Goal: Task Accomplishment & Management: Complete application form

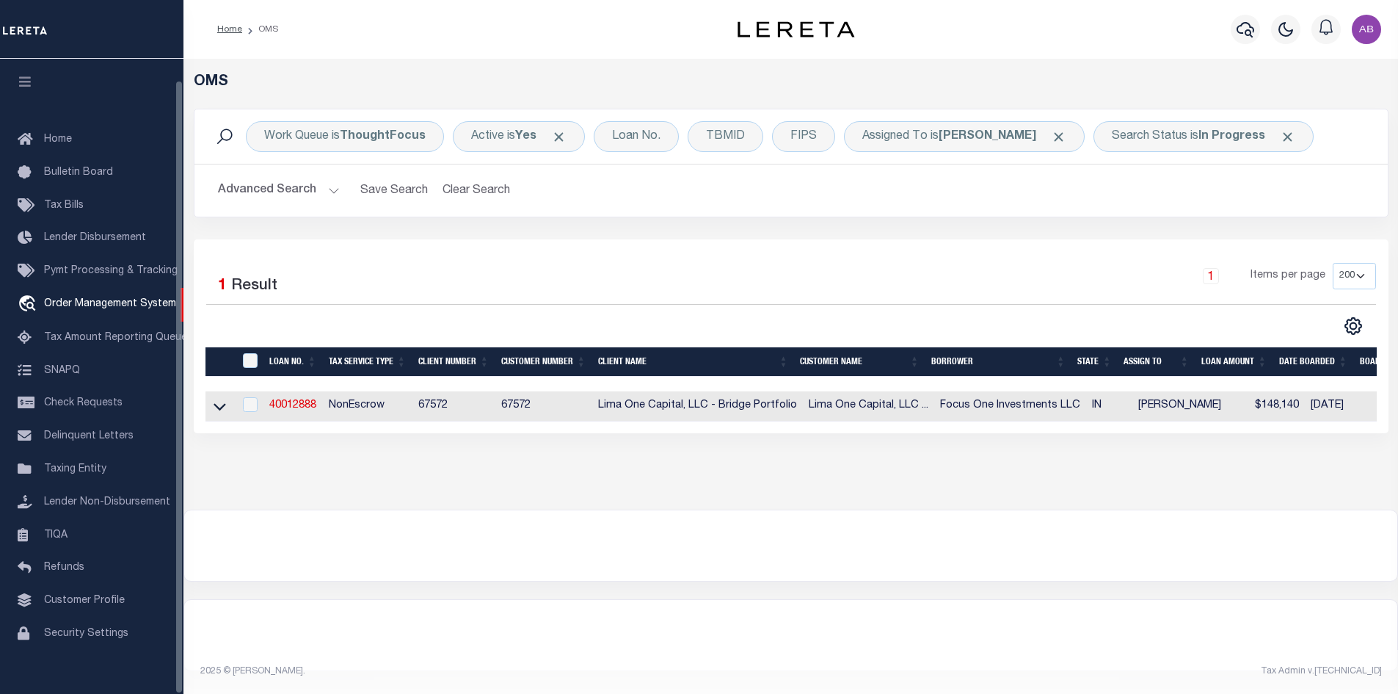
select select "200"
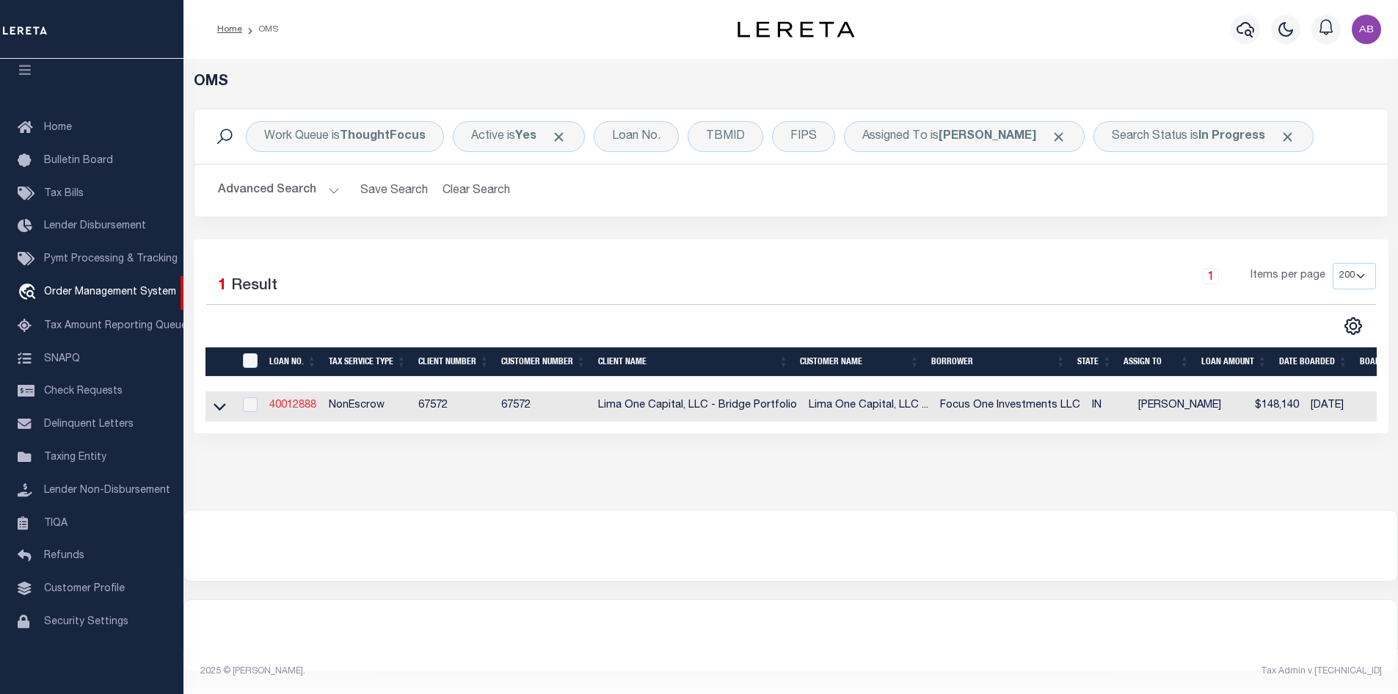
click at [295, 410] on link "40012888" at bounding box center [292, 405] width 47 height 10
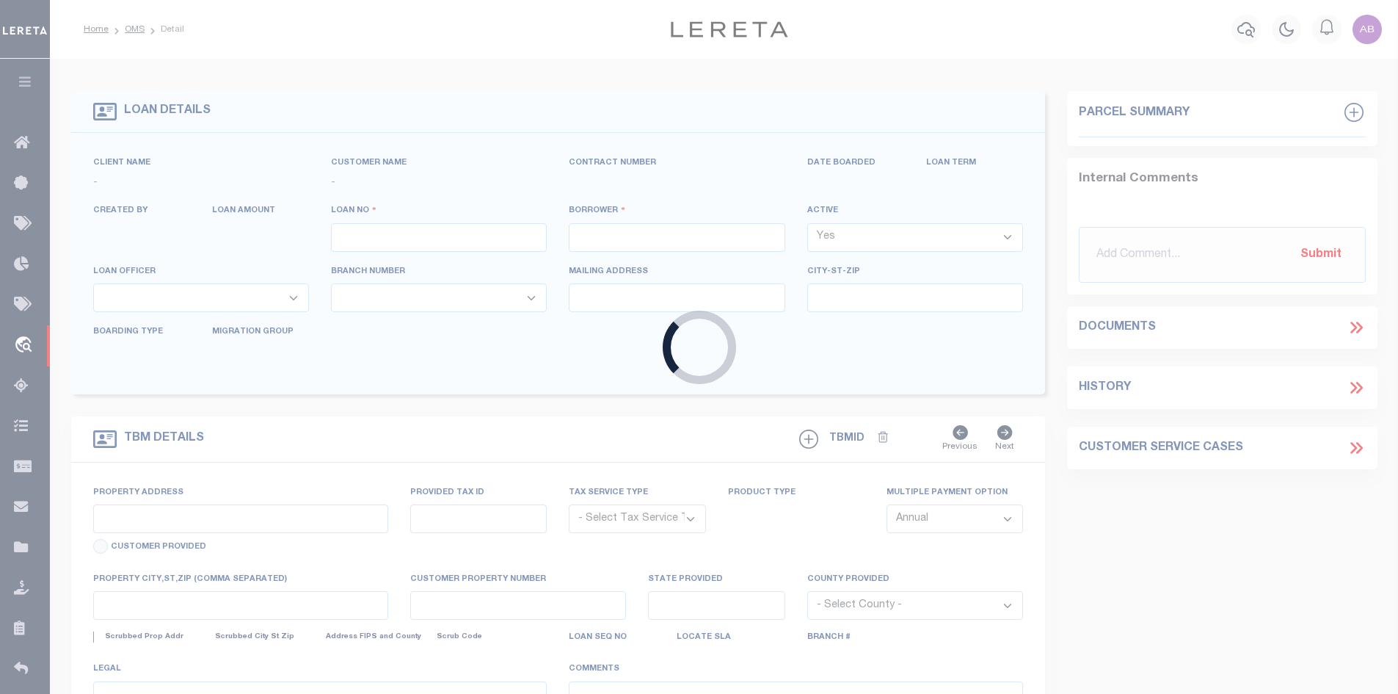
type input "40012888"
type input "Focus One Investments LLC"
select select
type input "[STREET_ADDRESS]"
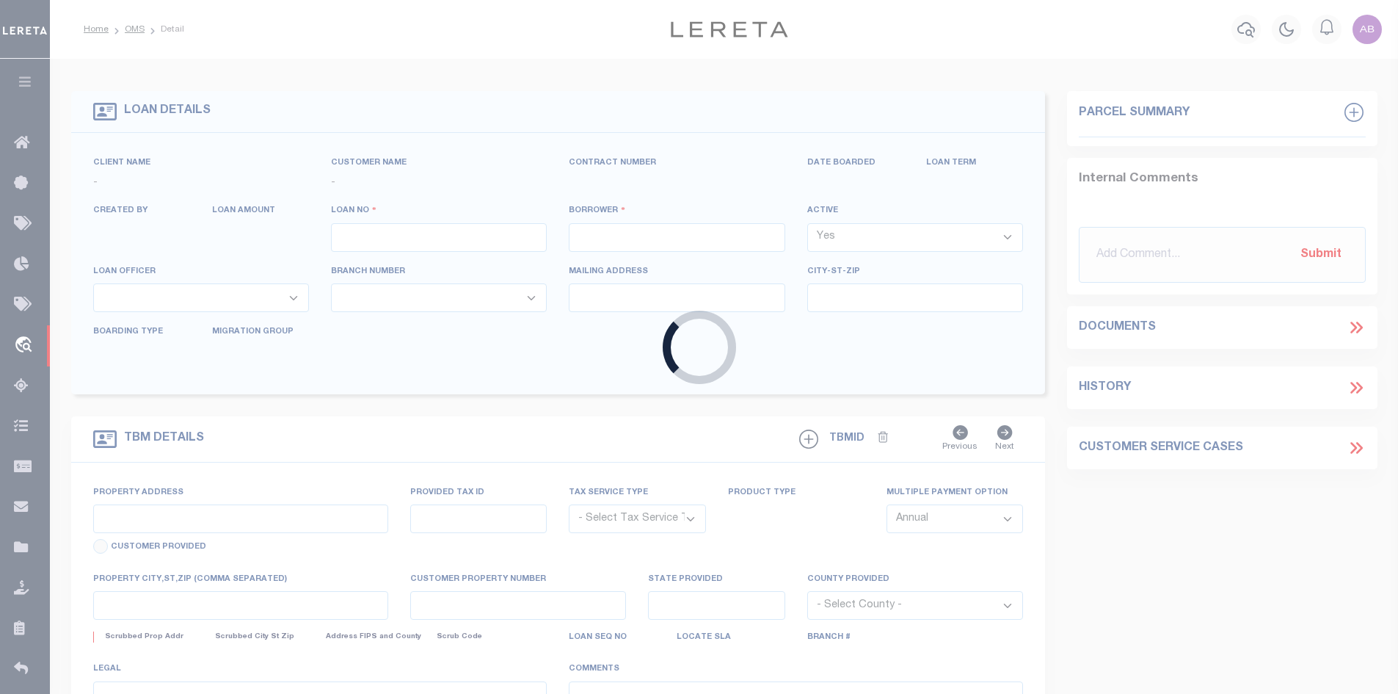
type input "[GEOGRAPHIC_DATA] IN 46237"
select select
select select "NonEscrow"
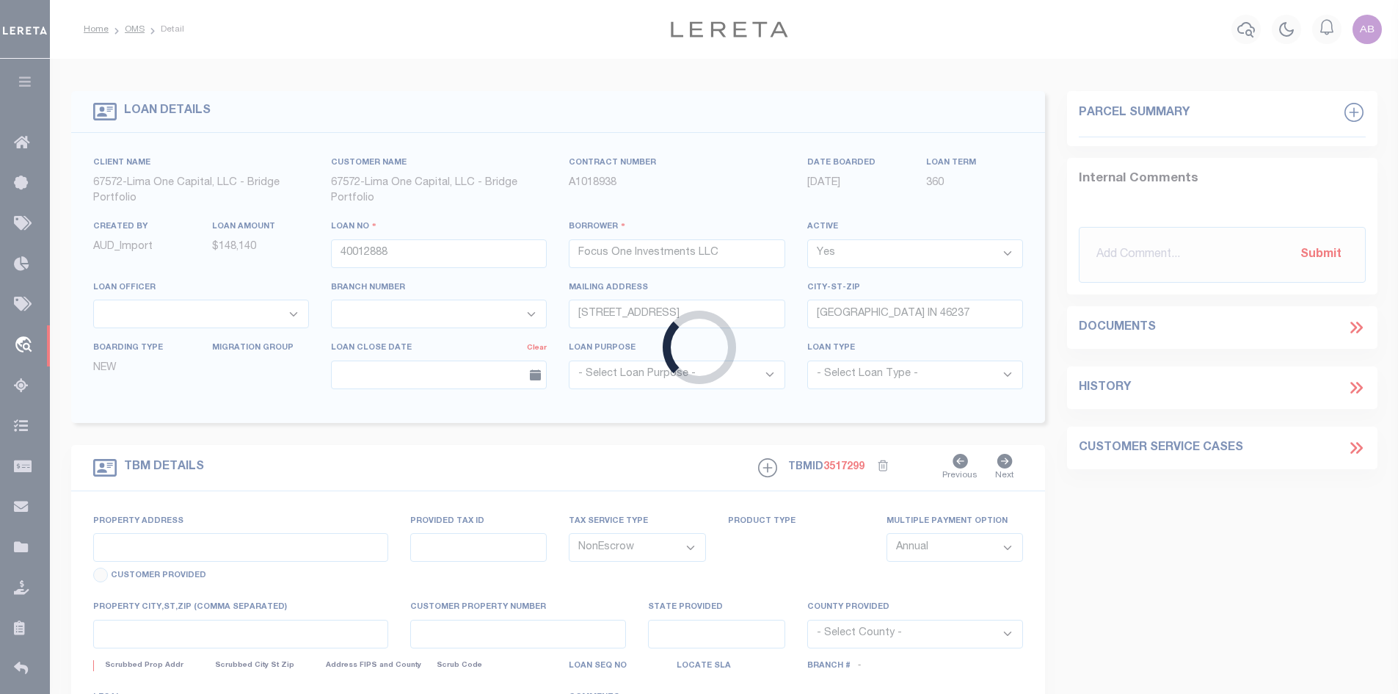
type input "[STREET_ADDRESS]"
type input "49-10-04-119-084.000-101"
select select
type input "Indianapolis IN 46201"
type input "40012888-1"
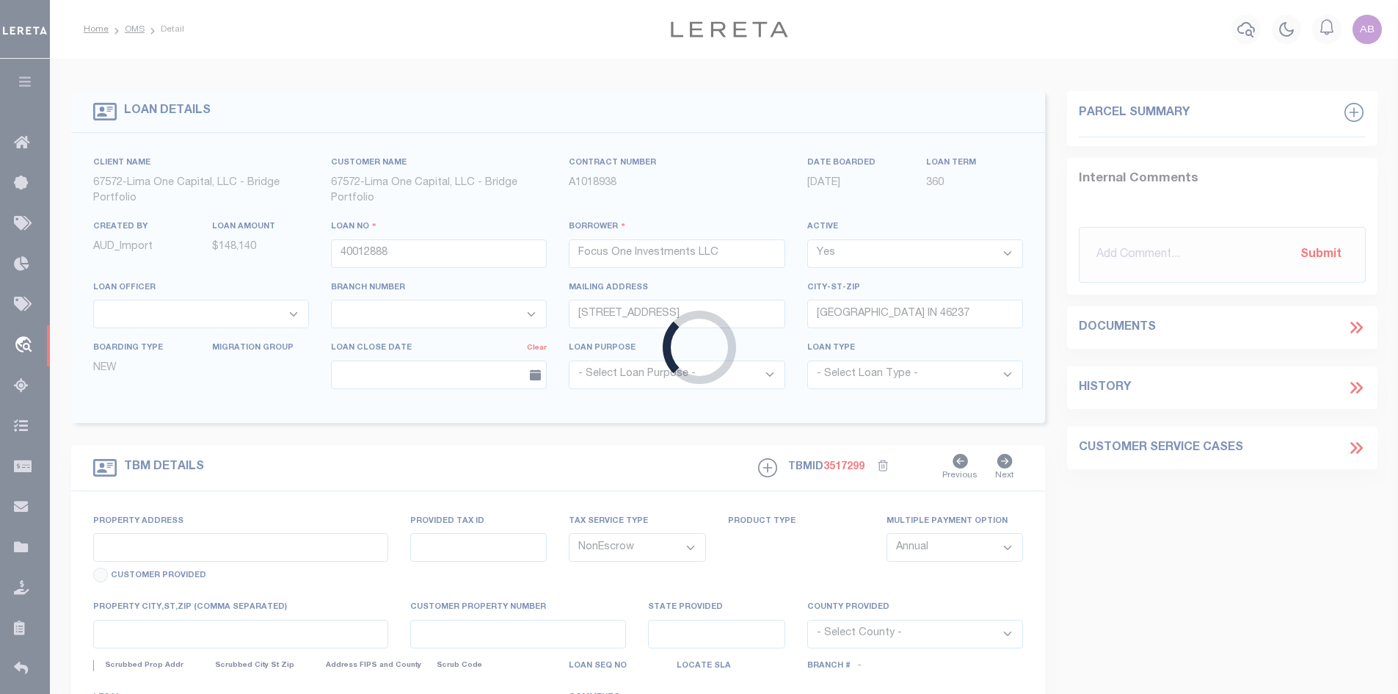
type input "IN"
select select
select select "164236"
select select "26298"
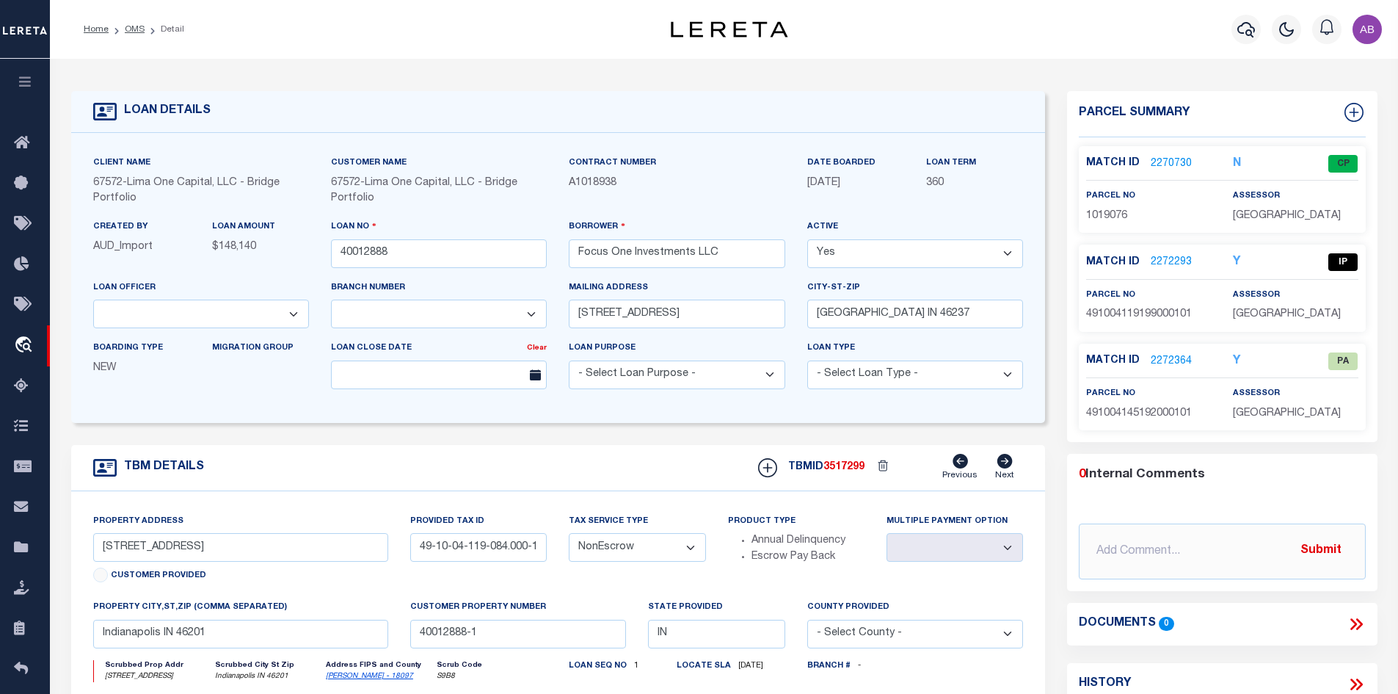
click at [1172, 156] on p "2270730" at bounding box center [1171, 164] width 41 height 16
click at [1160, 156] on link "2270730" at bounding box center [1171, 163] width 41 height 15
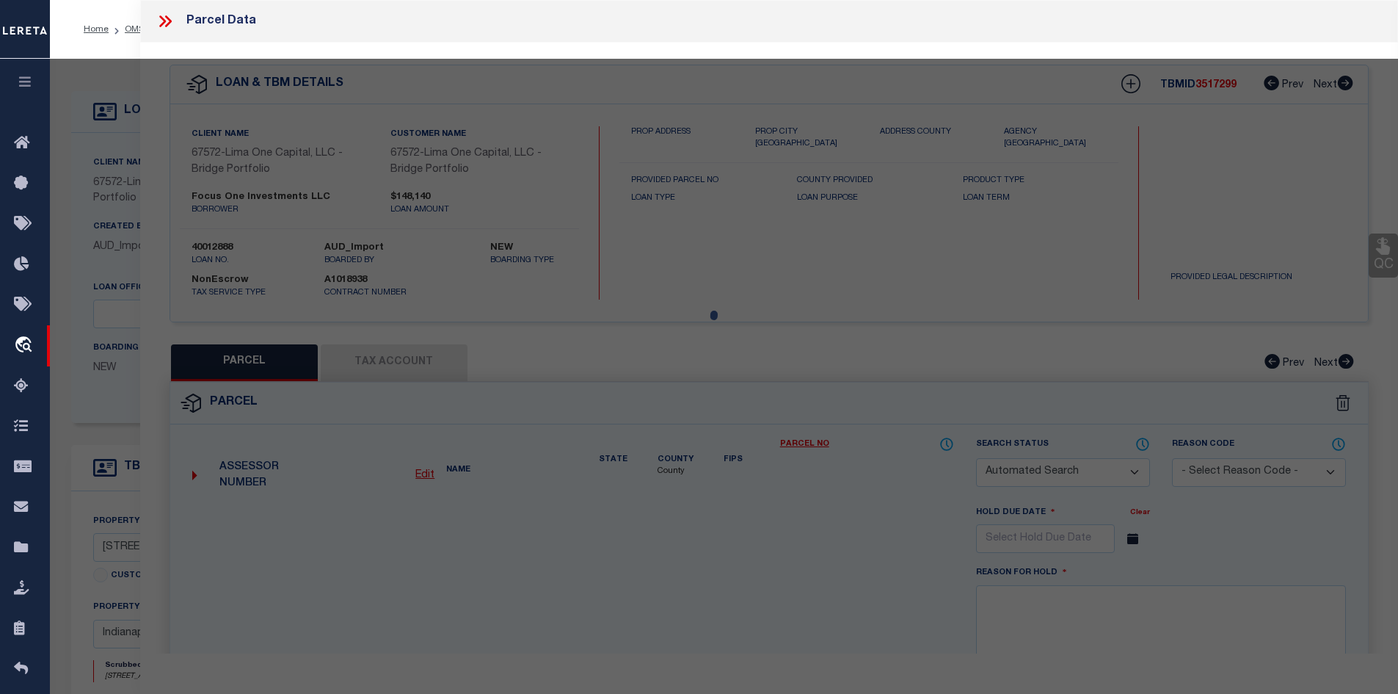
checkbox input "false"
select select "CP"
type input "WILMINGTON SAVINGS FUND SOCIETY FSB TRUSTEE"
select select "AGW"
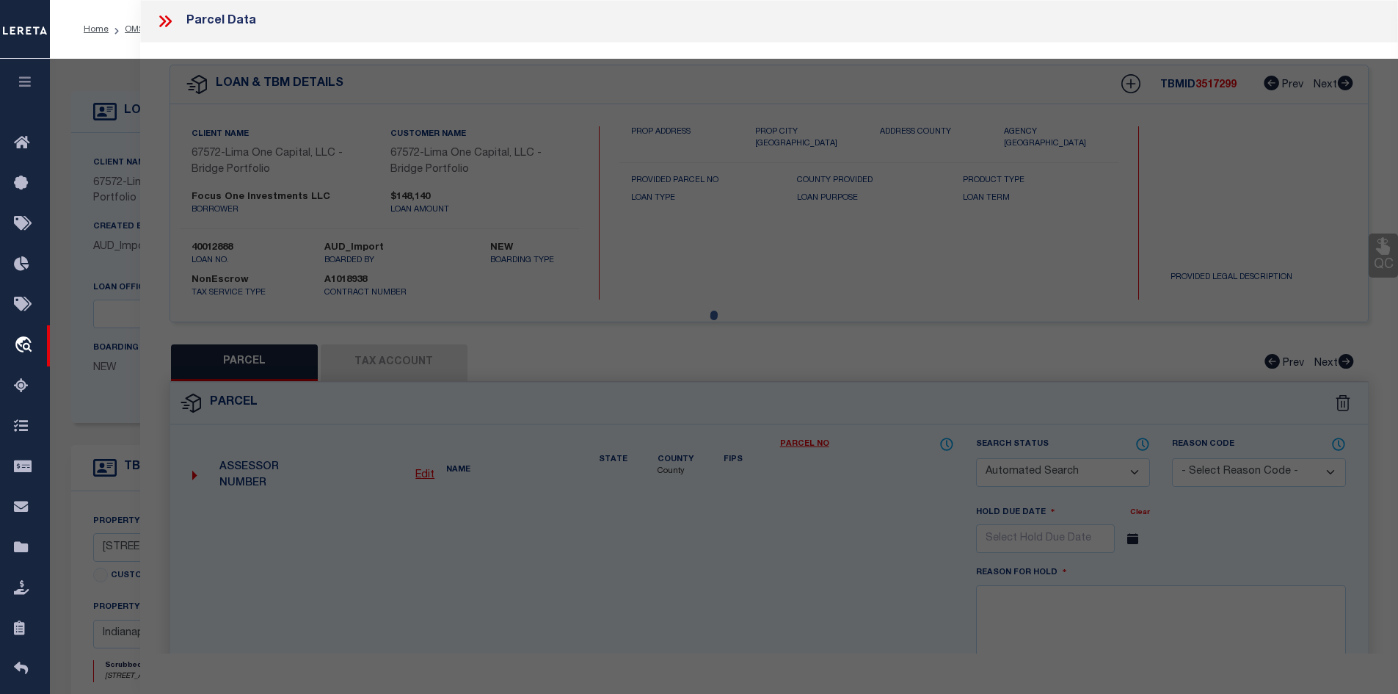
select select
type input "21 N GLADSTONE AV"
type input "INDIANAPOLIS, IN 46201"
type textarea "TUXEDO PARK L8 & L9 B3"
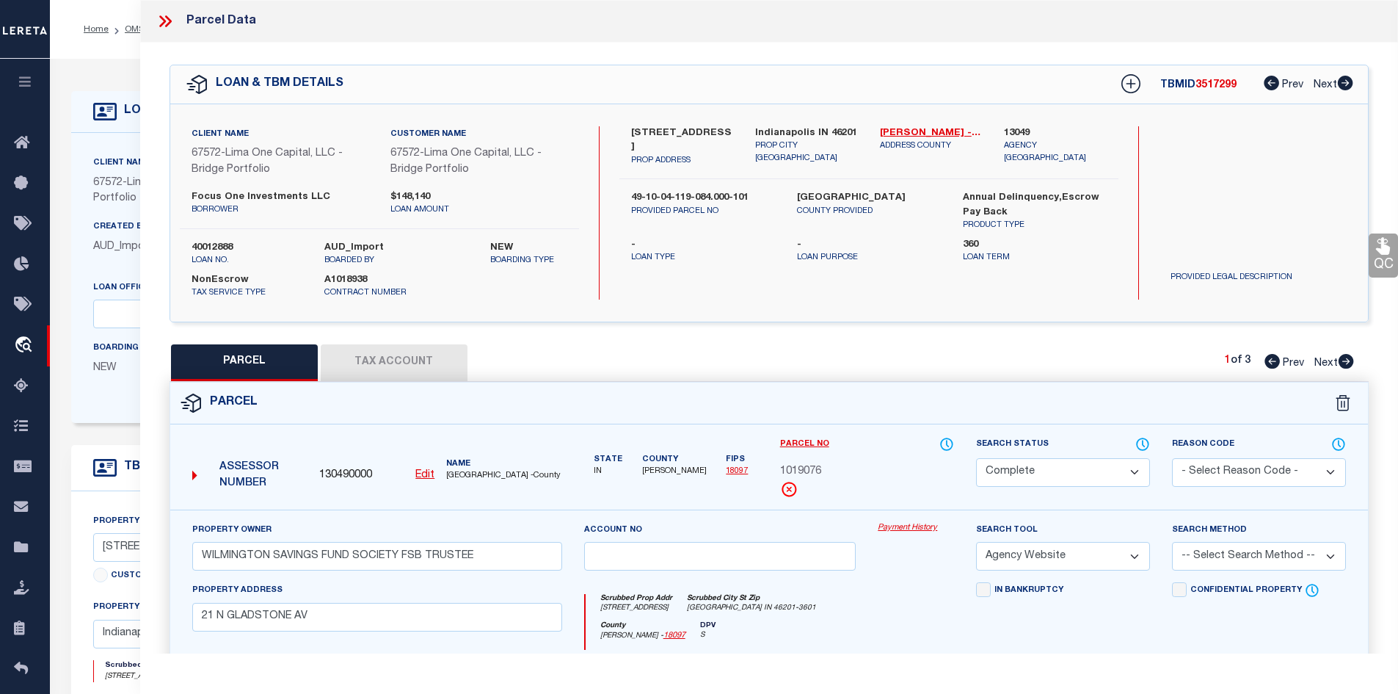
click at [1351, 360] on icon at bounding box center [1346, 361] width 15 height 15
select select "AS"
select select
checkbox input "false"
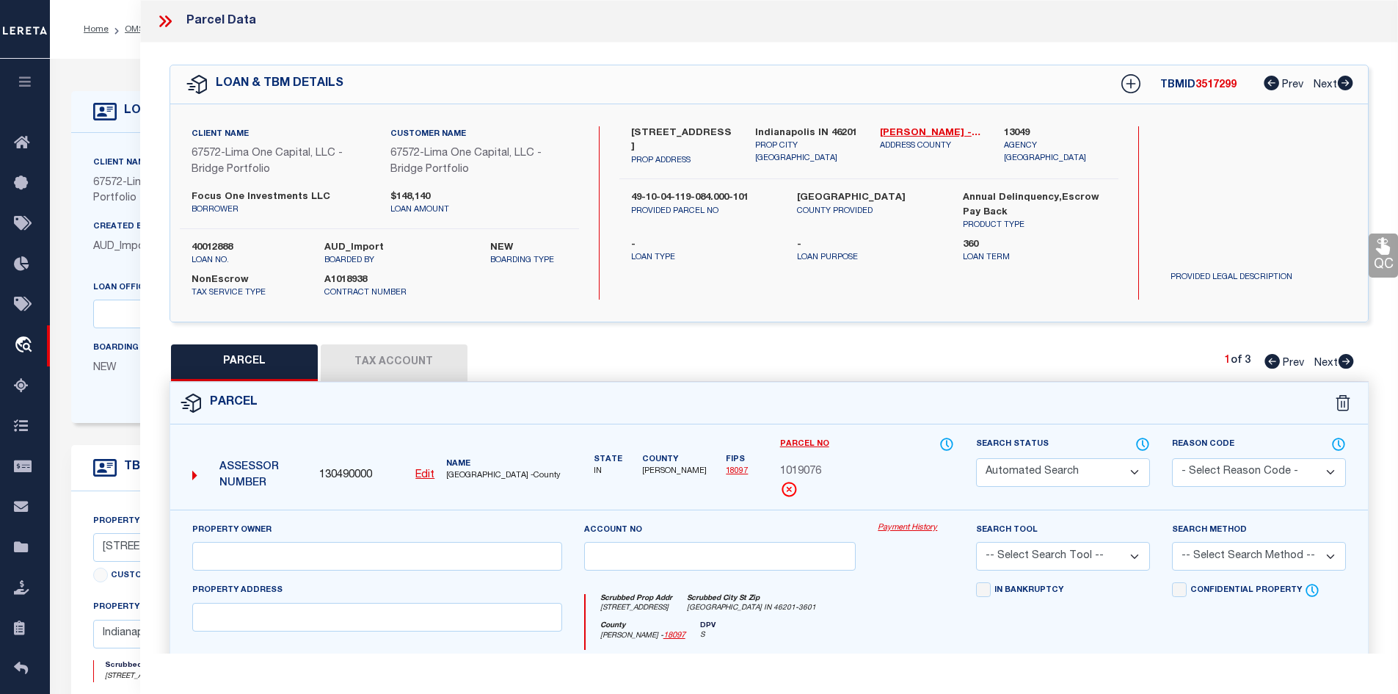
select select "IP"
type input "WORLDWAYS LLC"
select select "AGW"
select select
type input "22 N GLADSTONE AV"
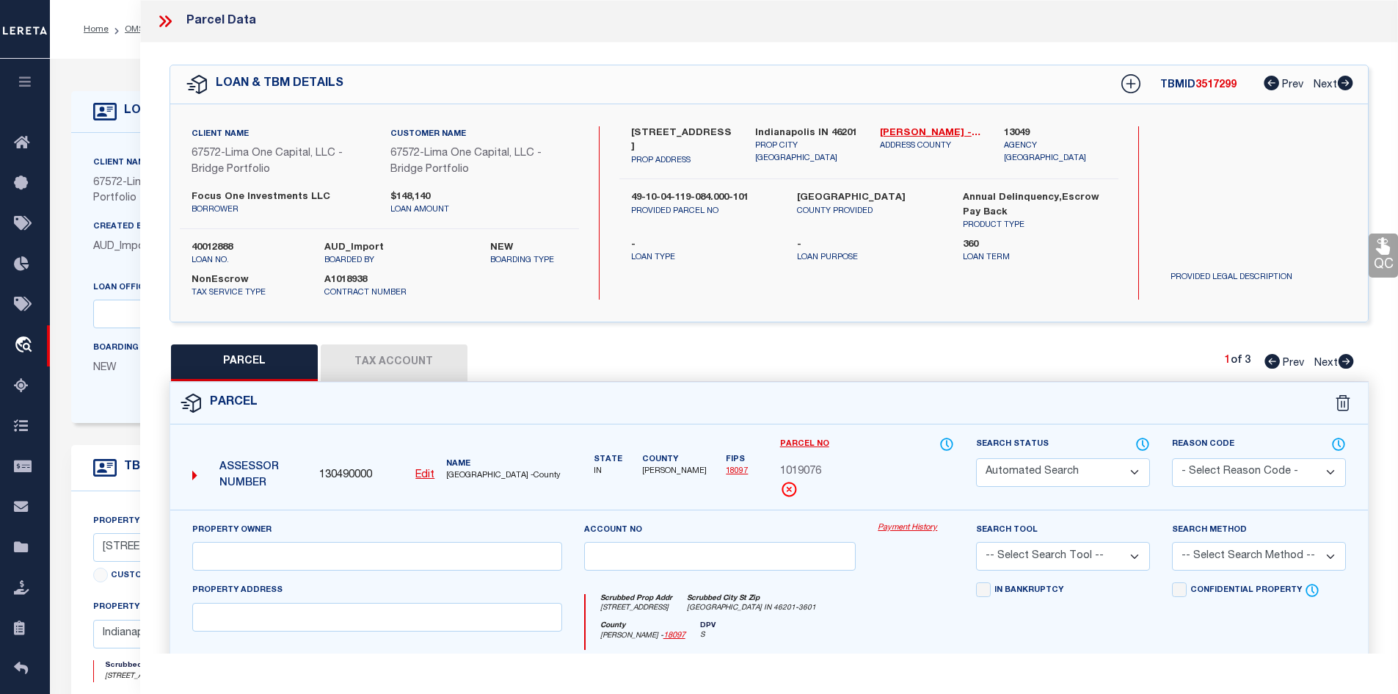
type input "INDIANAPOLIS, IN 46201"
type textarea "TUXEDO PARK 24FT S SIDE L42 B2 11 91/100FT FRONT X 14 83/100FT REAR N SIDE L43 …"
click at [1351, 360] on icon at bounding box center [1346, 361] width 15 height 15
select select "AS"
select select
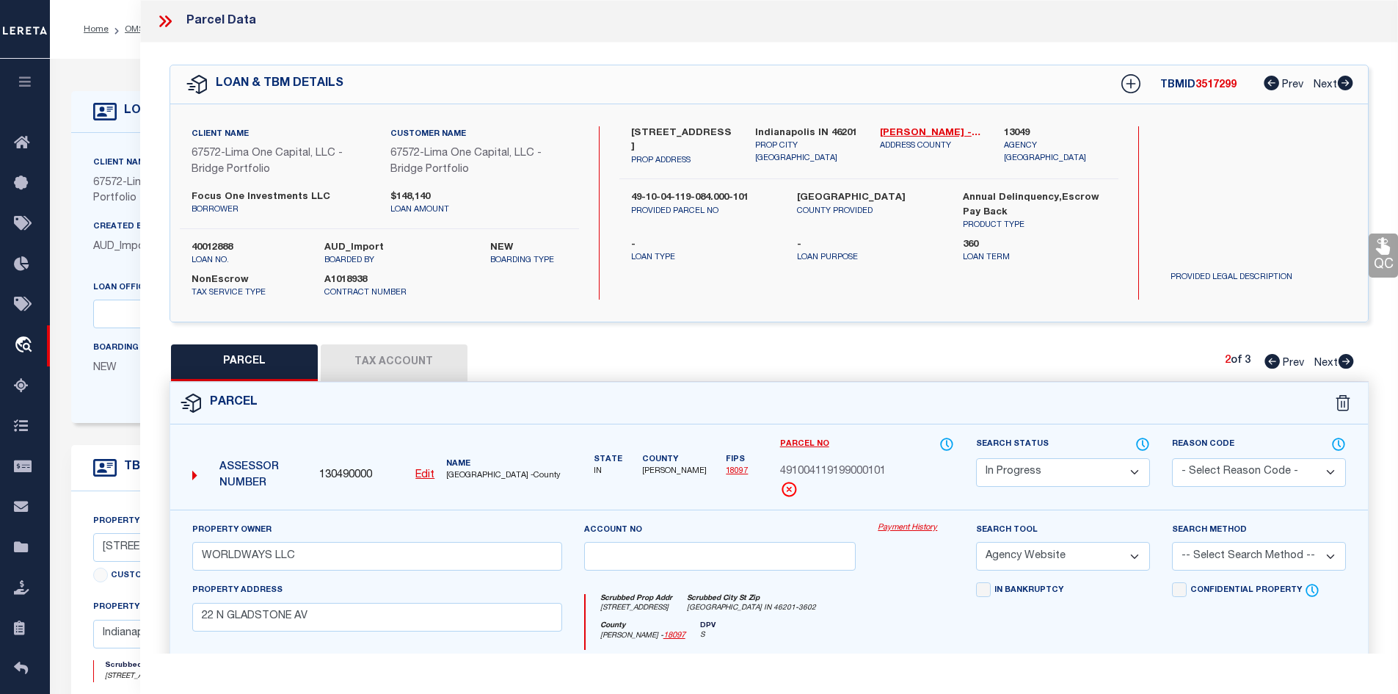
checkbox input "false"
select select "PA"
select select "MDD"
select select "ADD"
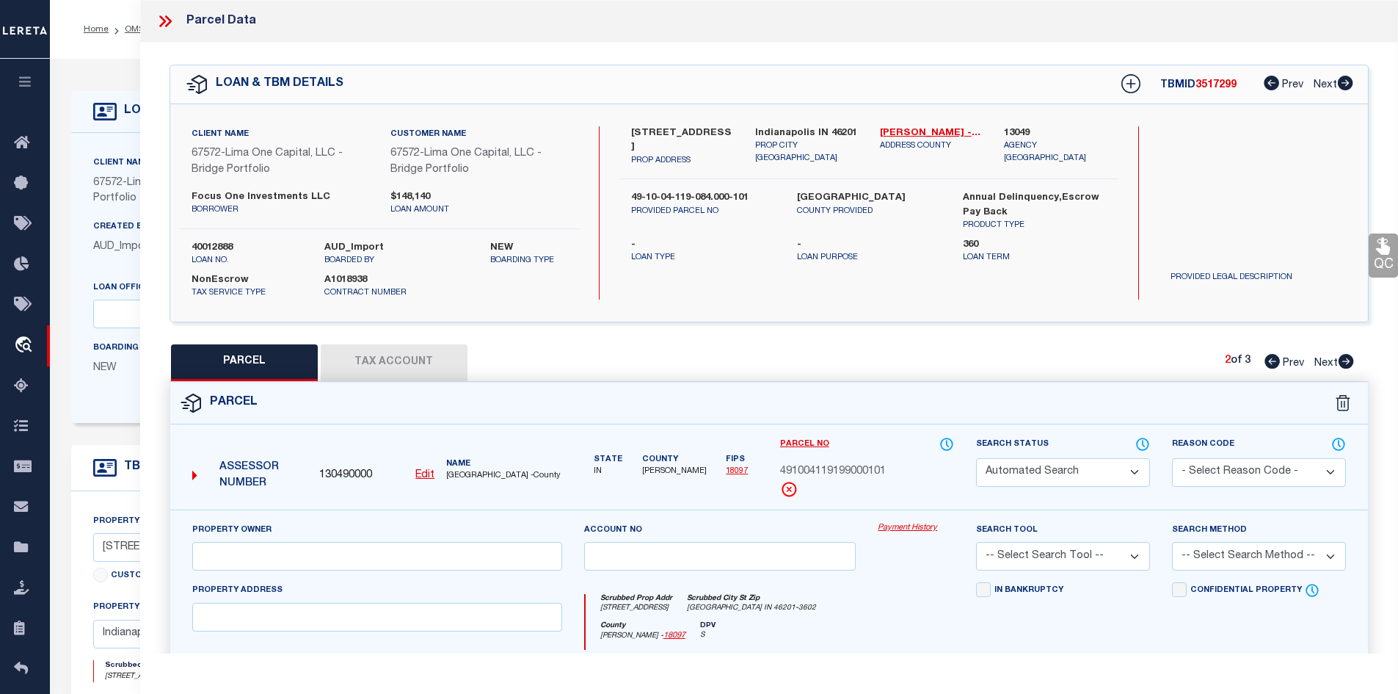
checkbox input "false"
click at [1275, 358] on icon at bounding box center [1272, 361] width 15 height 15
select select "AS"
select select
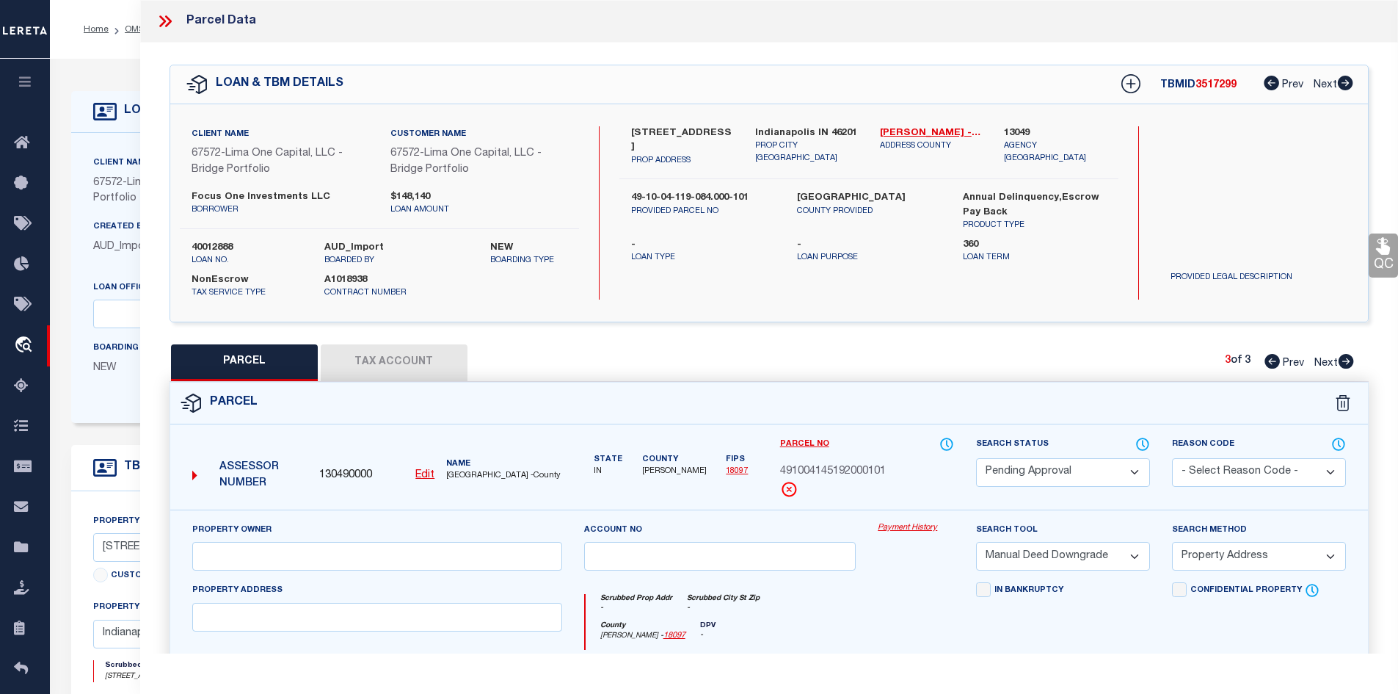
checkbox input "false"
select select "IP"
type input "WORLDWAYS LLC"
select select "AGW"
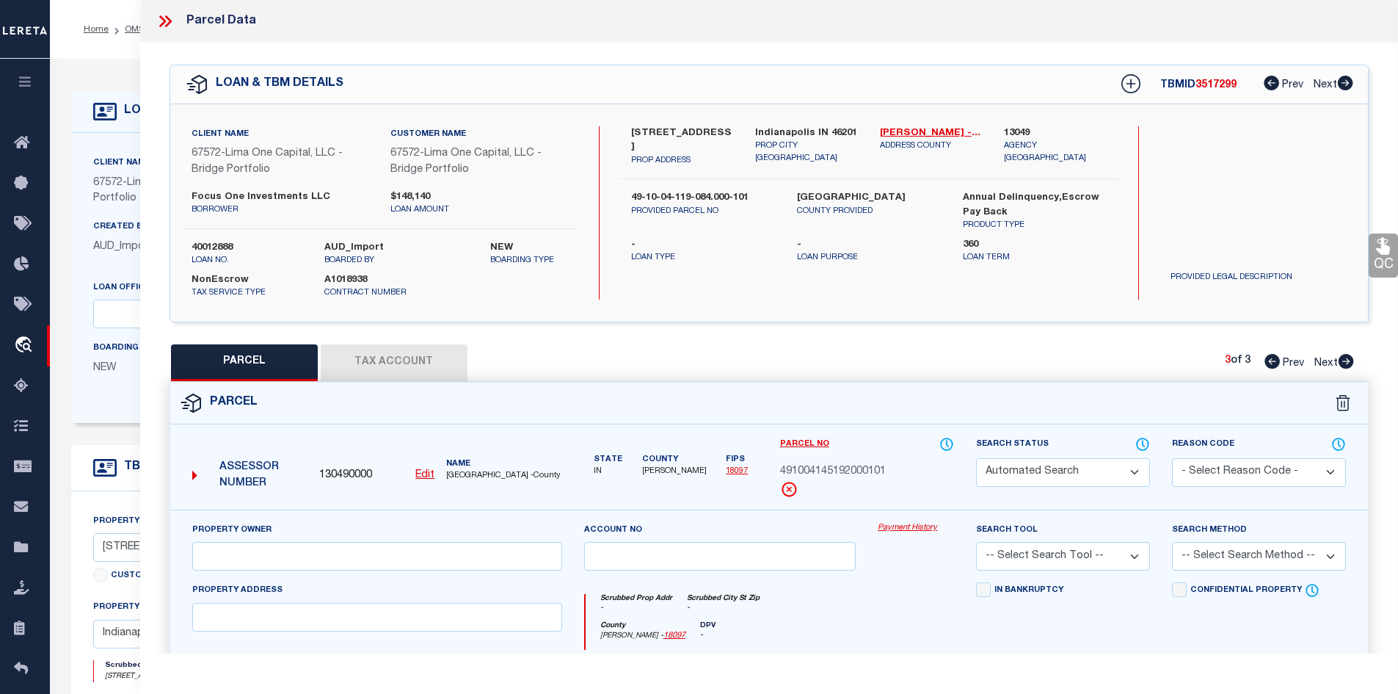
select select
type input "22 N GLADSTONE AV"
type input "INDIANAPOLIS, IN 46201"
type textarea "TUXEDO PARK 24FT S SIDE L42 B2 11 91/100FT FRONT X 14 83/100FT REAR N SIDE L43 …"
click at [1343, 363] on icon at bounding box center [1346, 361] width 15 height 15
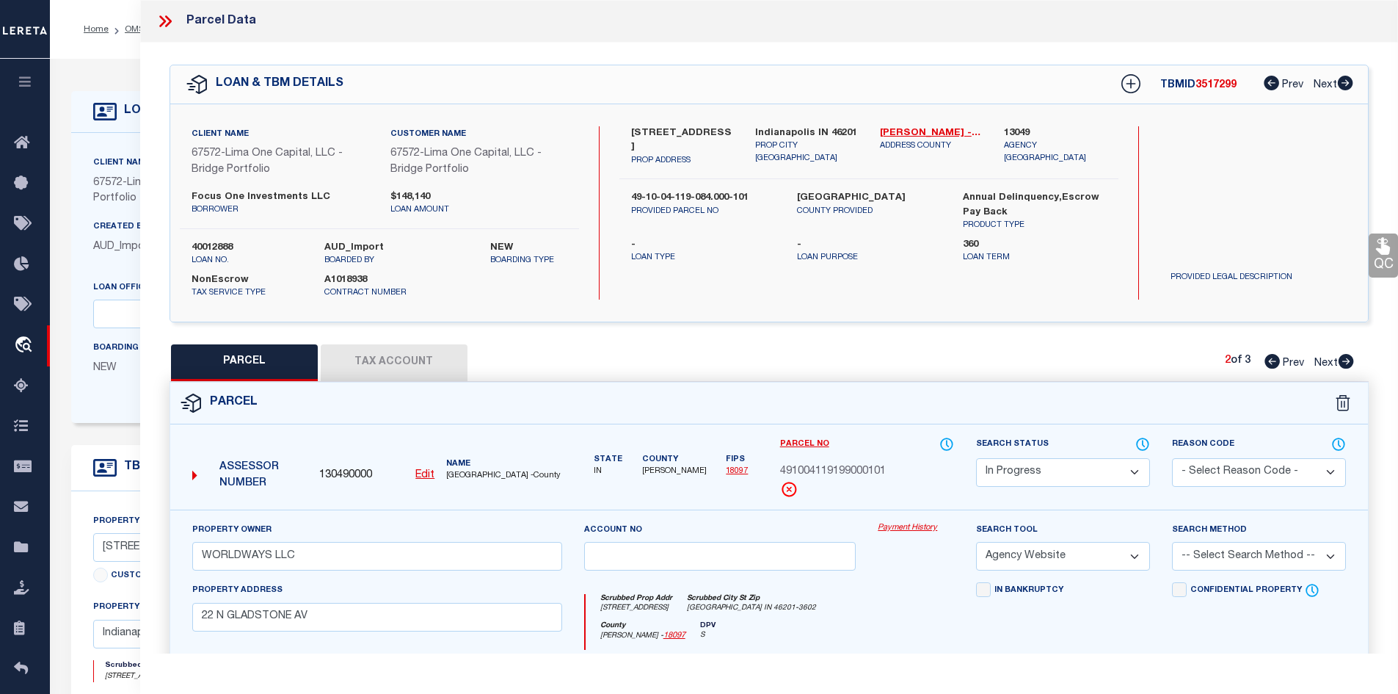
select select "AS"
select select
checkbox input "false"
select select "PA"
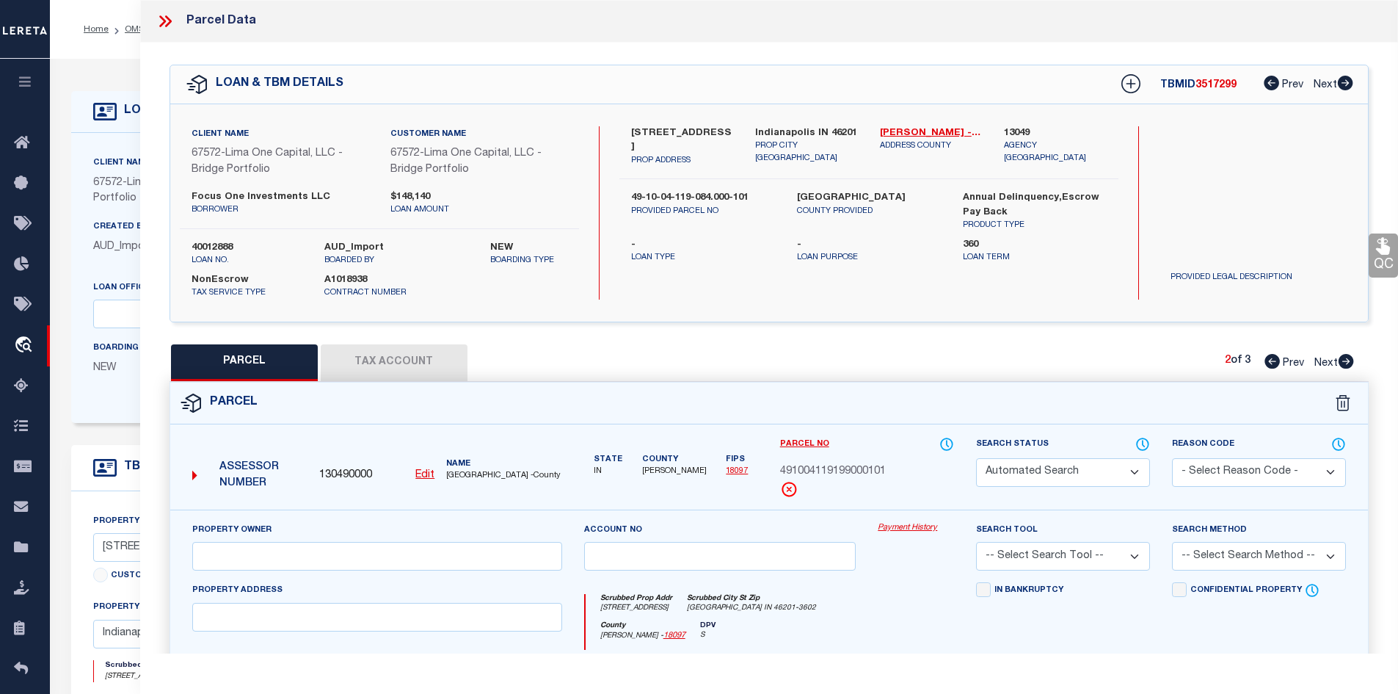
select select "MDD"
select select "ADD"
checkbox input "false"
click at [926, 131] on link "Marion - 18097" at bounding box center [931, 133] width 103 height 15
click at [869, 468] on span "491004145192000101" at bounding box center [833, 472] width 106 height 16
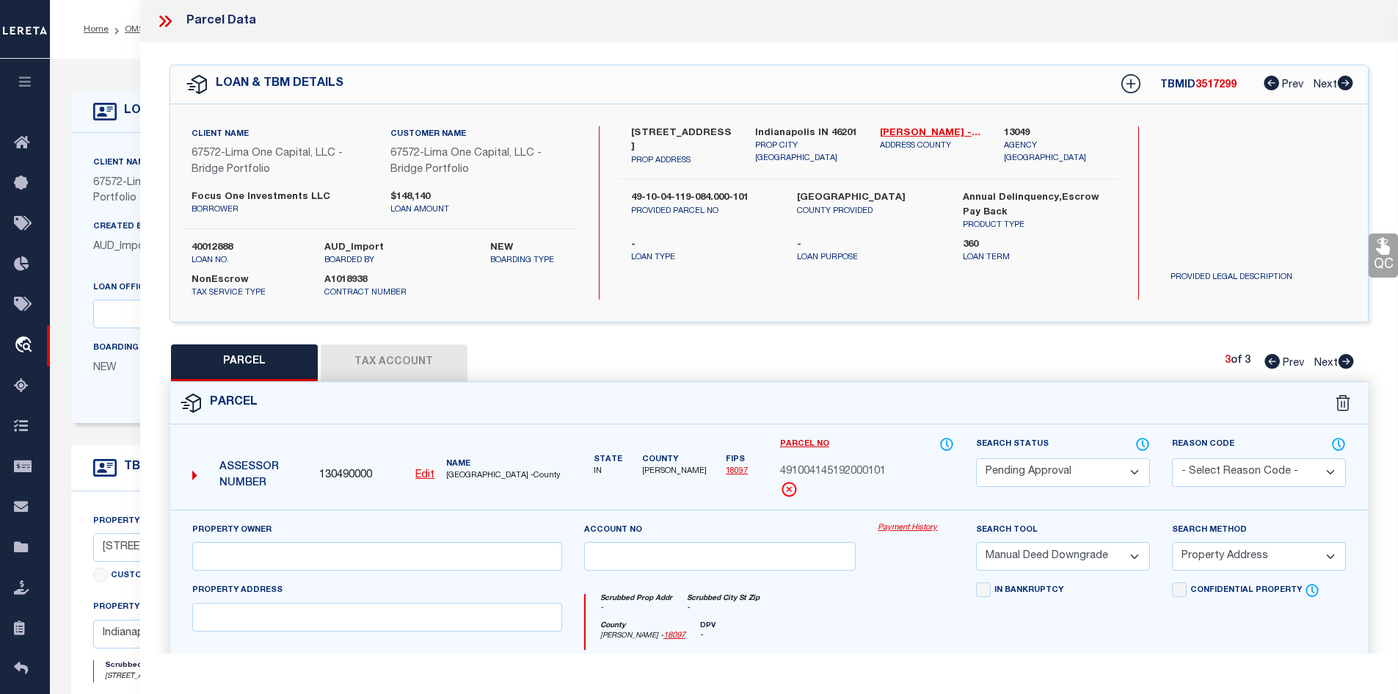
click at [869, 468] on span "491004145192000101" at bounding box center [833, 472] width 106 height 16
copy span "491004145192000101"
click at [1267, 364] on icon at bounding box center [1272, 361] width 15 height 15
select select "AS"
select select
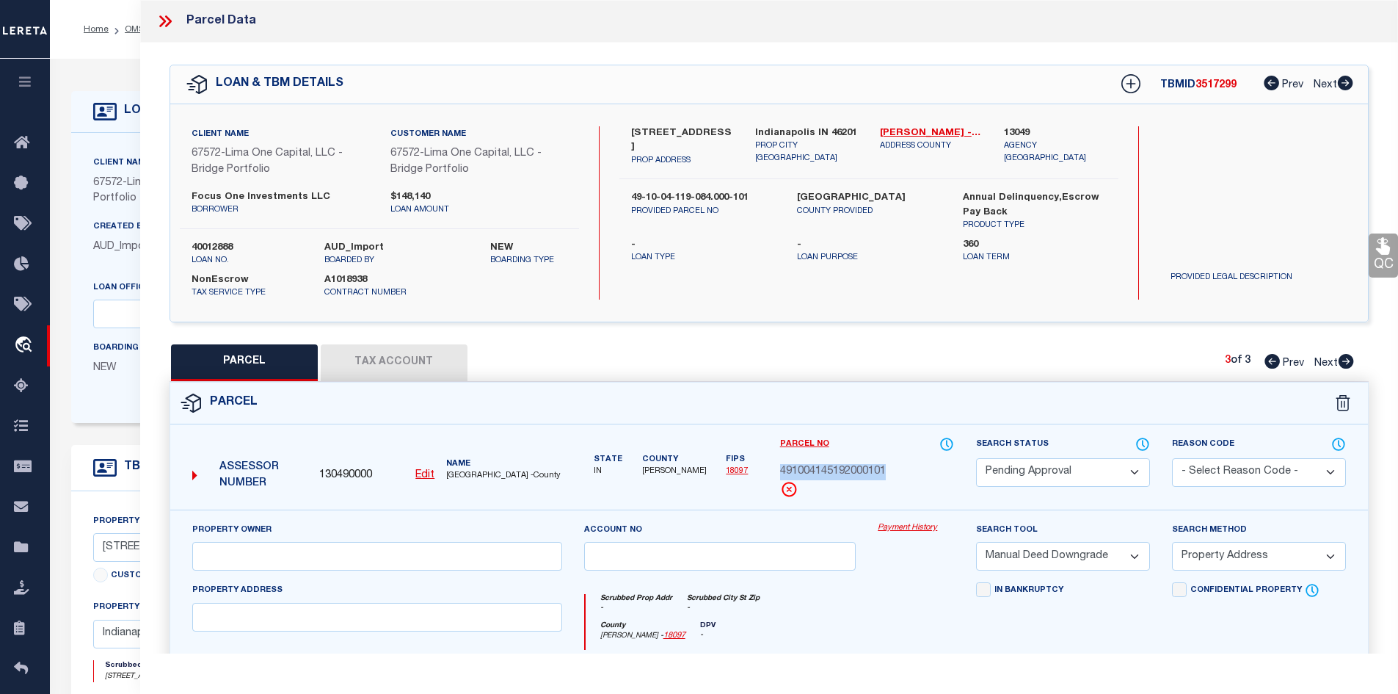
select select
checkbox input "false"
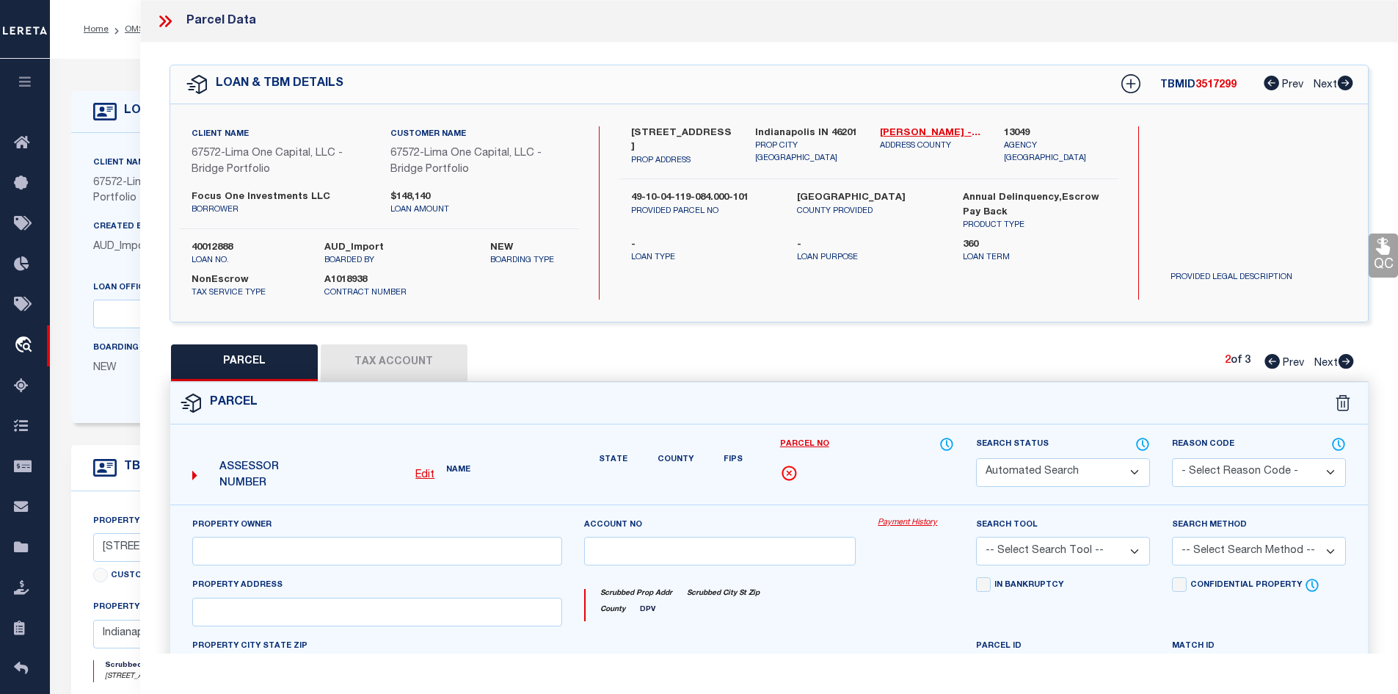
select select "IP"
type input "WORLDWAYS LLC"
select select "AGW"
select select
type input "22 N GLADSTONE AV"
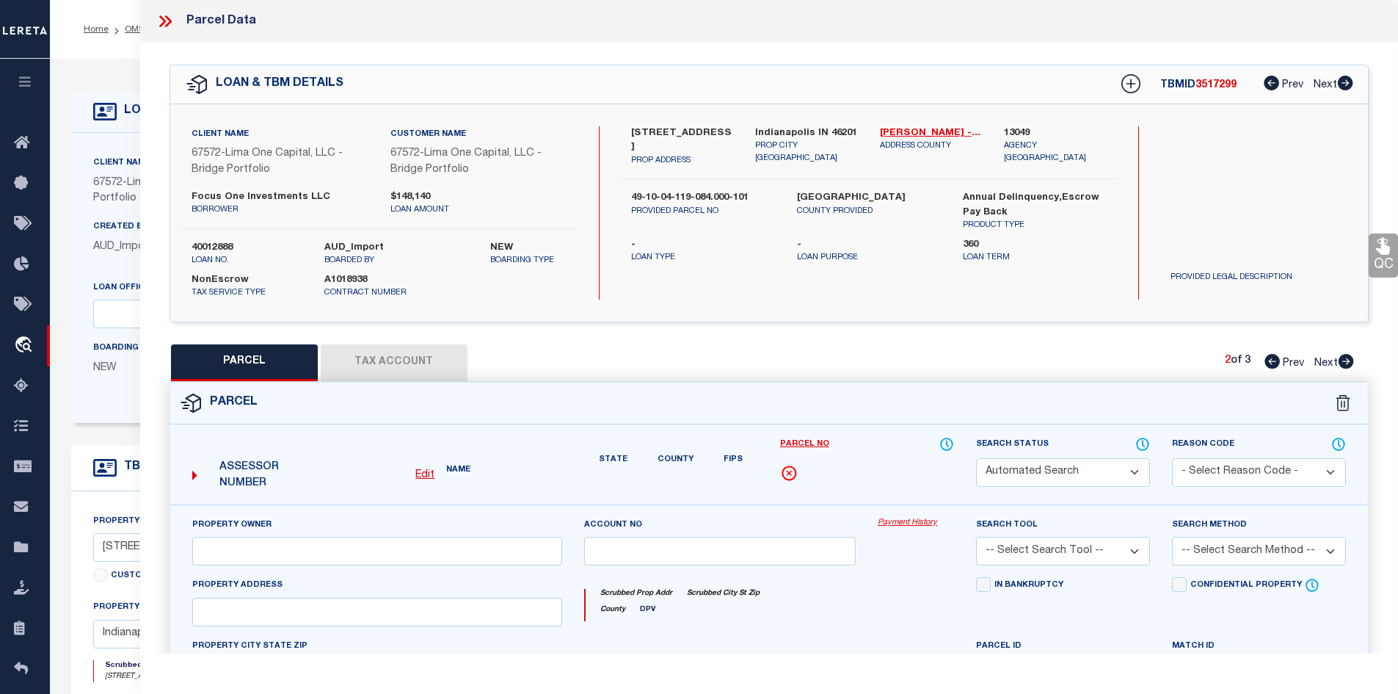
type input "INDIANAPOLIS, IN 46201"
type textarea "TUXEDO PARK 24FT S SIDE L42 B2 11 91/100FT FRONT X 14 83/100FT REAR N SIDE L43 …"
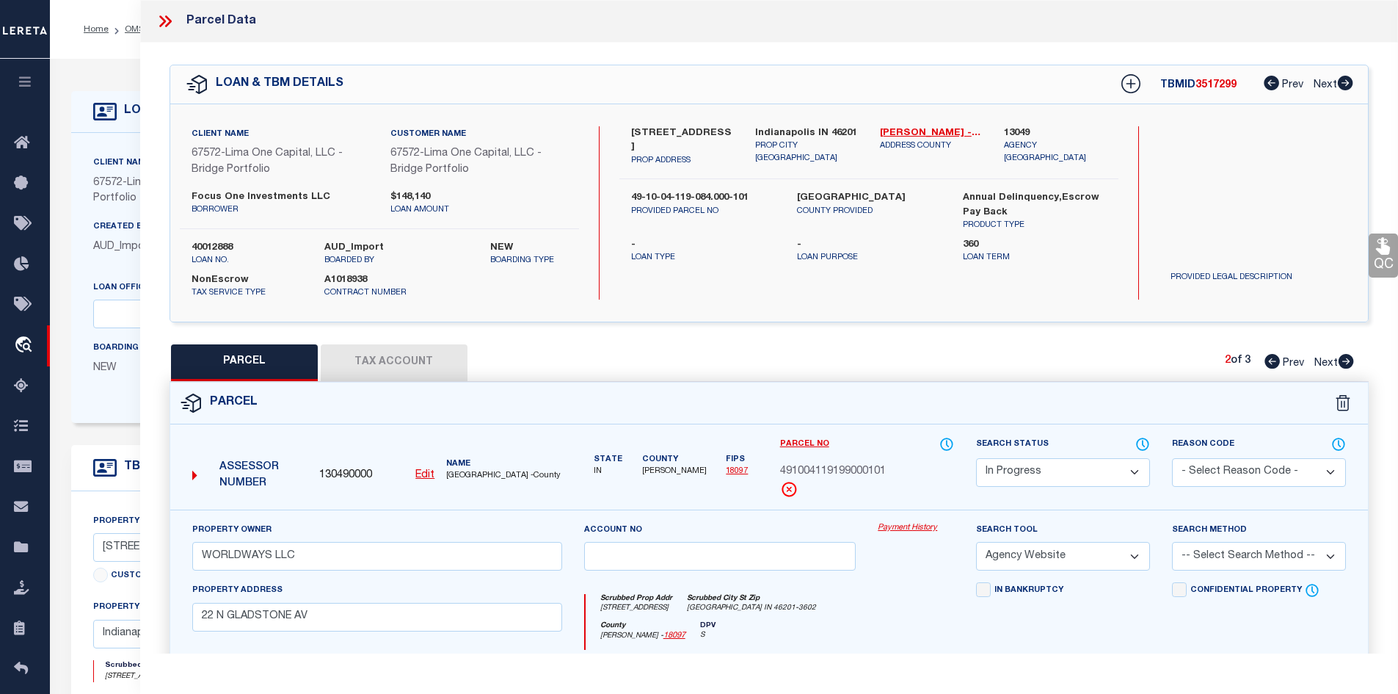
click at [1267, 364] on icon at bounding box center [1272, 361] width 15 height 15
select select "AS"
select select
checkbox input "false"
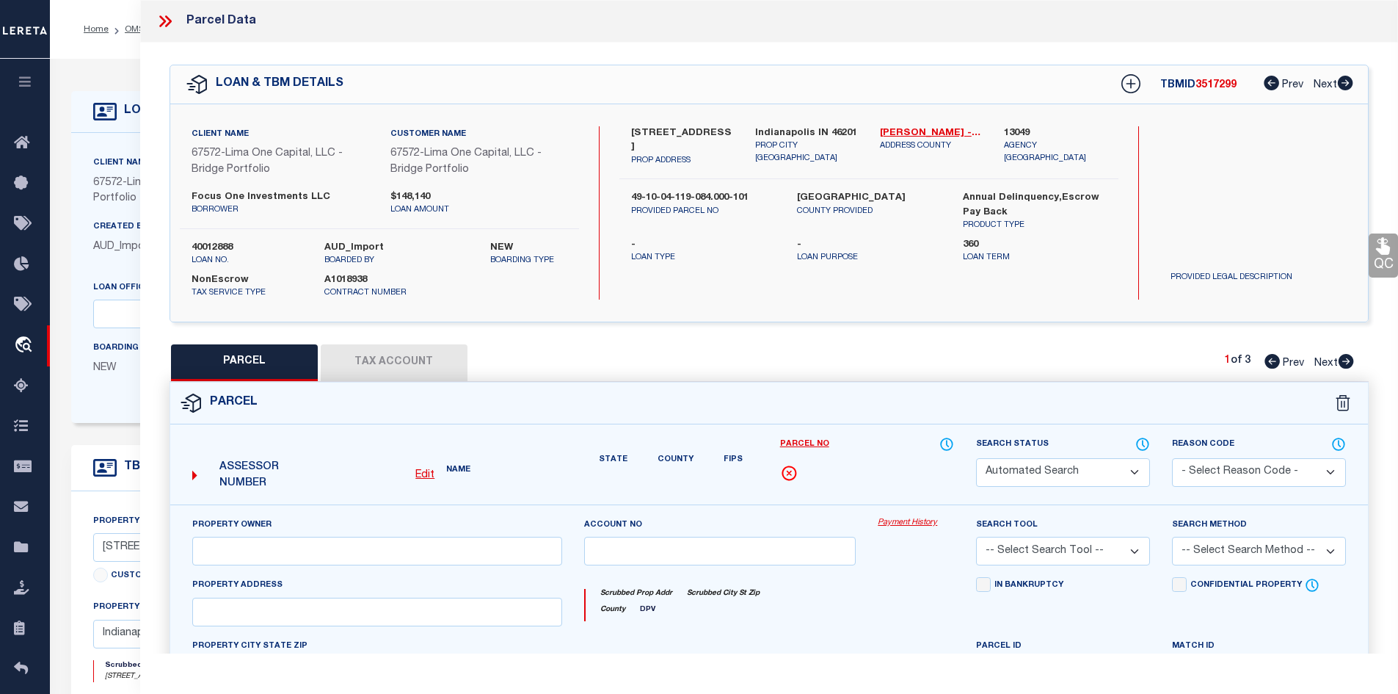
select select "CP"
type input "WILMINGTON SAVINGS FUND SOCIETY FSB TRUSTEE"
select select "AGW"
select select
type input "21 N GLADSTONE AV"
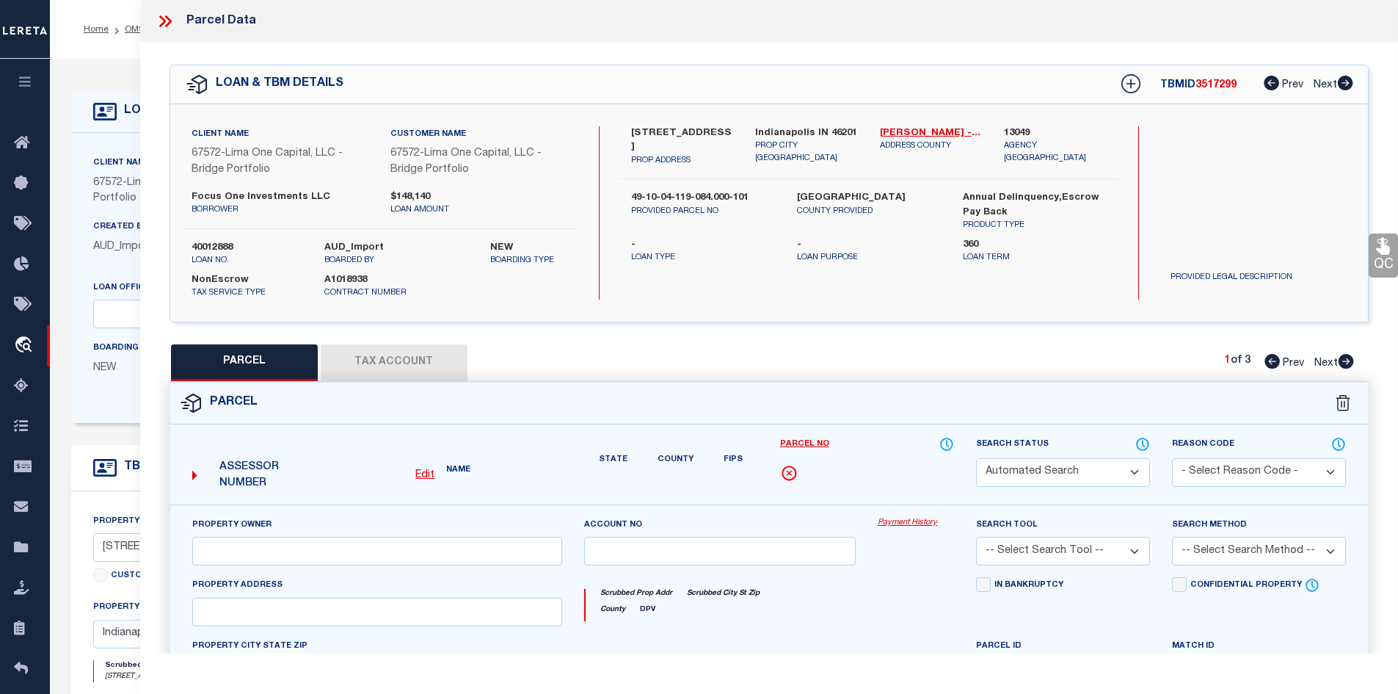
type input "INDIANAPOLIS, IN 46201"
type textarea "TUXEDO PARK L8 & L9 B3"
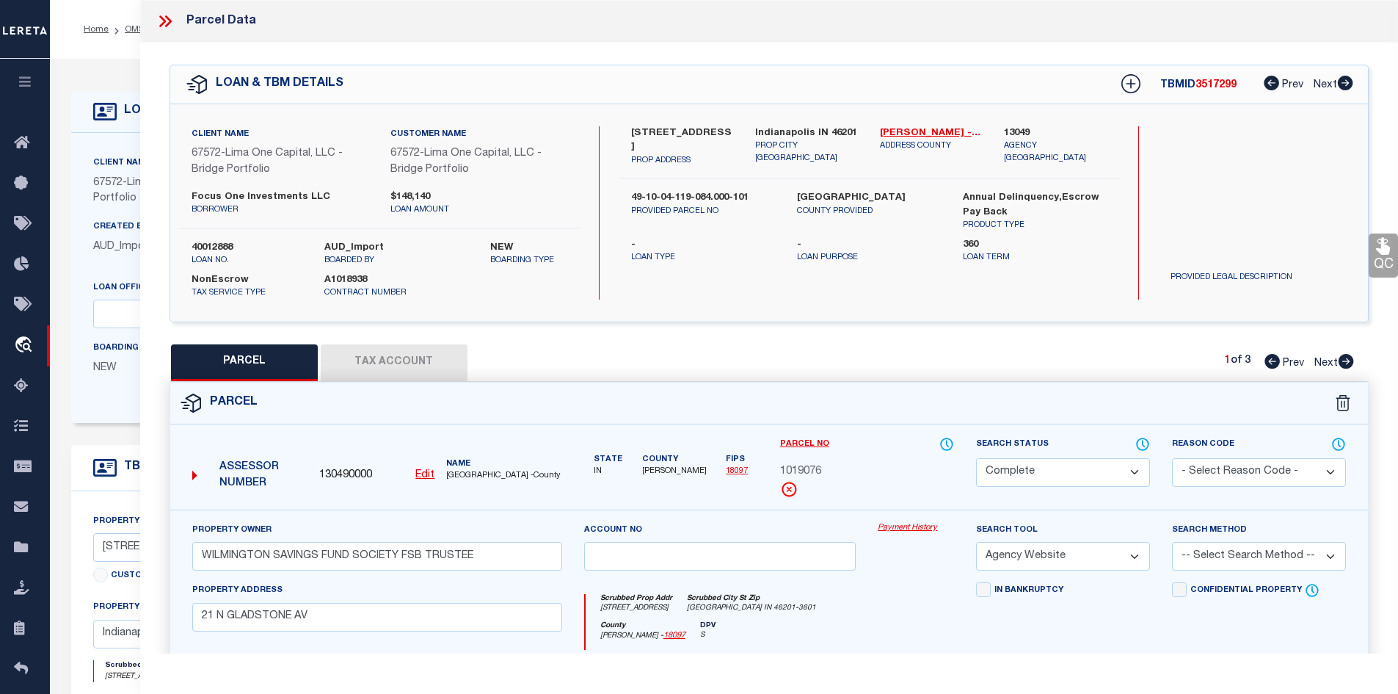
click at [1350, 365] on icon at bounding box center [1346, 361] width 15 height 15
select select "AS"
select select
checkbox input "false"
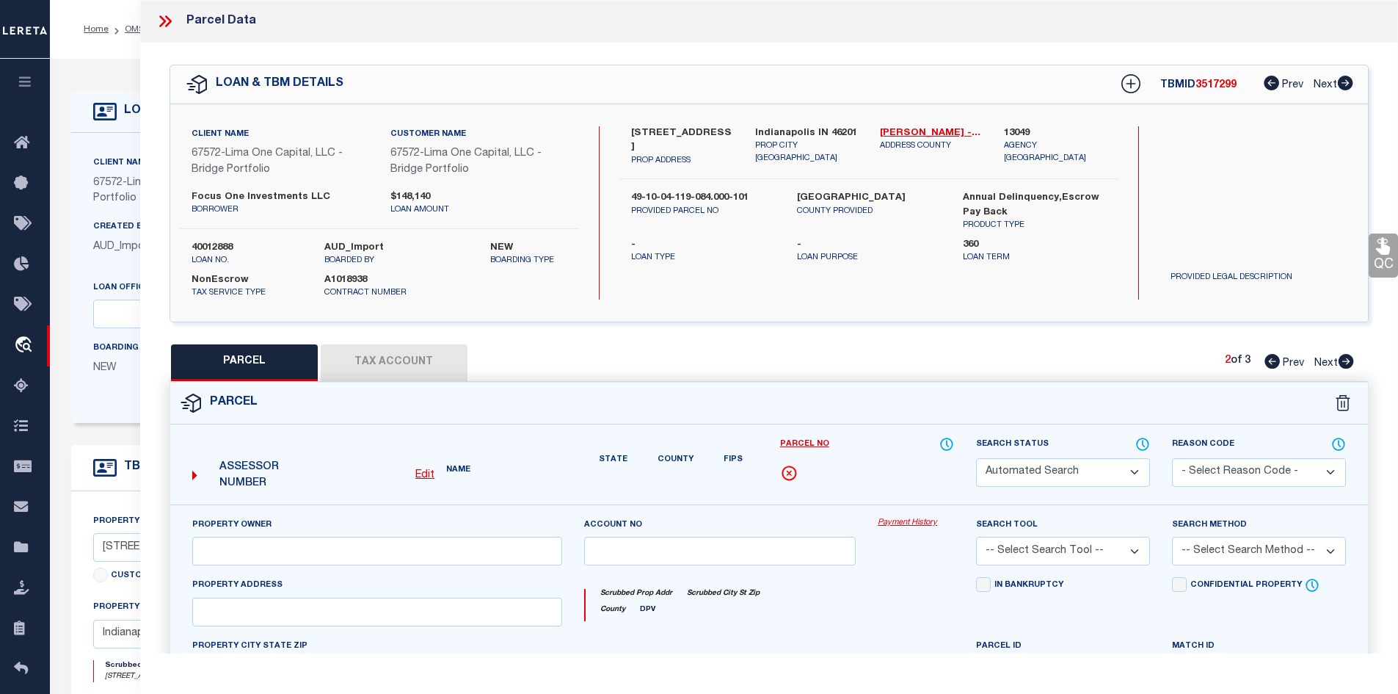
select select "IP"
type input "WORLDWAYS LLC"
select select "AGW"
select select
type input "22 N GLADSTONE AV"
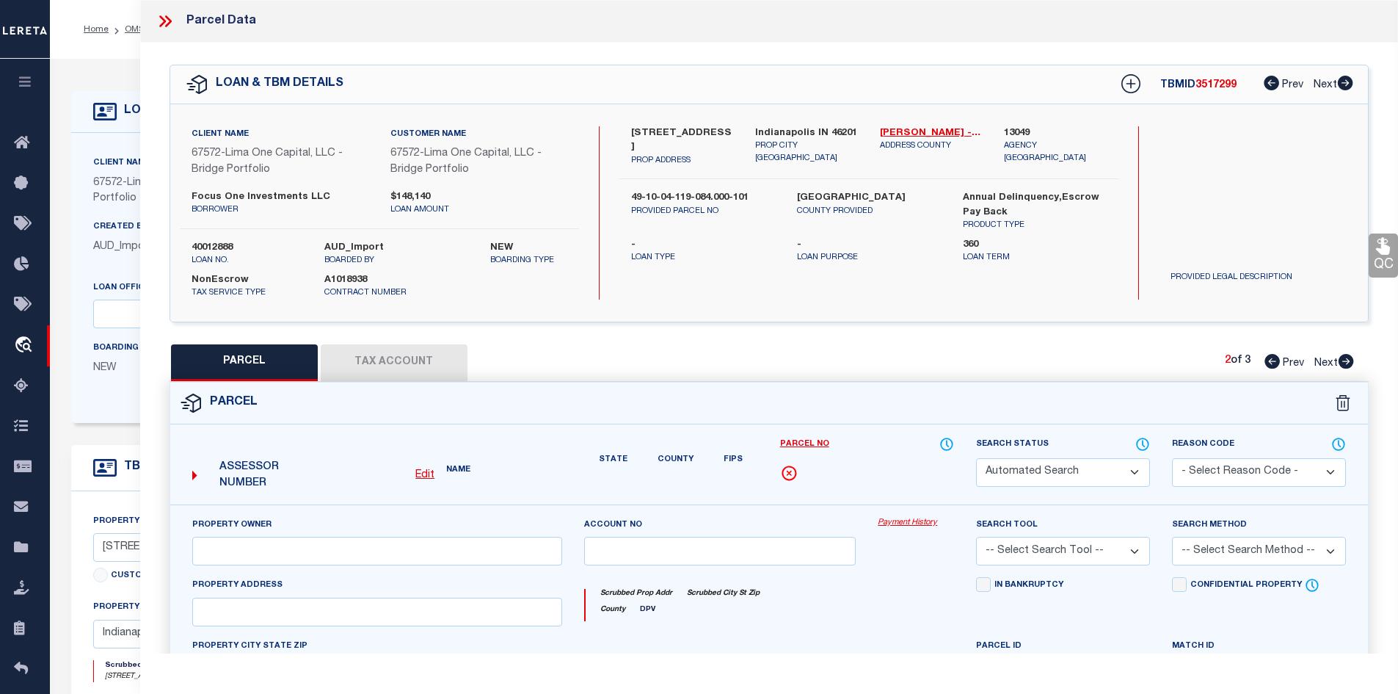
type input "INDIANAPOLIS, IN 46201"
type textarea "TUXEDO PARK 24FT S SIDE L42 B2 11 91/100FT FRONT X 14 83/100FT REAR N SIDE L43 …"
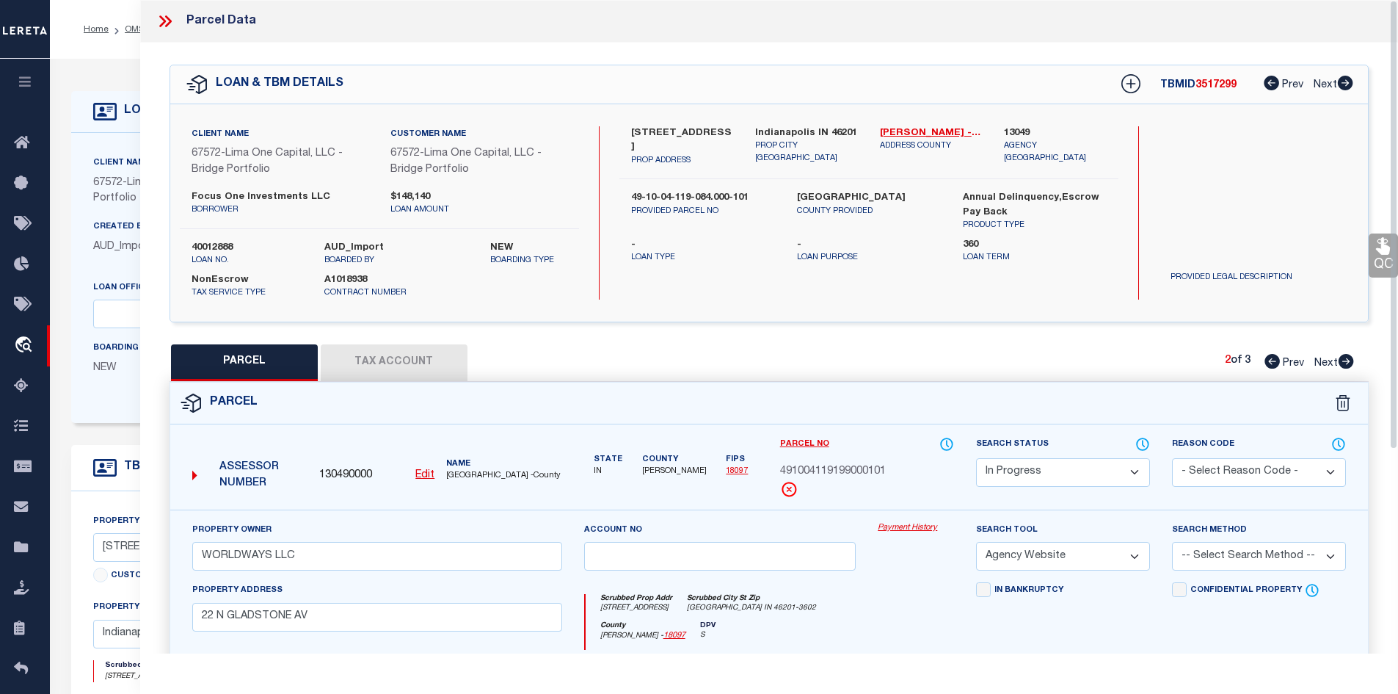
click at [171, 17] on icon at bounding box center [165, 21] width 19 height 19
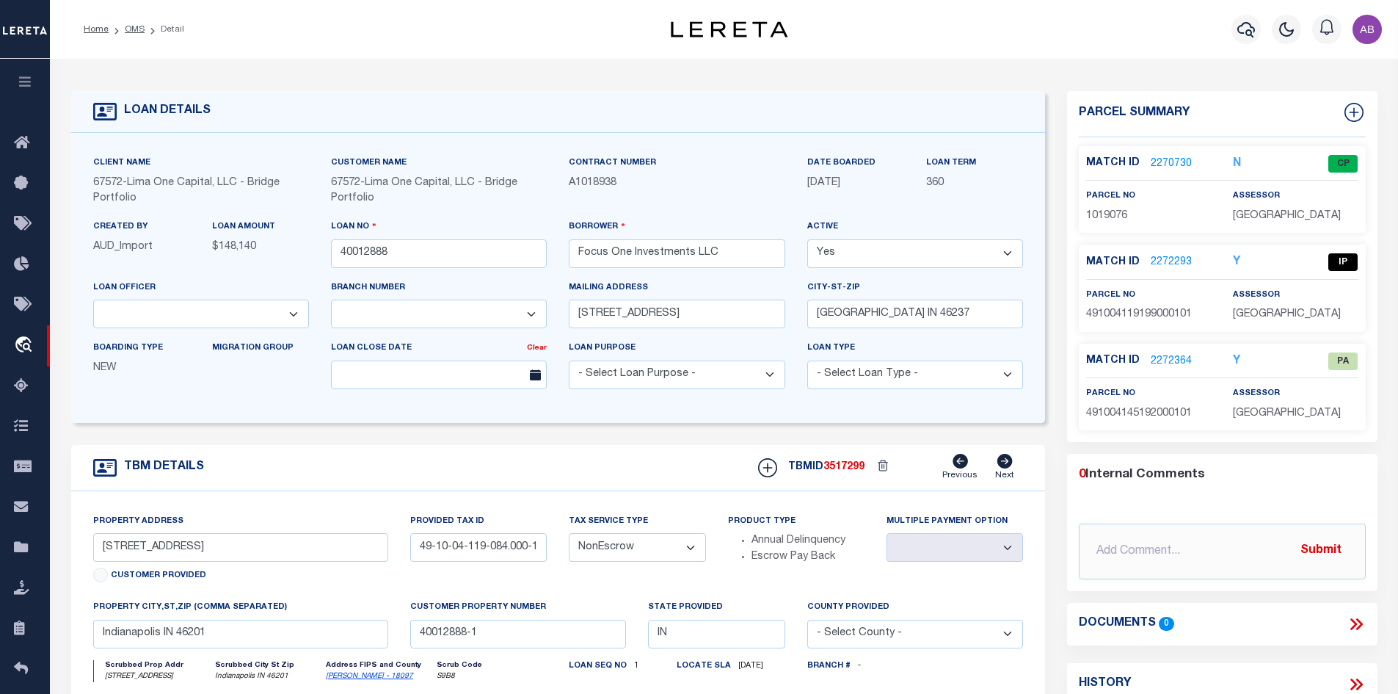
click at [1172, 159] on link "2270730" at bounding box center [1171, 163] width 41 height 15
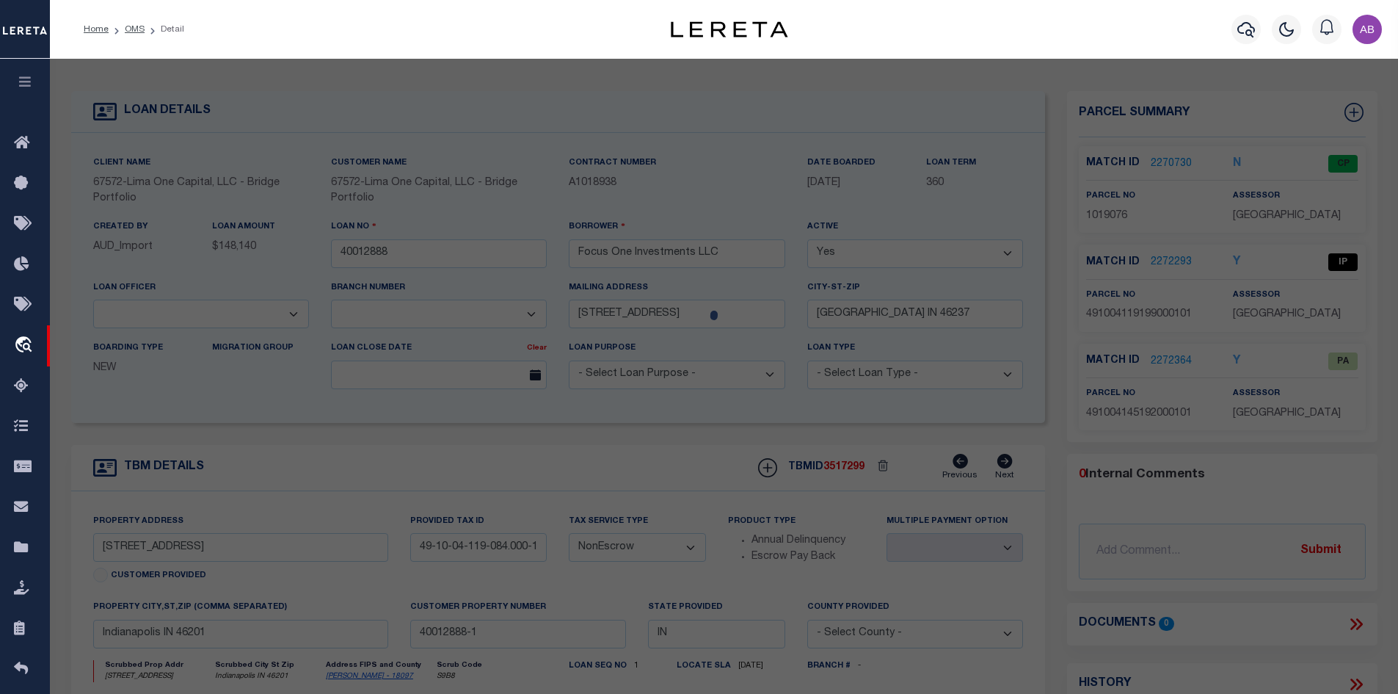
select select "AS"
select select
checkbox input "false"
select select "CP"
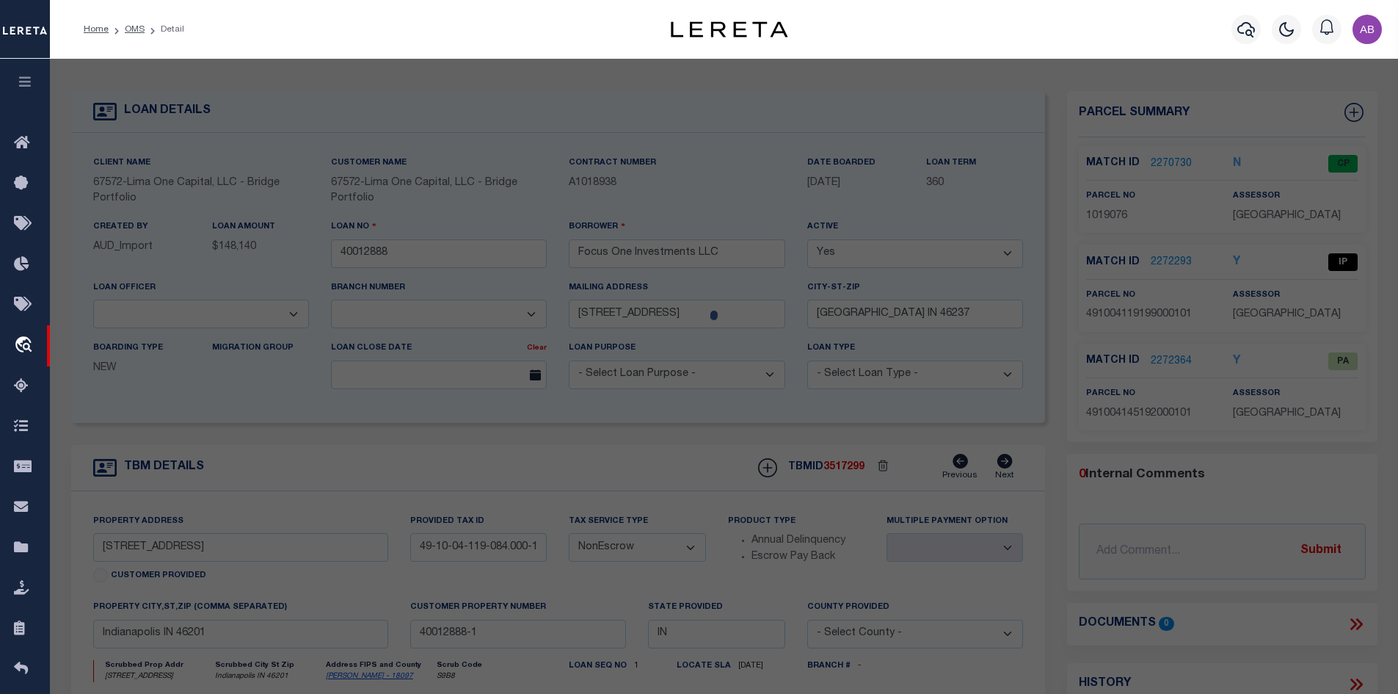
type input "WILMINGTON SAVINGS FUND SOCIETY FSB TRUSTEE"
select select "AGW"
select select
type input "21 N GLADSTONE AV"
type input "INDIANAPOLIS, IN 46201"
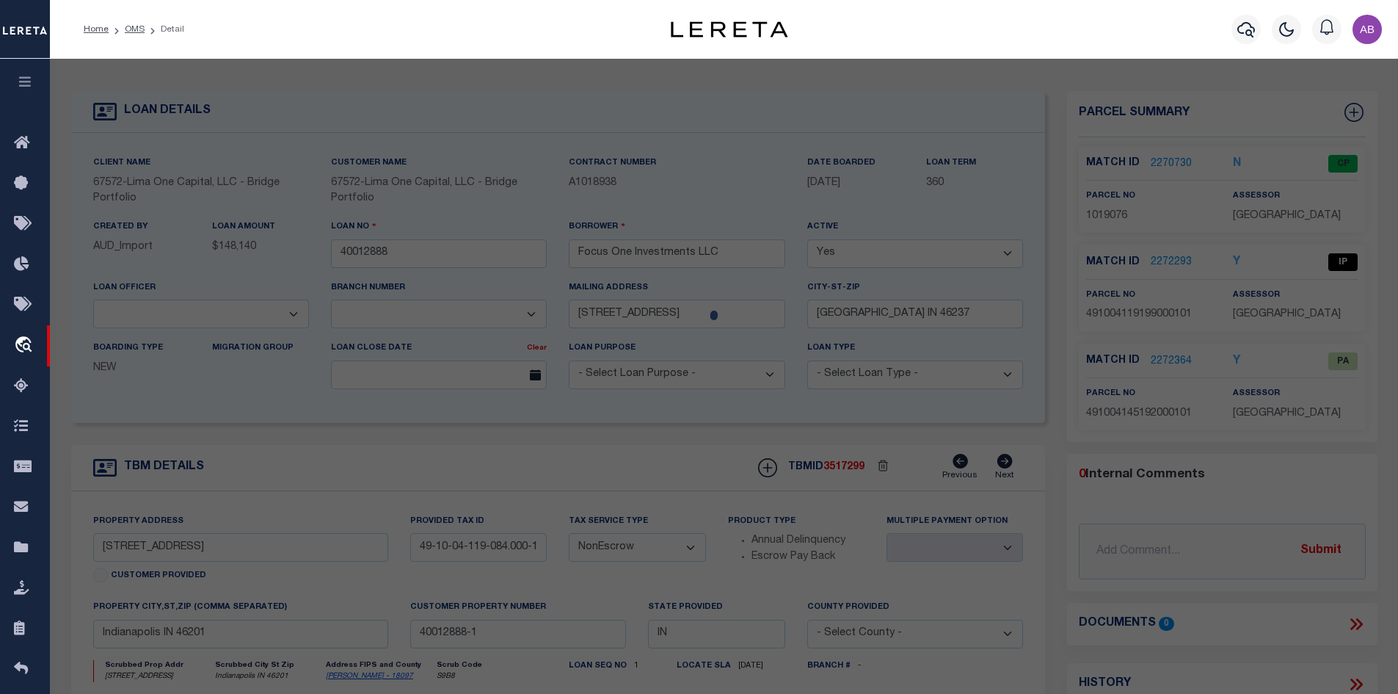
type textarea "TUXEDO PARK L8 & L9 B3"
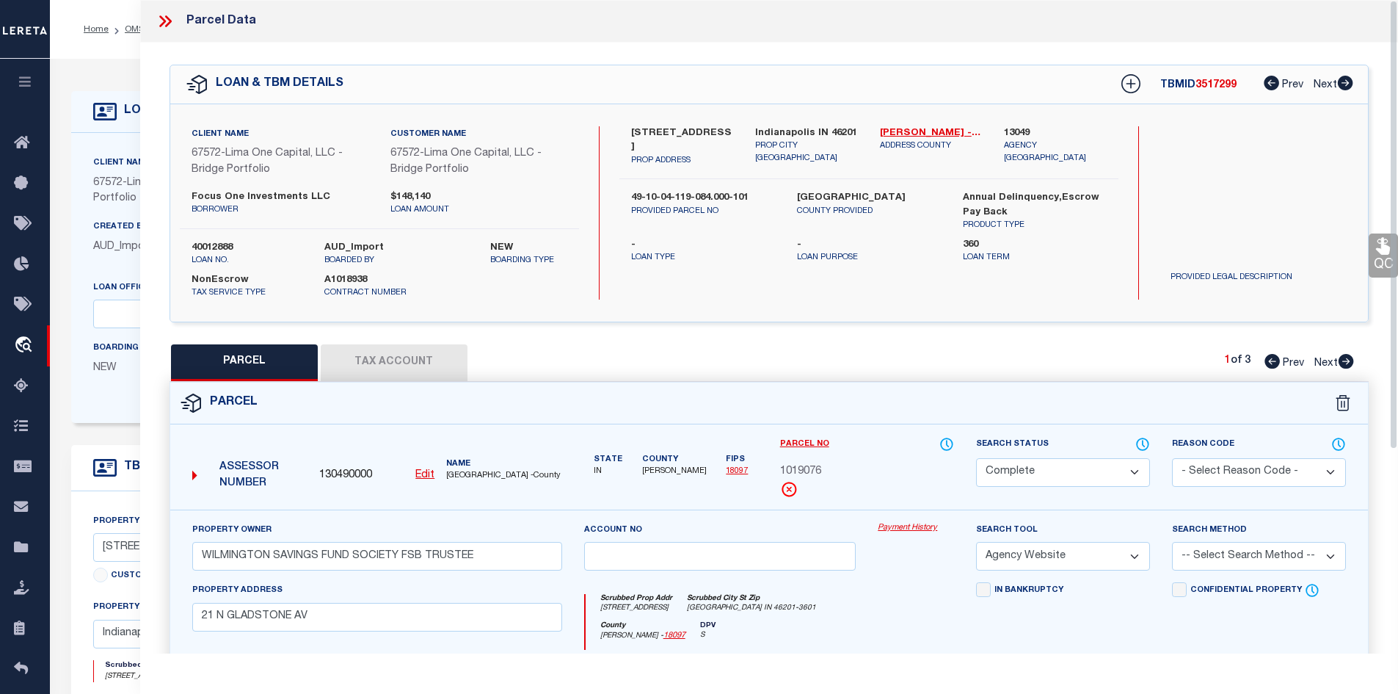
click at [161, 18] on icon at bounding box center [162, 21] width 7 height 12
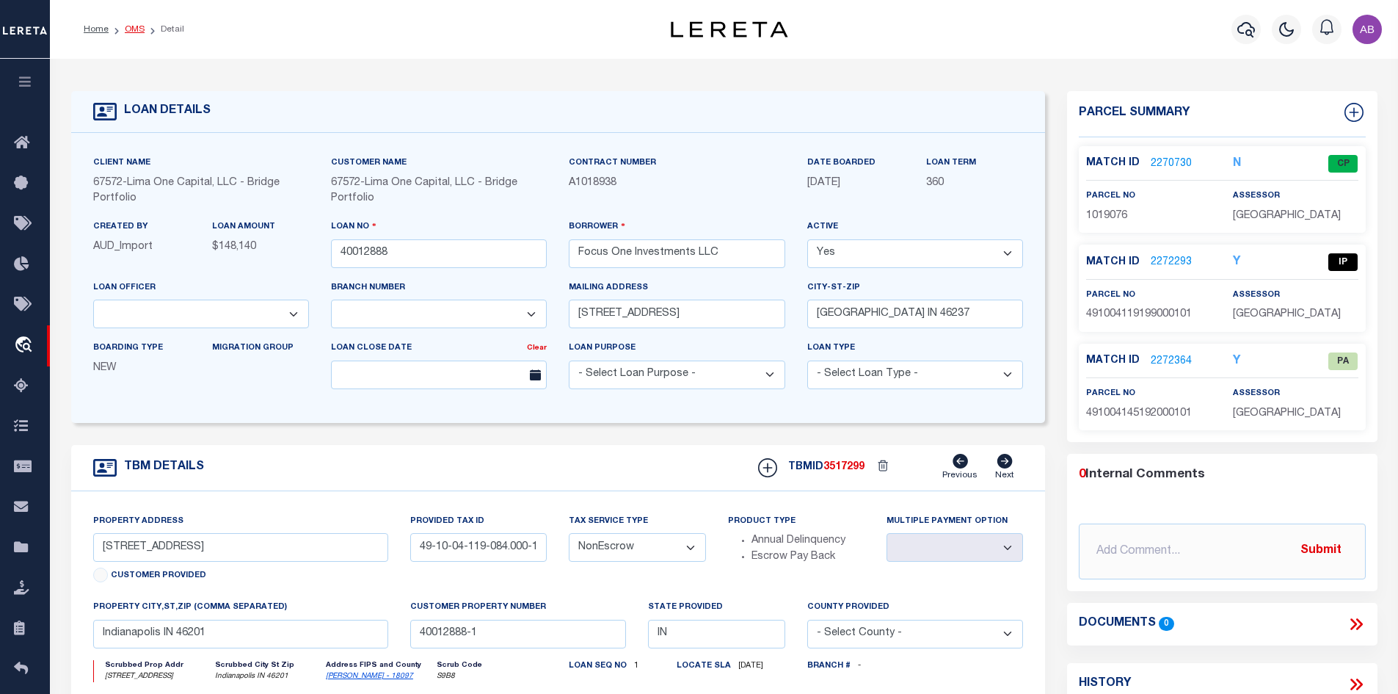
click at [139, 27] on link "OMS" at bounding box center [135, 29] width 20 height 9
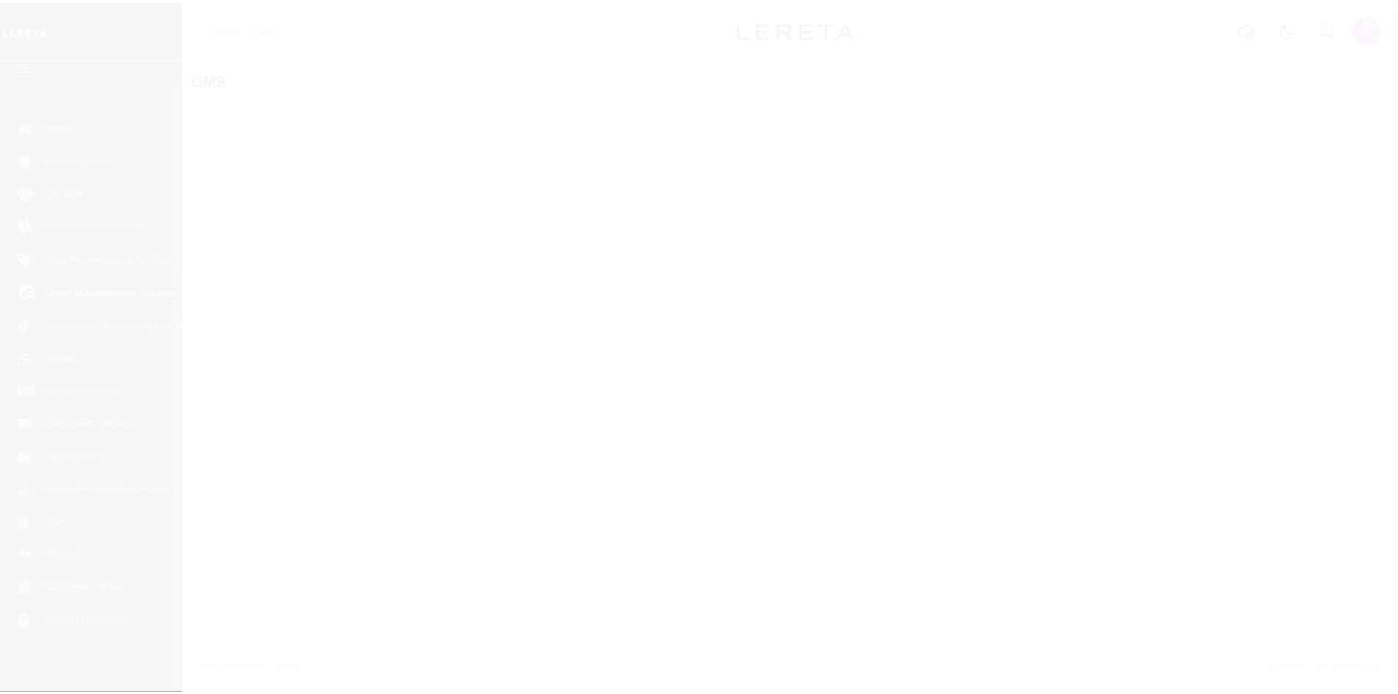
scroll to position [21, 0]
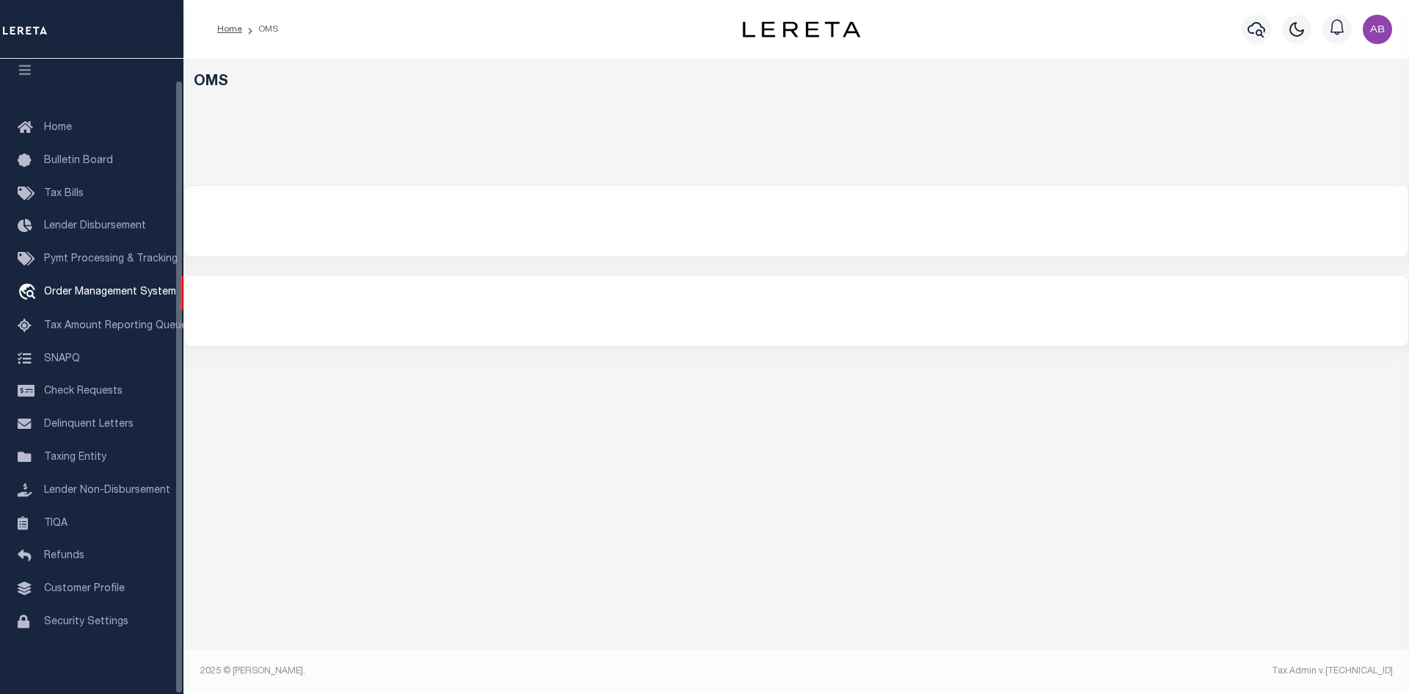
select select "200"
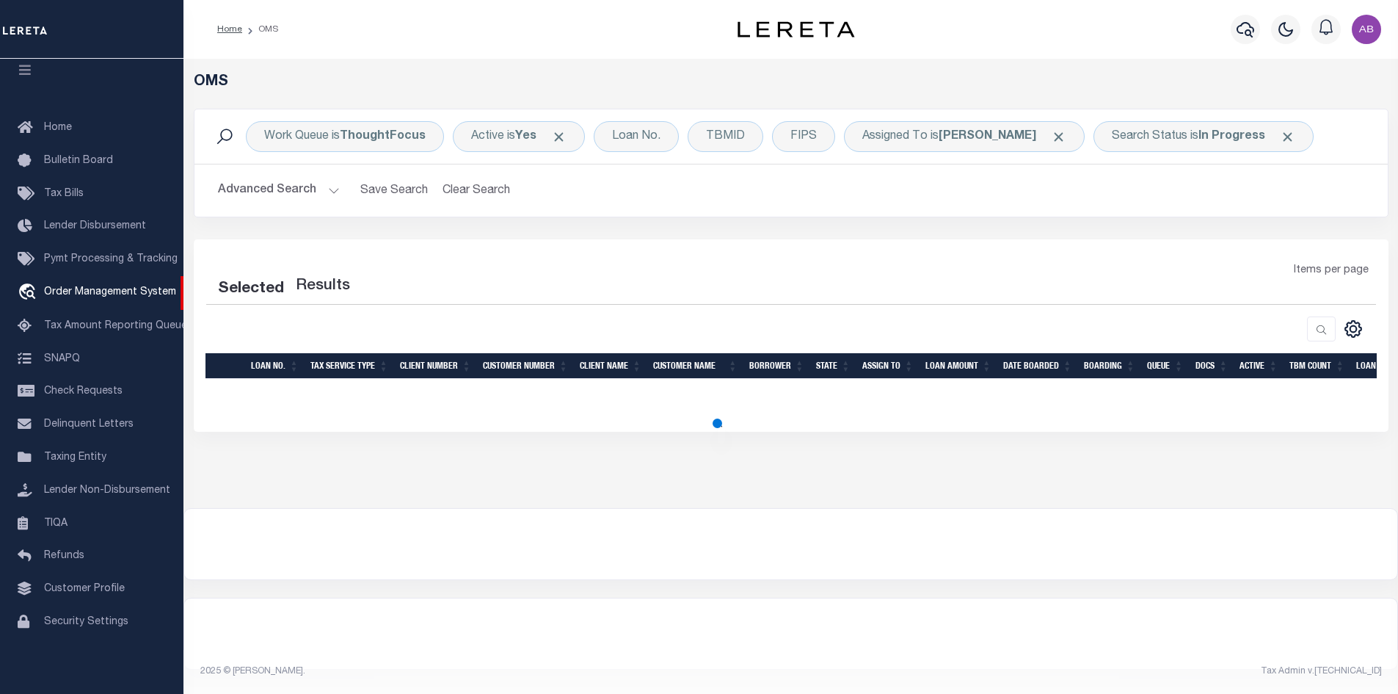
select select "200"
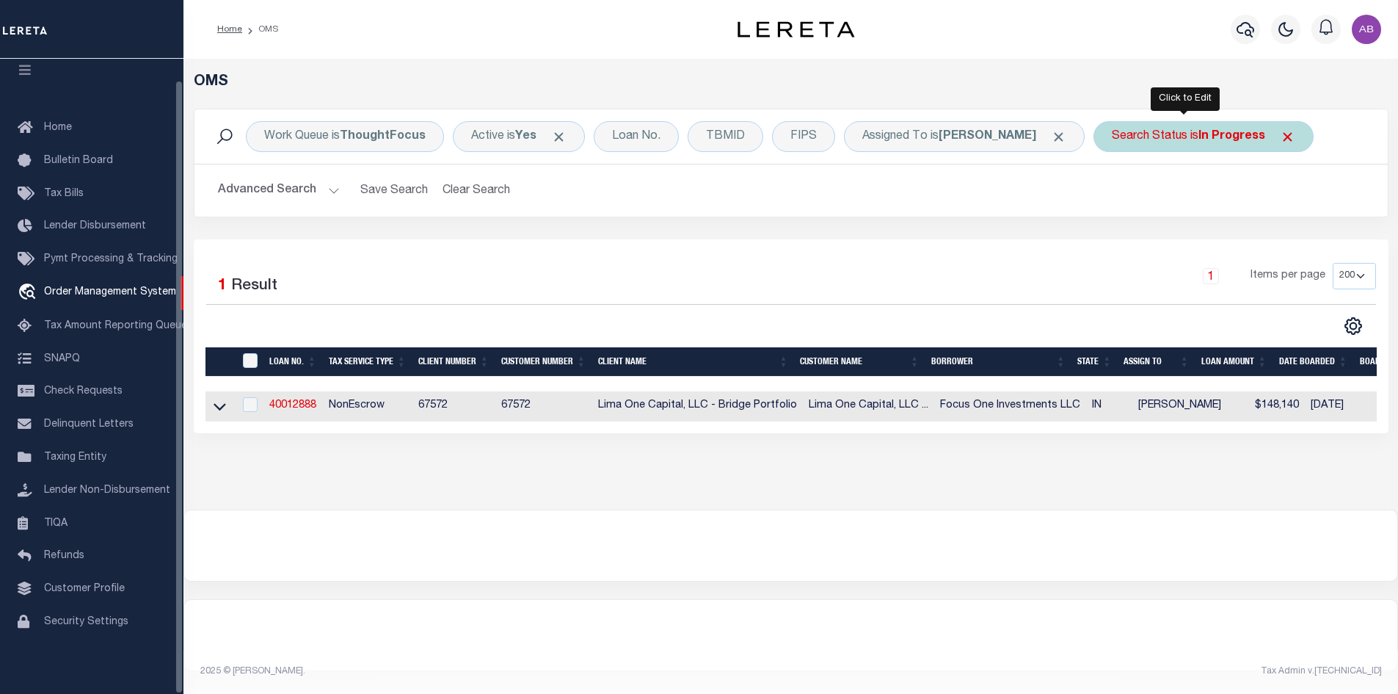
click at [1167, 144] on div "Search Status is In Progress" at bounding box center [1204, 136] width 220 height 31
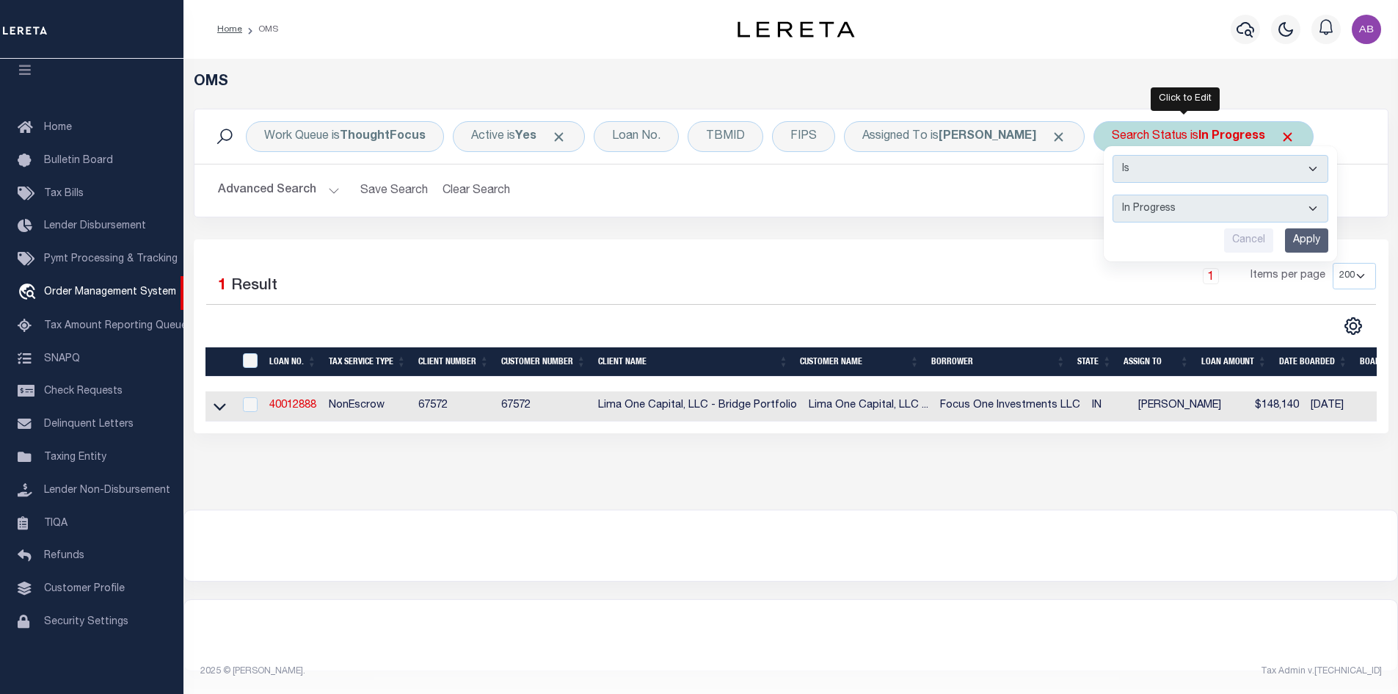
click at [1127, 217] on select "Automated Search Bad Parcel Complete Duplicate Parcel High Dollar Reporting In …" at bounding box center [1221, 209] width 216 height 28
select select "RD"
click at [1113, 195] on select "Automated Search Bad Parcel Complete Duplicate Parcel High Dollar Reporting In …" at bounding box center [1221, 209] width 216 height 28
click at [1285, 240] on input "Apply" at bounding box center [1306, 240] width 43 height 24
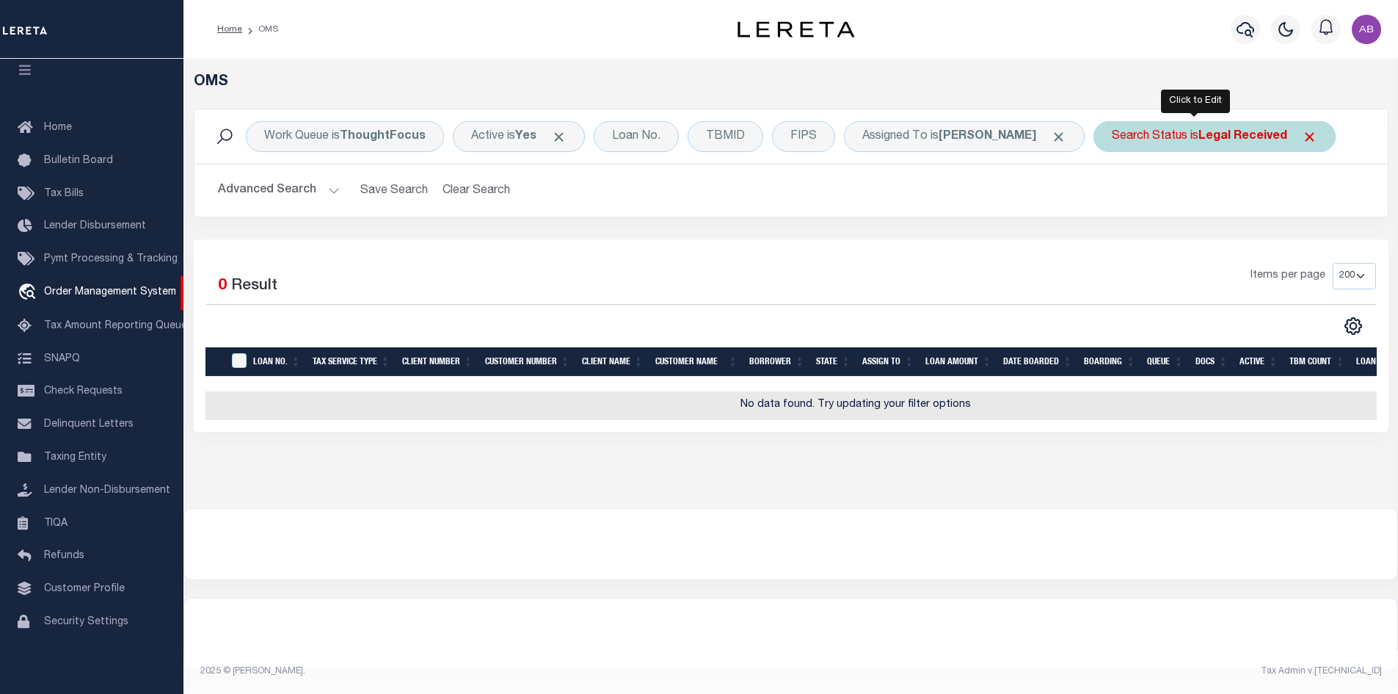
click at [1150, 128] on div "Search Status is Legal Received" at bounding box center [1215, 136] width 242 height 31
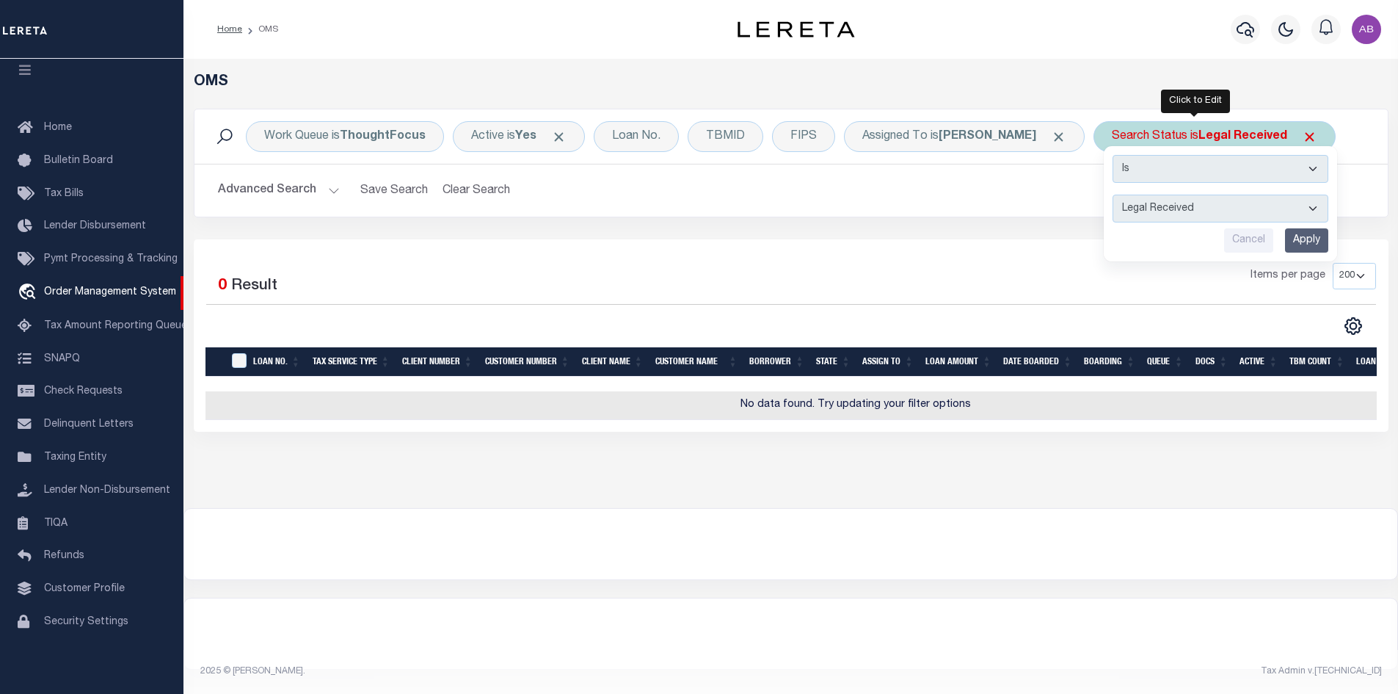
click at [1147, 209] on select "Automated Search Bad Parcel Complete Duplicate Parcel High Dollar Reporting In …" at bounding box center [1221, 209] width 216 height 28
select select "IP"
click at [1113, 195] on select "Automated Search Bad Parcel Complete Duplicate Parcel High Dollar Reporting In …" at bounding box center [1221, 209] width 216 height 28
click at [1290, 237] on input "Apply" at bounding box center [1306, 240] width 43 height 24
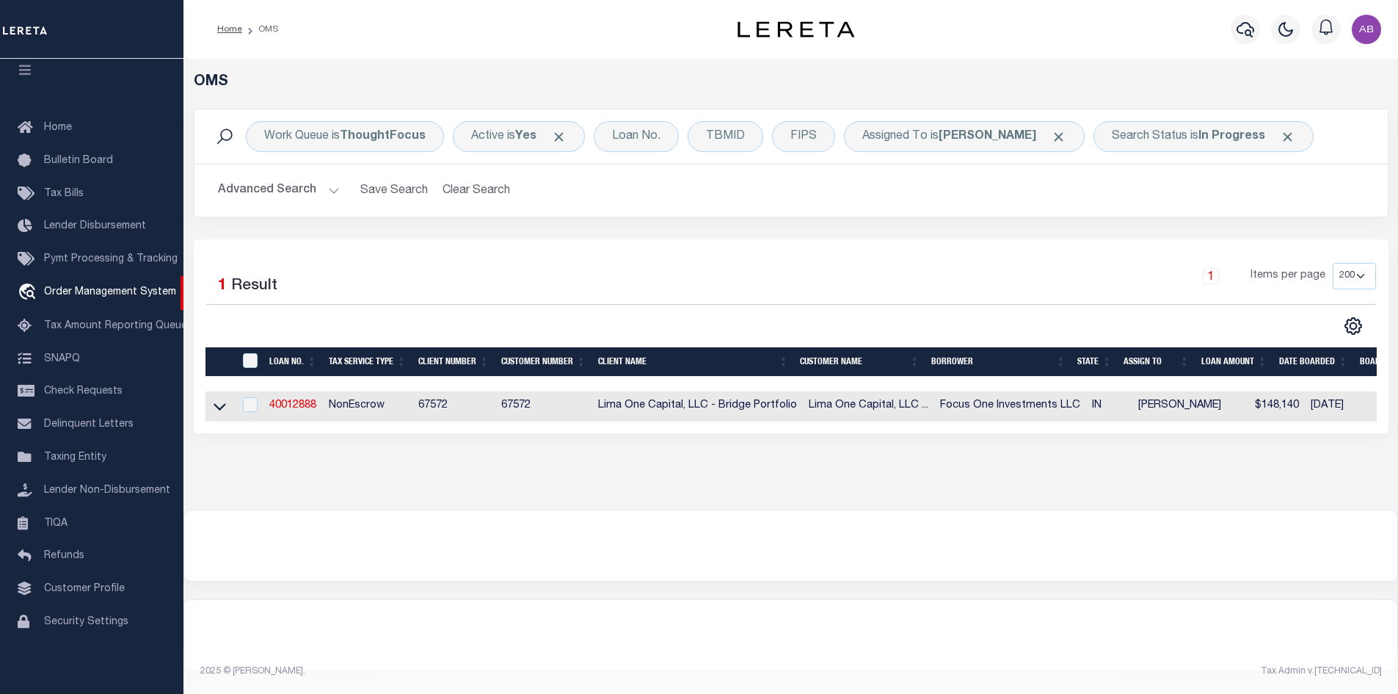
click at [305, 410] on link "40012888" at bounding box center [292, 405] width 47 height 10
type input "40012888"
type input "Focus One Investments LLC"
select select
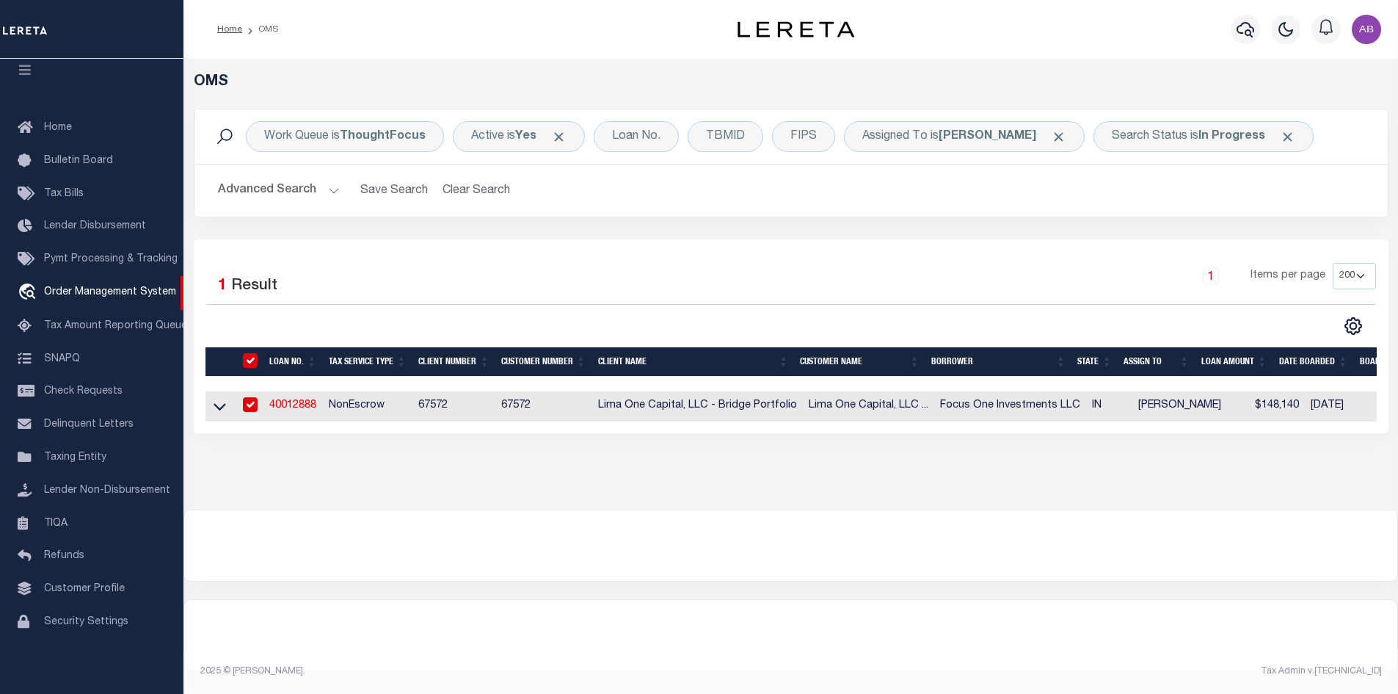
type input "8358 Silverado Drive"
type input "Indianapolis IN 46237"
select select
select select "NonEscrow"
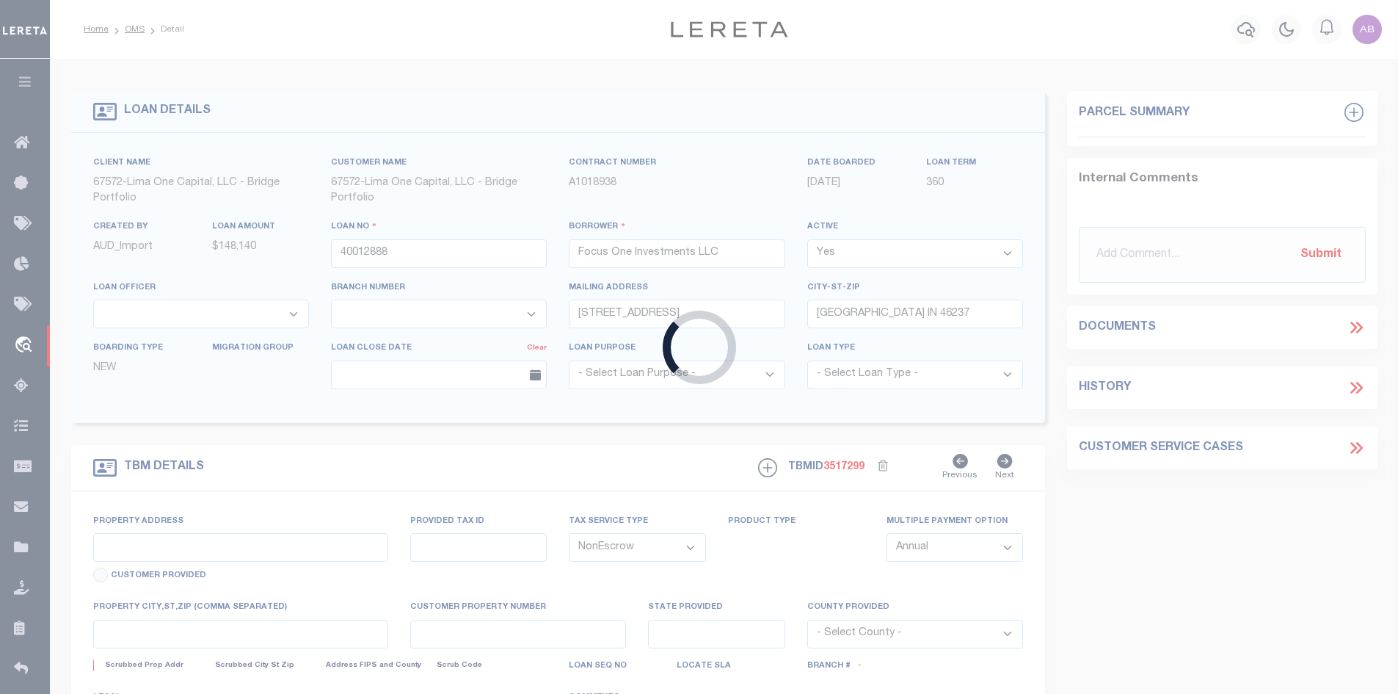
select select "164236"
select select "26298"
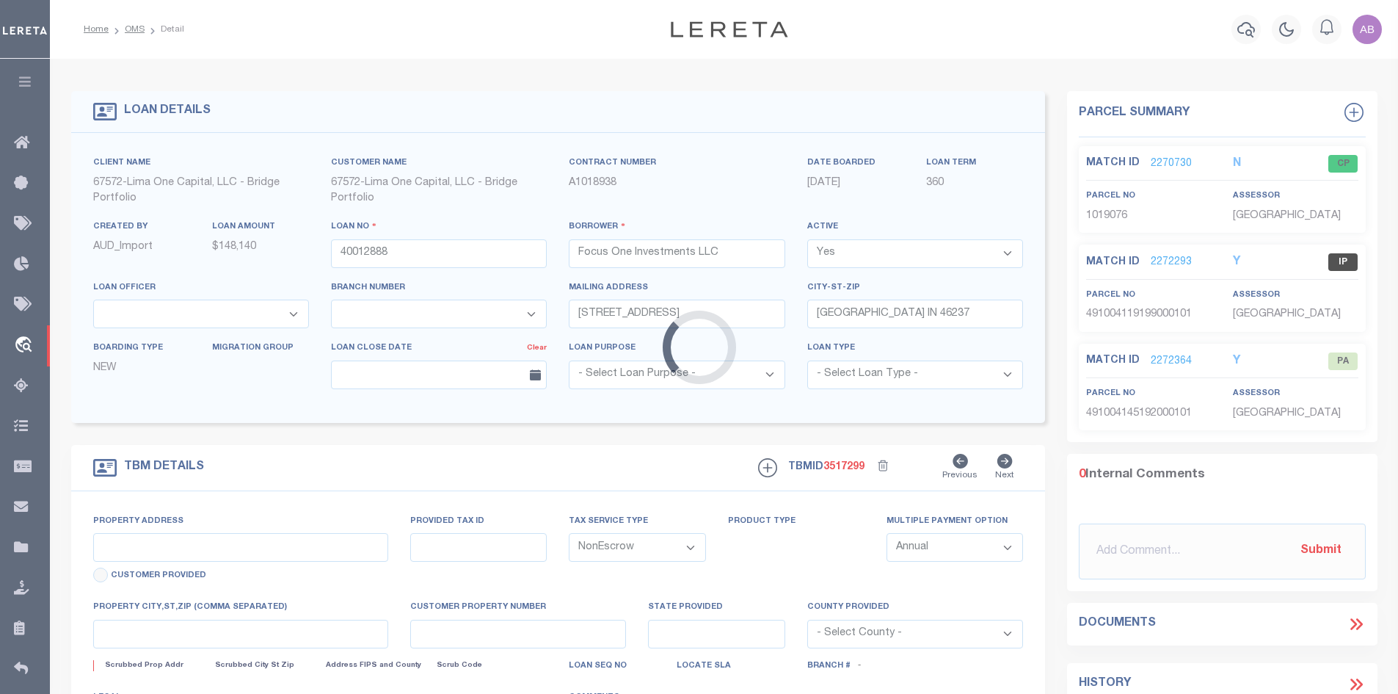
type input "21-23 North Gladstone Avenue"
type input "49-10-04-119-084.000-101"
select select
type input "Indianapolis IN 46201"
type input "40012888-1"
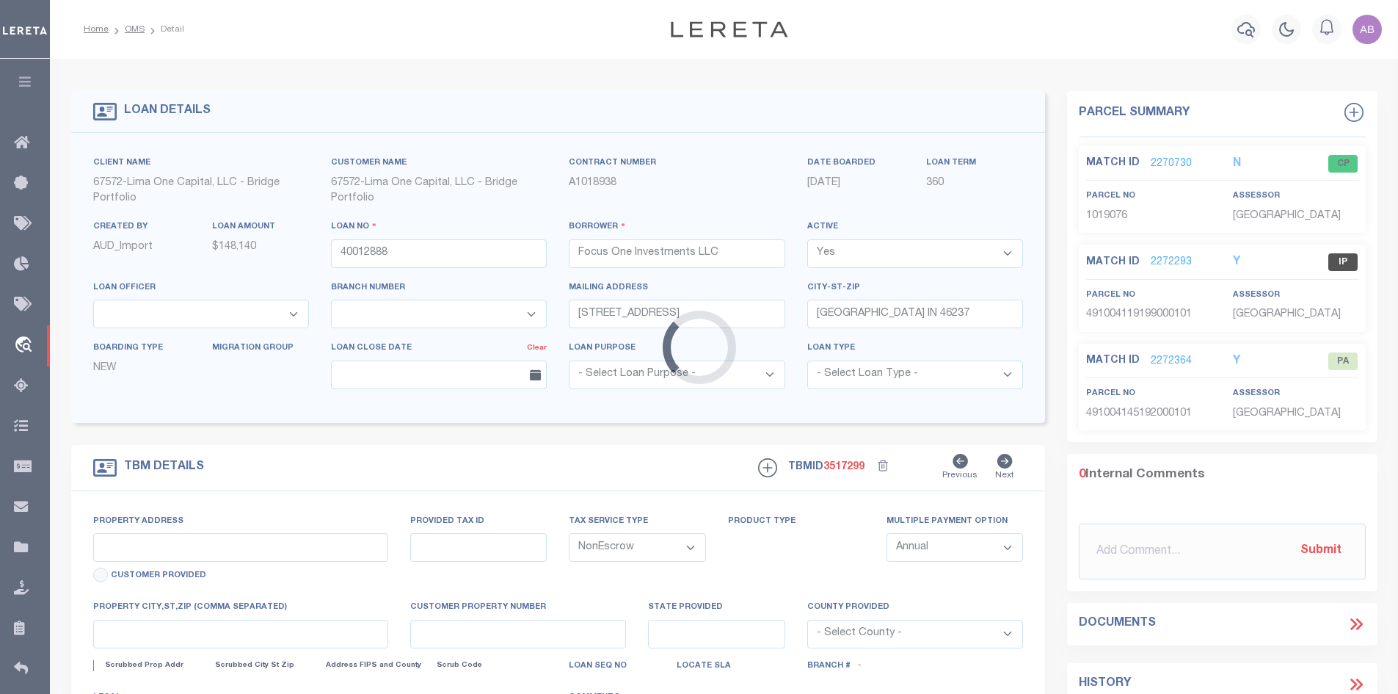
type input "IN"
select select
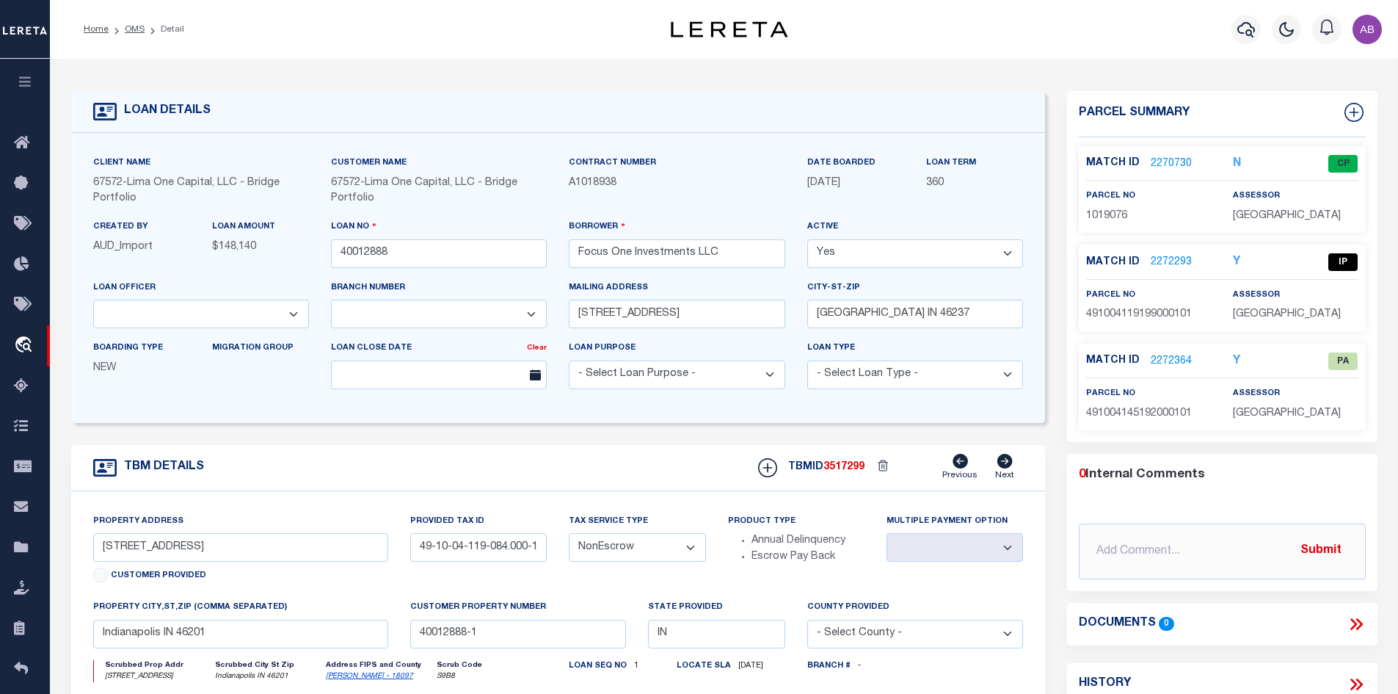
click at [1174, 261] on link "2272293" at bounding box center [1171, 262] width 41 height 15
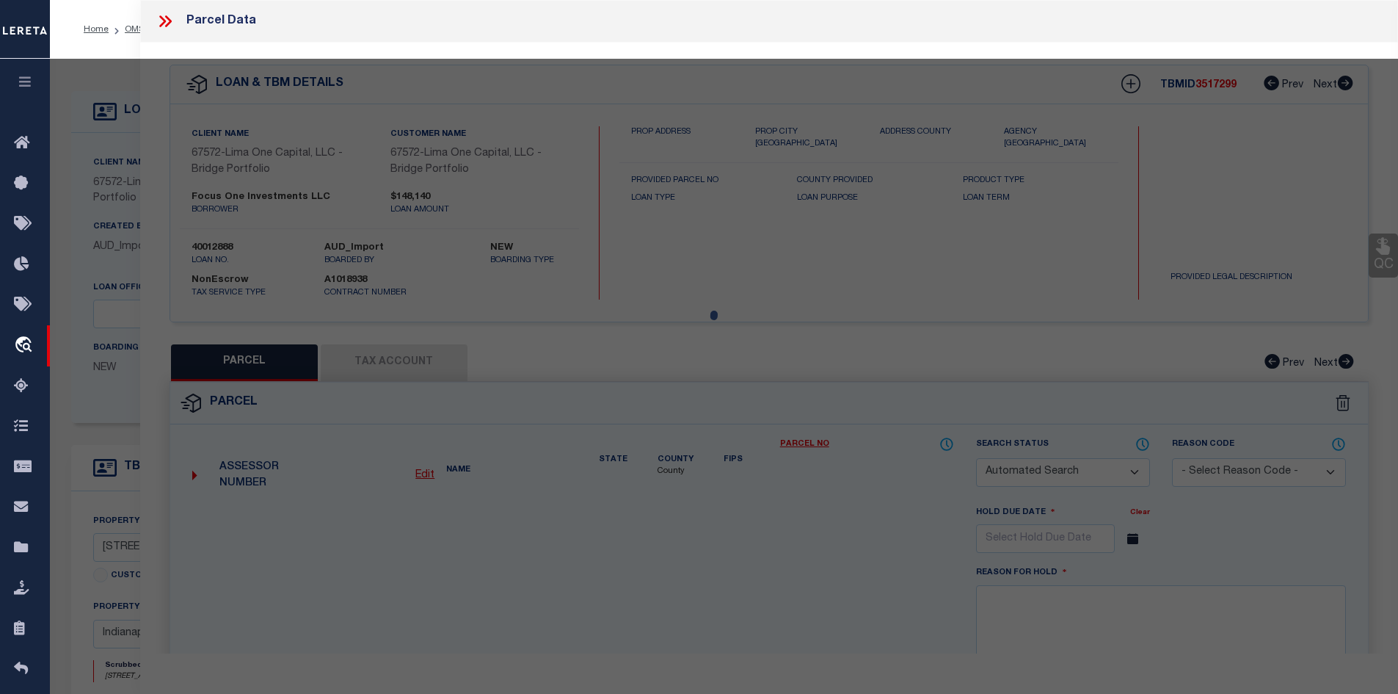
checkbox input "false"
select select "IP"
type input "WORLDWAYS LLC"
select select "AGW"
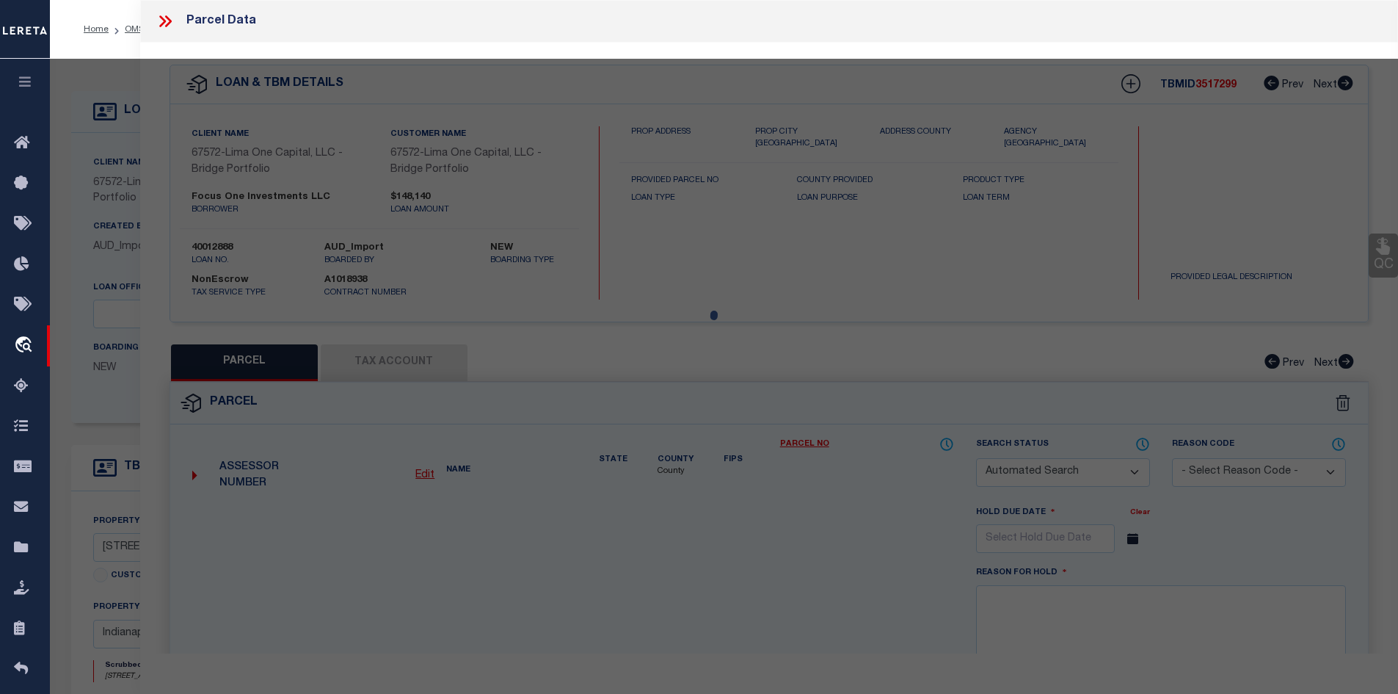
select select
type input "22 N GLADSTONE AV"
type input "INDIANAPOLIS, IN 46201"
type textarea "TUXEDO PARK 24FT S SIDE L42 B2 11 91/100FT FRONT X 14 83/100FT REAR N SIDE L43 …"
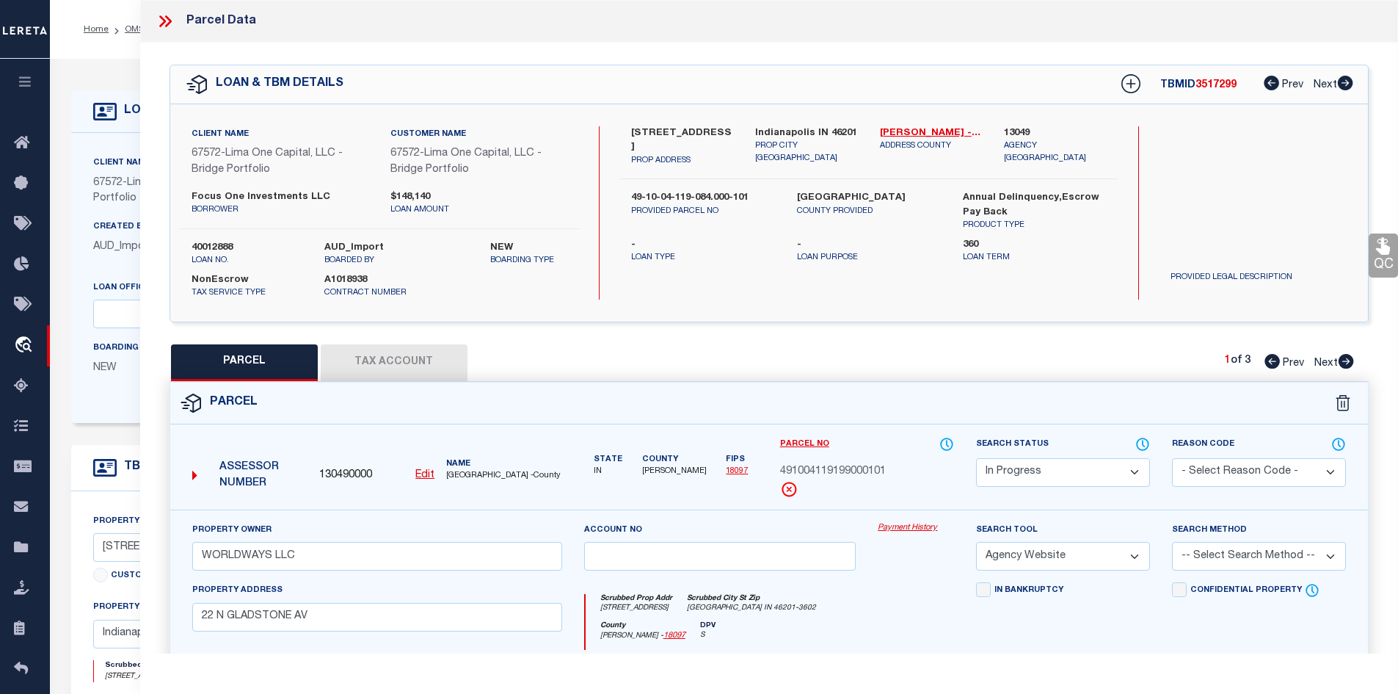
click at [1080, 467] on select "Automated Search Bad Parcel Complete Duplicate Parcel High Dollar Reporting In …" at bounding box center [1063, 472] width 174 height 29
click at [1141, 444] on icon at bounding box center [1142, 444] width 15 height 16
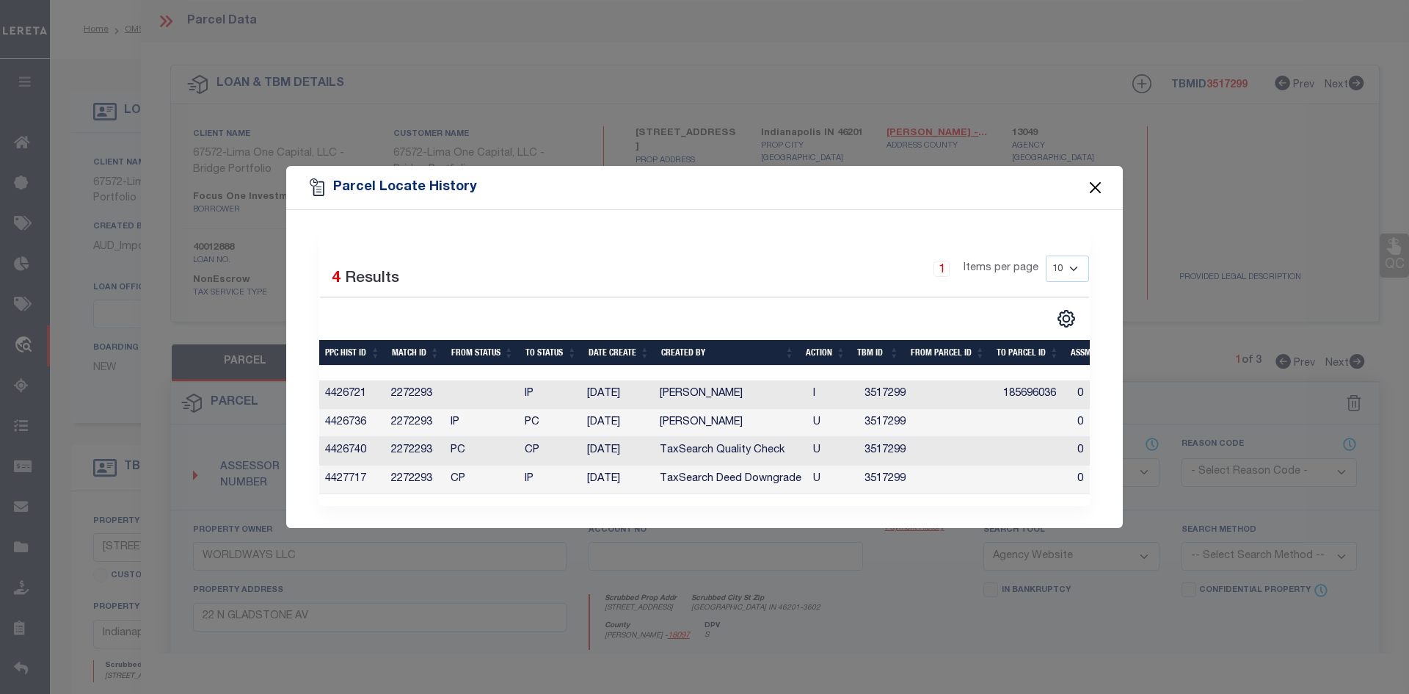
click at [1100, 181] on button "Close" at bounding box center [1095, 187] width 19 height 19
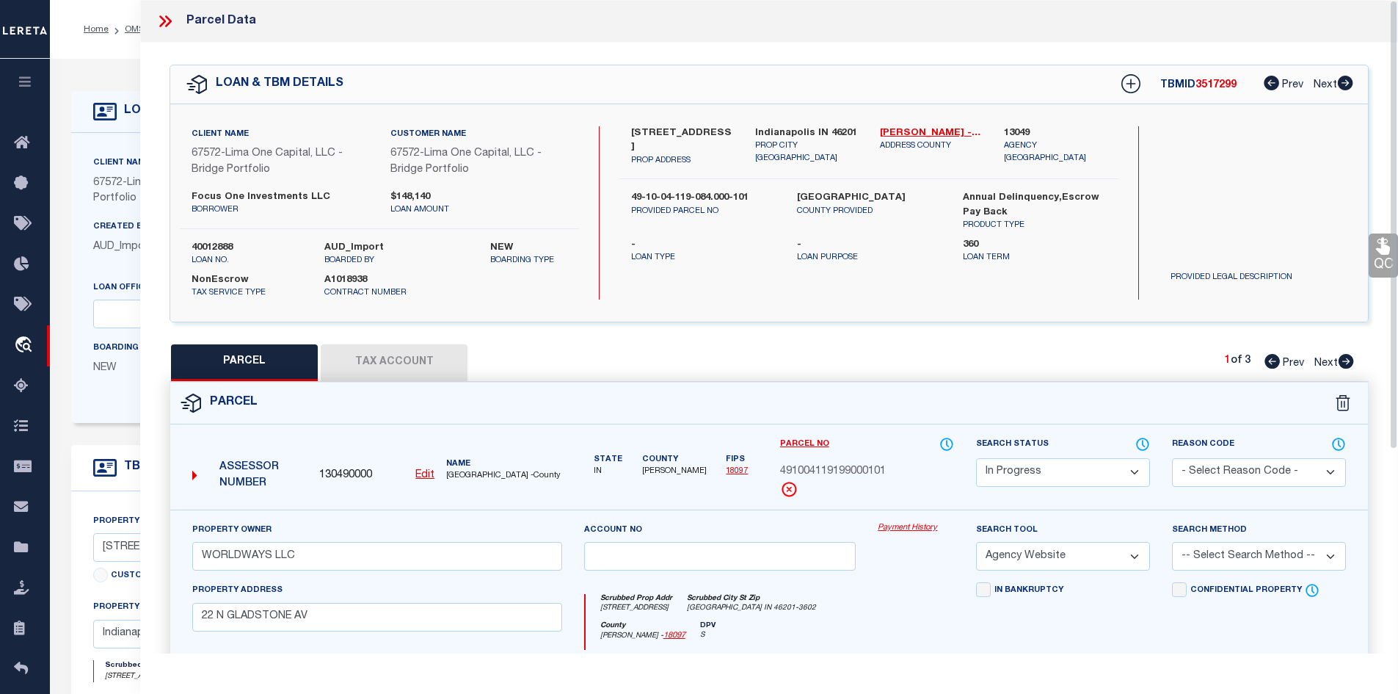
click at [1073, 459] on select "Automated Search Bad Parcel Complete Duplicate Parcel High Dollar Reporting In …" at bounding box center [1063, 472] width 174 height 29
select select "PC"
click at [976, 458] on select "Automated Search Bad Parcel Complete Duplicate Parcel High Dollar Reporting In …" at bounding box center [1063, 472] width 174 height 29
click at [1189, 552] on select "-- Select Search Method -- Property Address Legal Liability Info Provided" at bounding box center [1259, 556] width 174 height 29
select select "ADD"
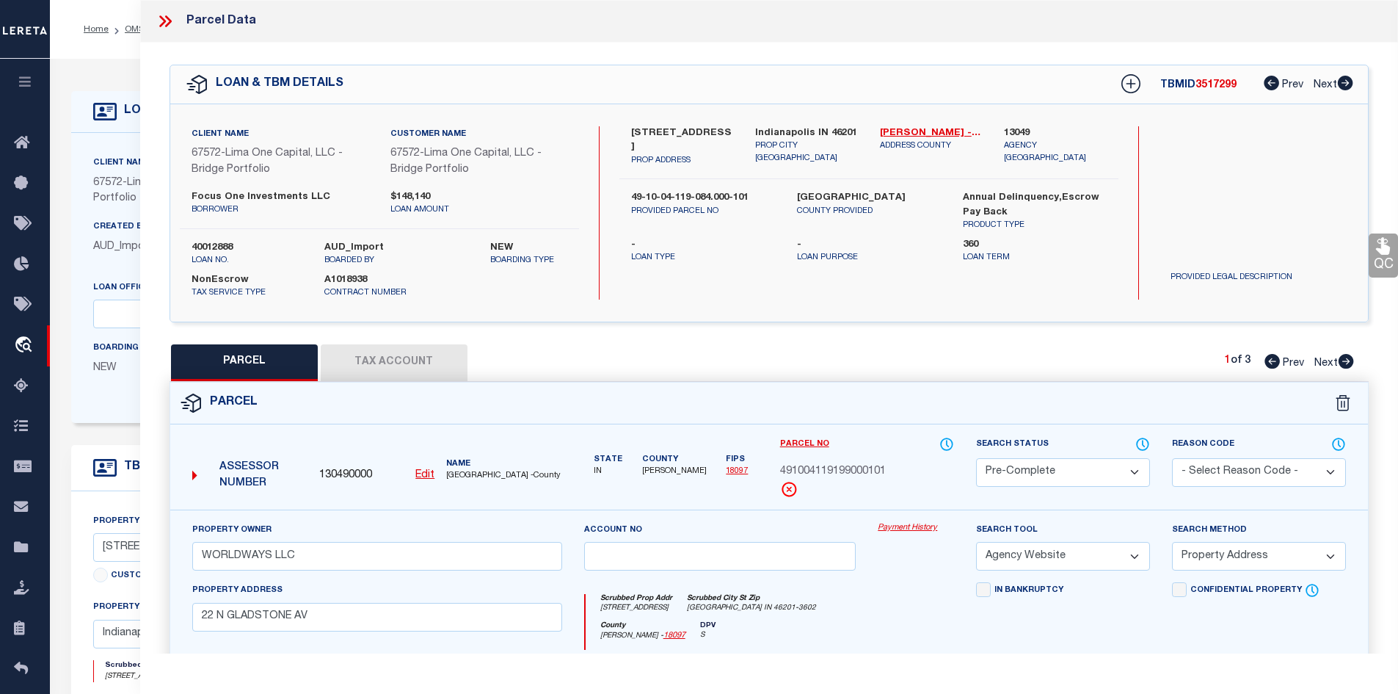
click at [1172, 542] on select "-- Select Search Method -- Property Address Legal Liability Info Provided" at bounding box center [1259, 556] width 174 height 29
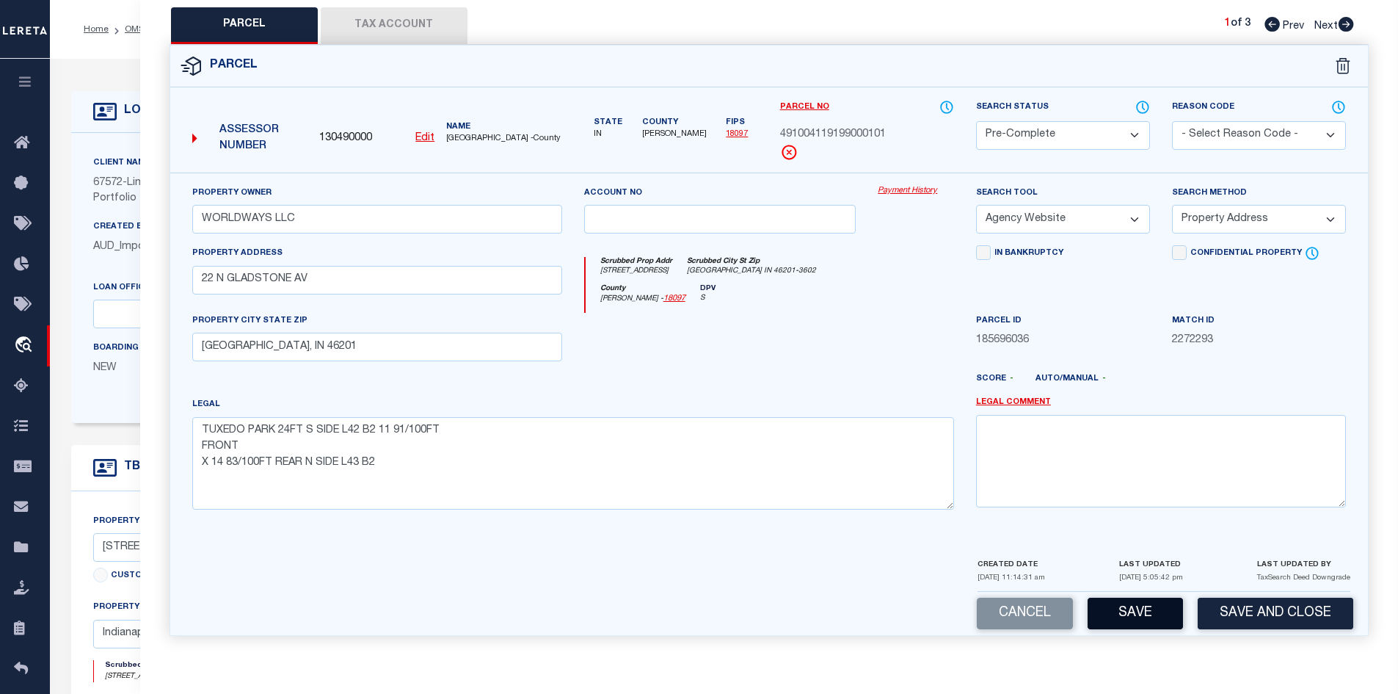
click at [1132, 611] on button "Save" at bounding box center [1135, 613] width 95 height 32
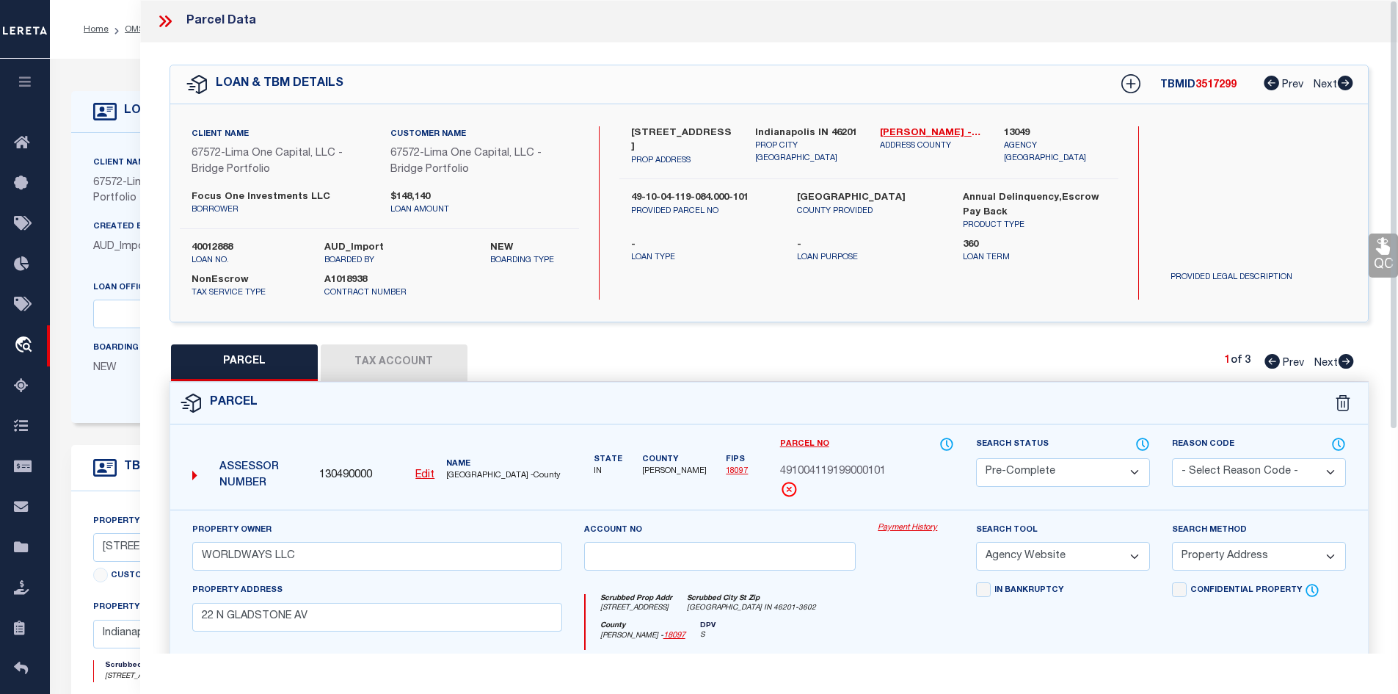
select select "AS"
select select
checkbox input "false"
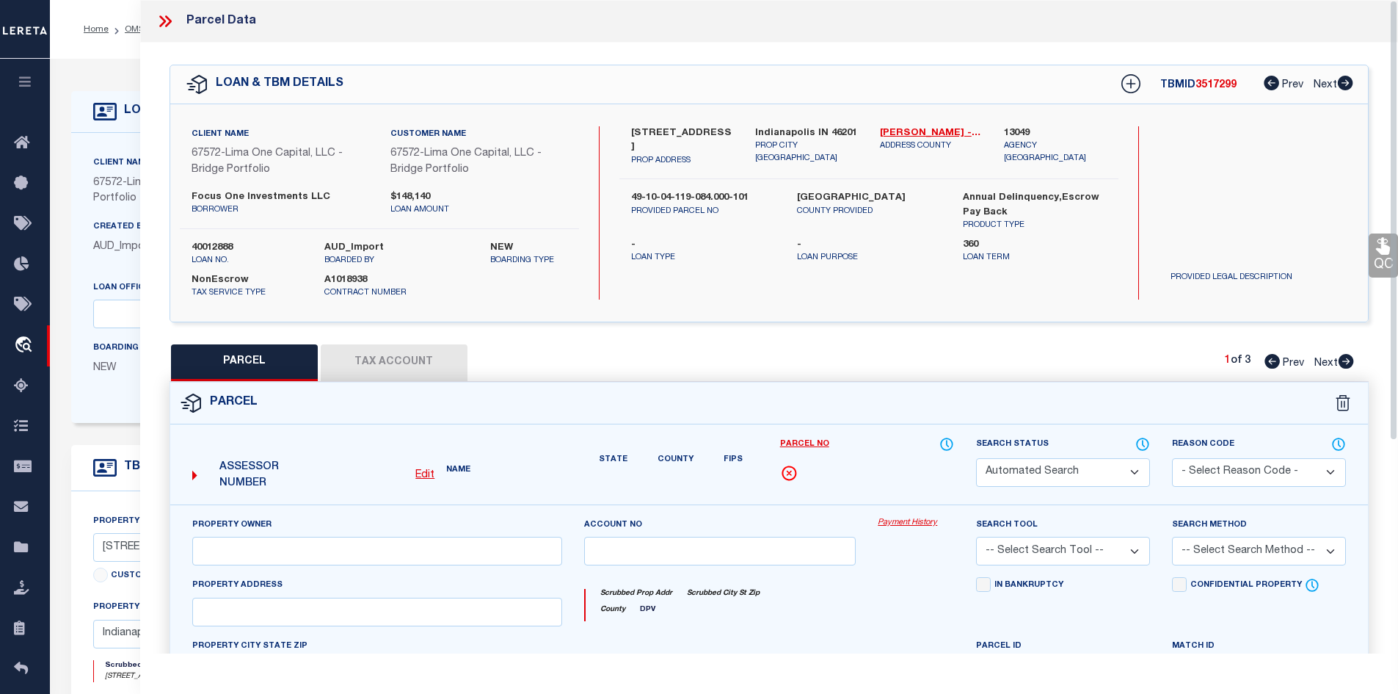
select select "PC"
type input "WORLDWAYS LLC"
select select "AGW"
select select "ADD"
type input "22 N GLADSTONE AV"
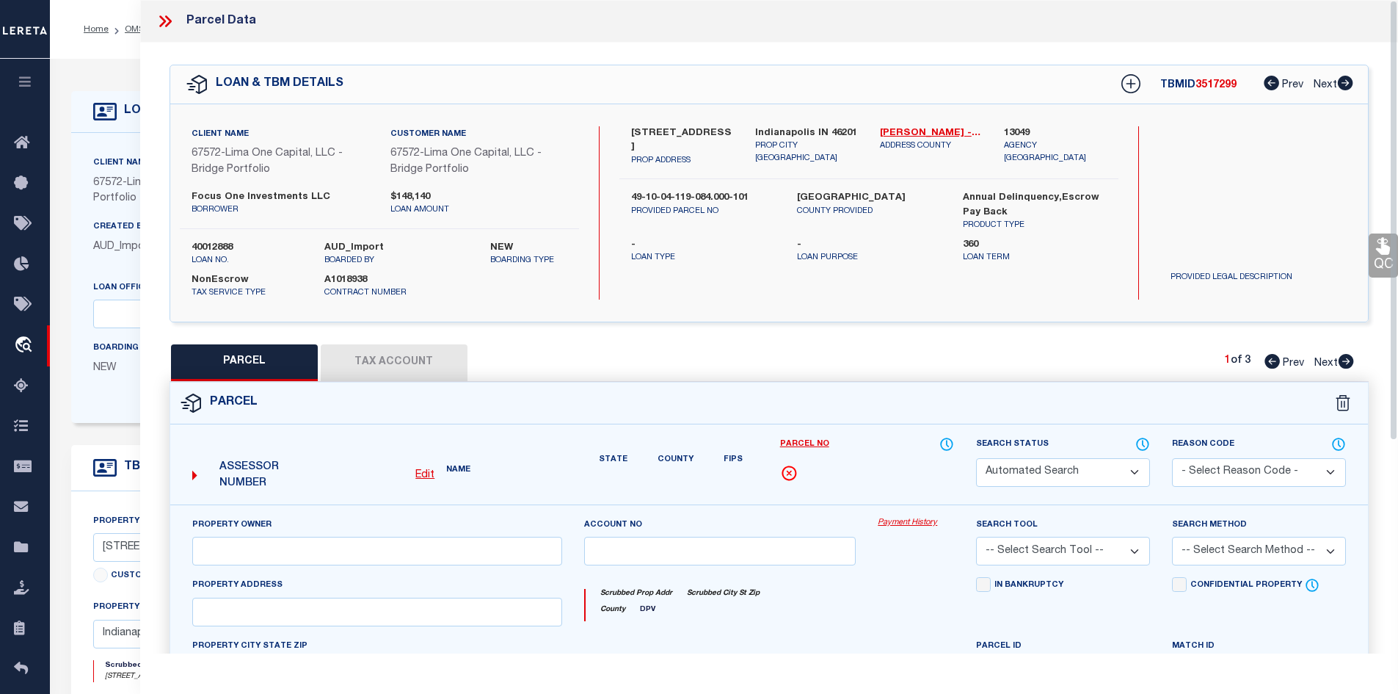
type input "INDIANAPOLIS, IN 46201"
type textarea "TUXEDO PARK 24FT S SIDE L42 B2 11 91/100FT FRONT X 14 83/100FT REAR N SIDE L43 …"
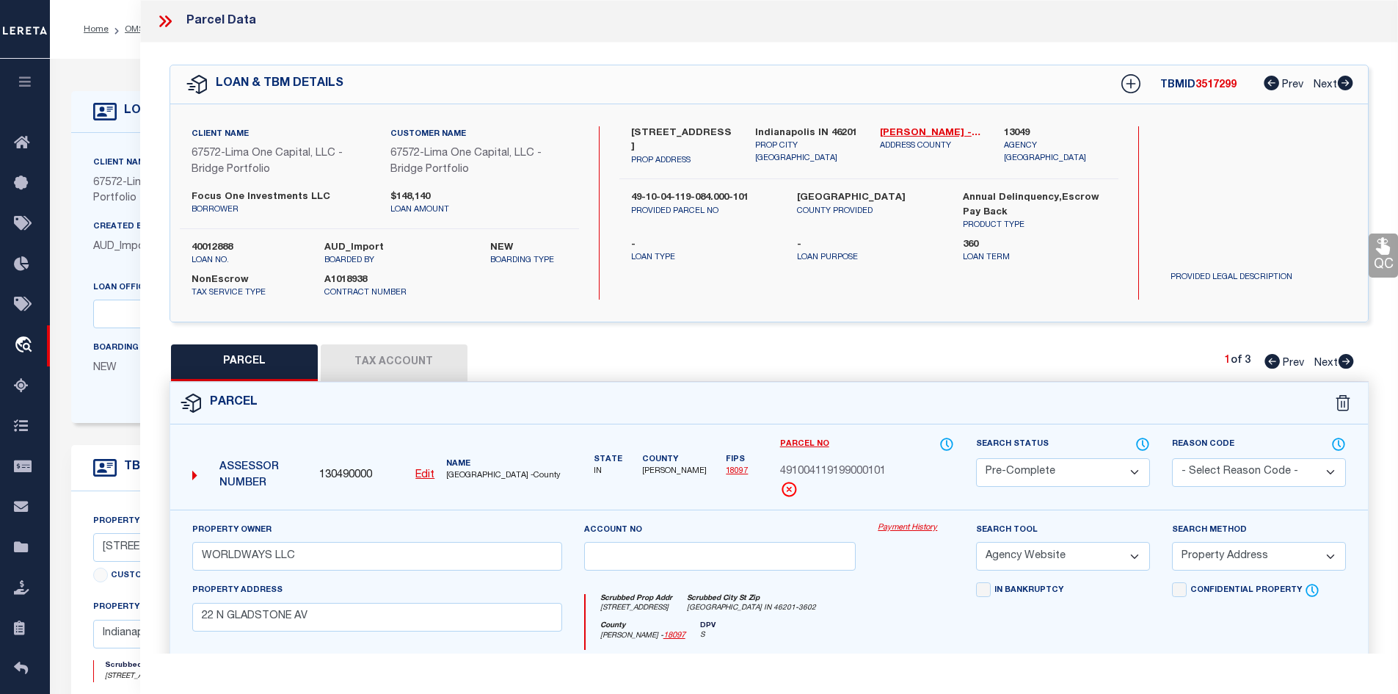
click at [1348, 362] on icon at bounding box center [1346, 361] width 16 height 15
select select "AS"
select select
checkbox input "false"
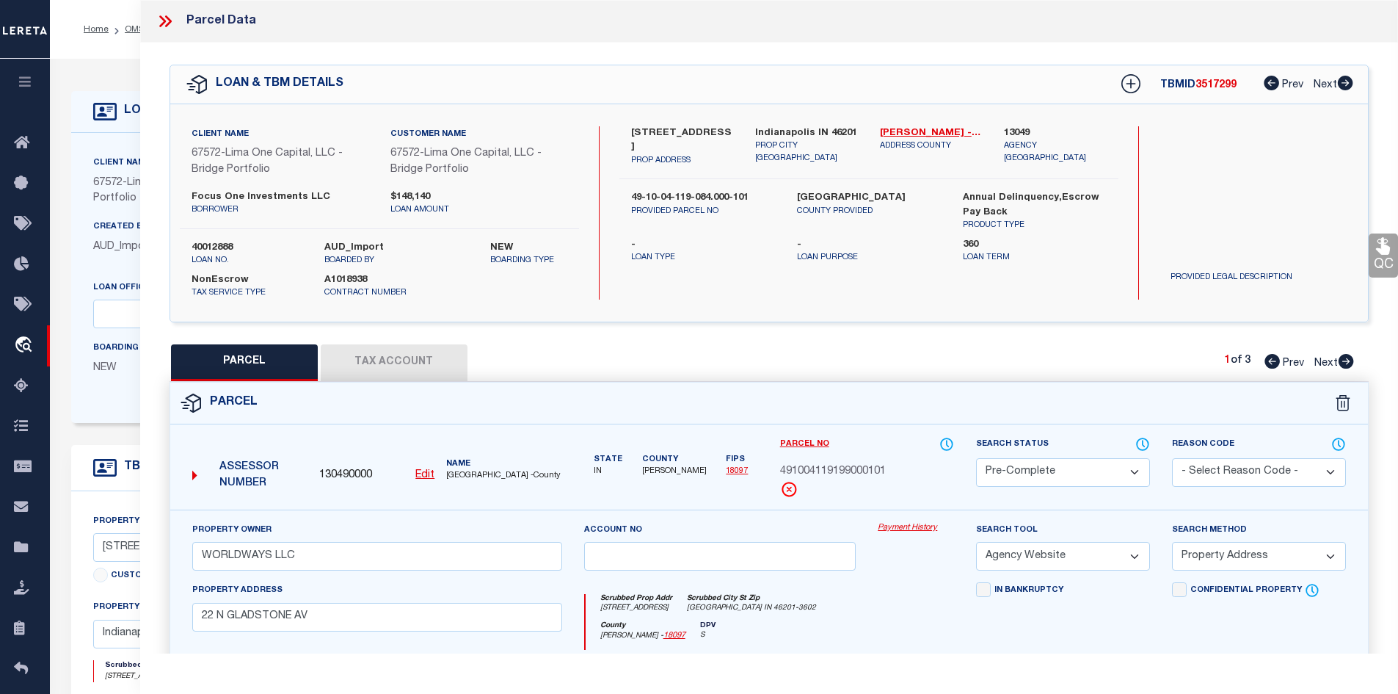
checkbox input "false"
select select "CP"
type input "WILMINGTON SAVINGS FUND SOCIETY FSB TRUSTEE"
select select "AGW"
select select
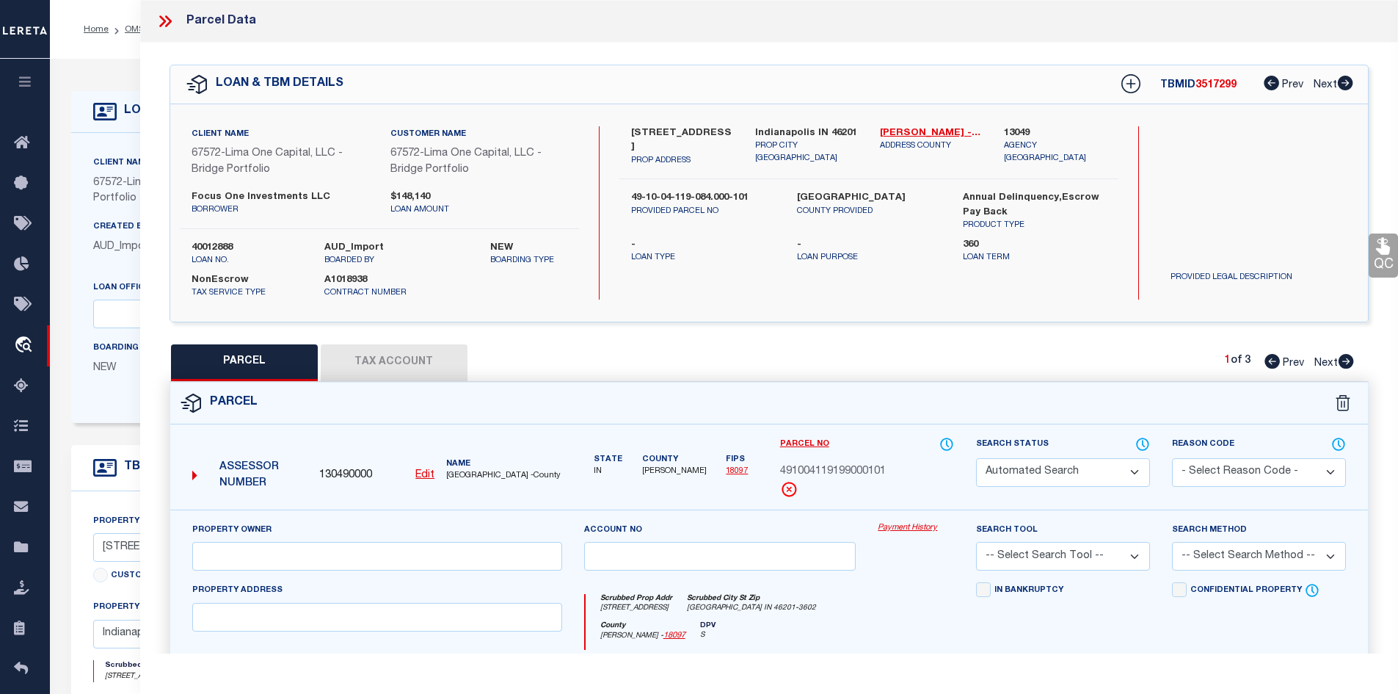
type input "21 N GLADSTONE AV"
type input "INDIANAPOLIS, IN 46201"
type textarea "TUXEDO PARK L8 & L9 B3"
click at [1348, 362] on icon at bounding box center [1346, 361] width 16 height 15
select select "AS"
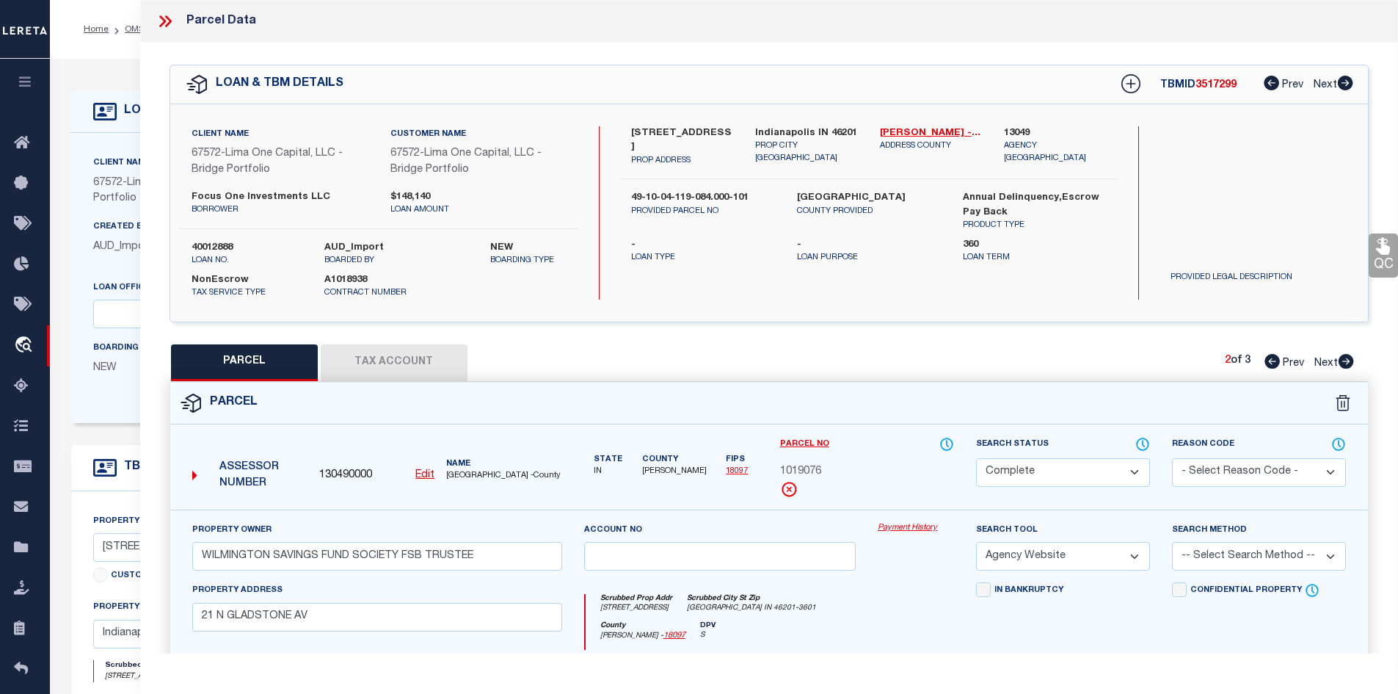
select select
checkbox input "false"
select select "PA"
select select "MDD"
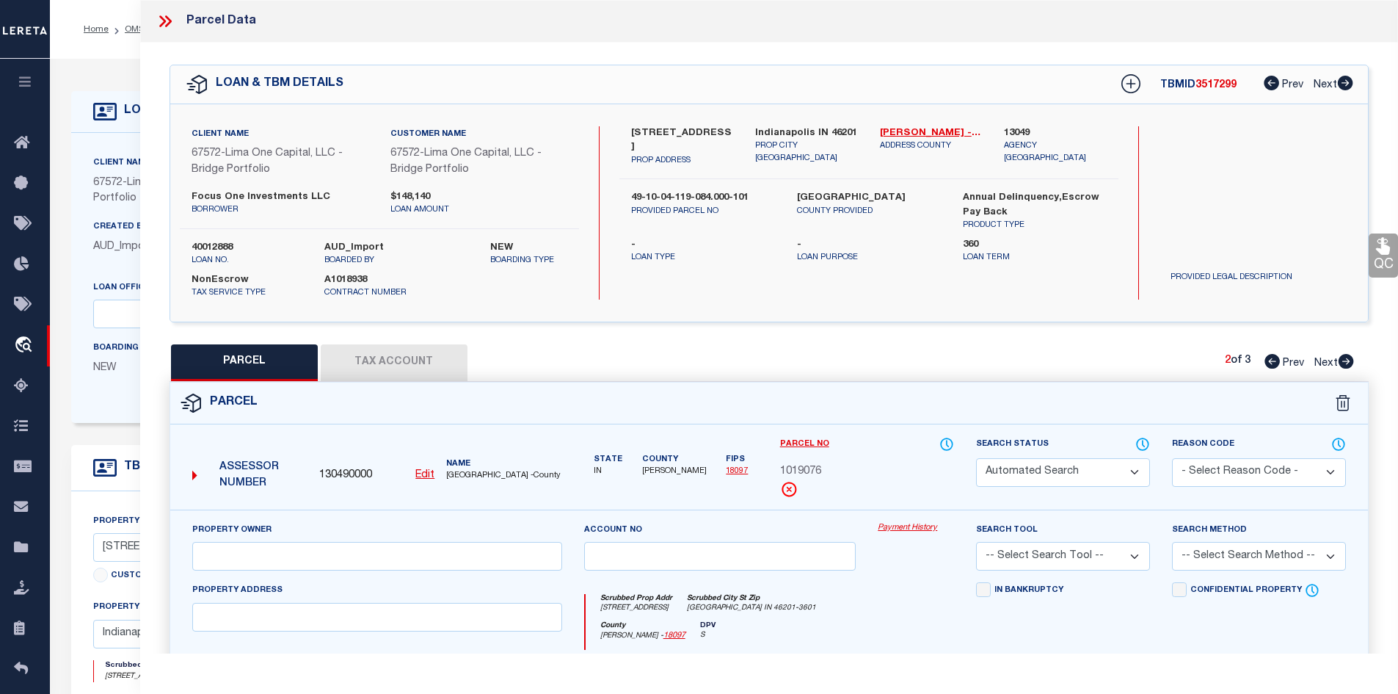
select select "ADD"
checkbox input "false"
click at [1112, 472] on select "Automated Search Bad Parcel Complete Duplicate Parcel High Dollar Reporting In …" at bounding box center [1063, 472] width 174 height 29
select select "PR"
click at [976, 458] on select "Automated Search Bad Parcel Complete Duplicate Parcel High Dollar Reporting In …" at bounding box center [1063, 472] width 174 height 29
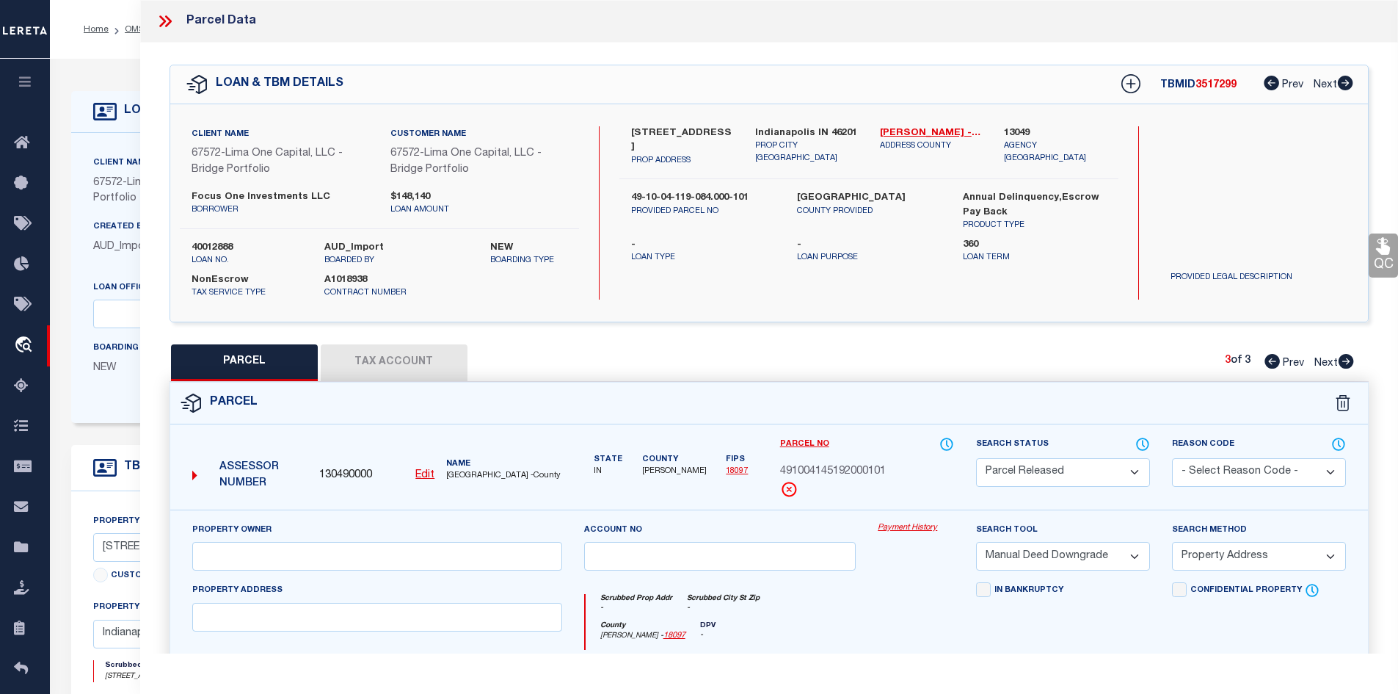
click at [1251, 468] on select "- Select Reason Code - 099 - Other (Provide additional detail) ACT - Agency Cha…" at bounding box center [1259, 472] width 174 height 29
select select "099"
click at [1172, 458] on select "- Select Reason Code - 099 - Other (Provide additional detail) ACT - Agency Cha…" at bounding box center [1259, 472] width 174 height 29
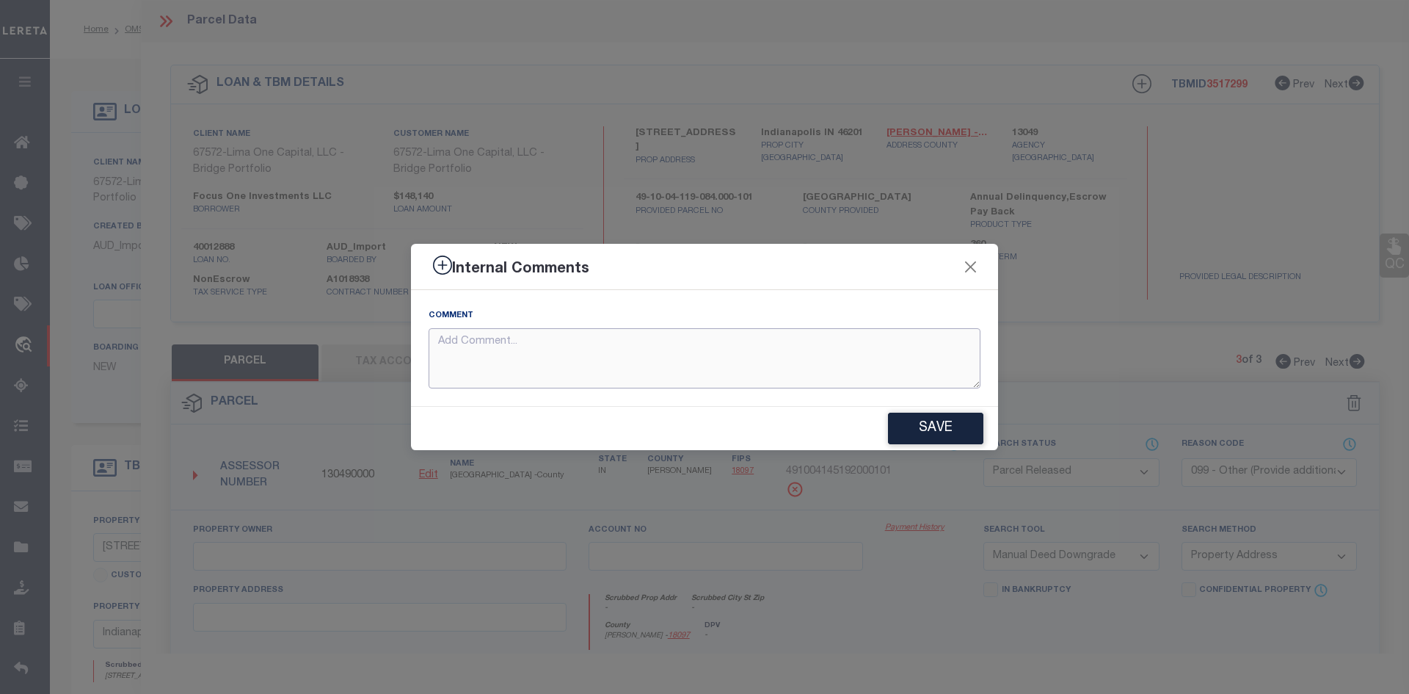
click at [570, 338] on textarea at bounding box center [705, 358] width 552 height 61
type textarea "parcel not needed"
click at [934, 427] on button "Save" at bounding box center [935, 429] width 95 height 32
type textarea "parcel not needed"
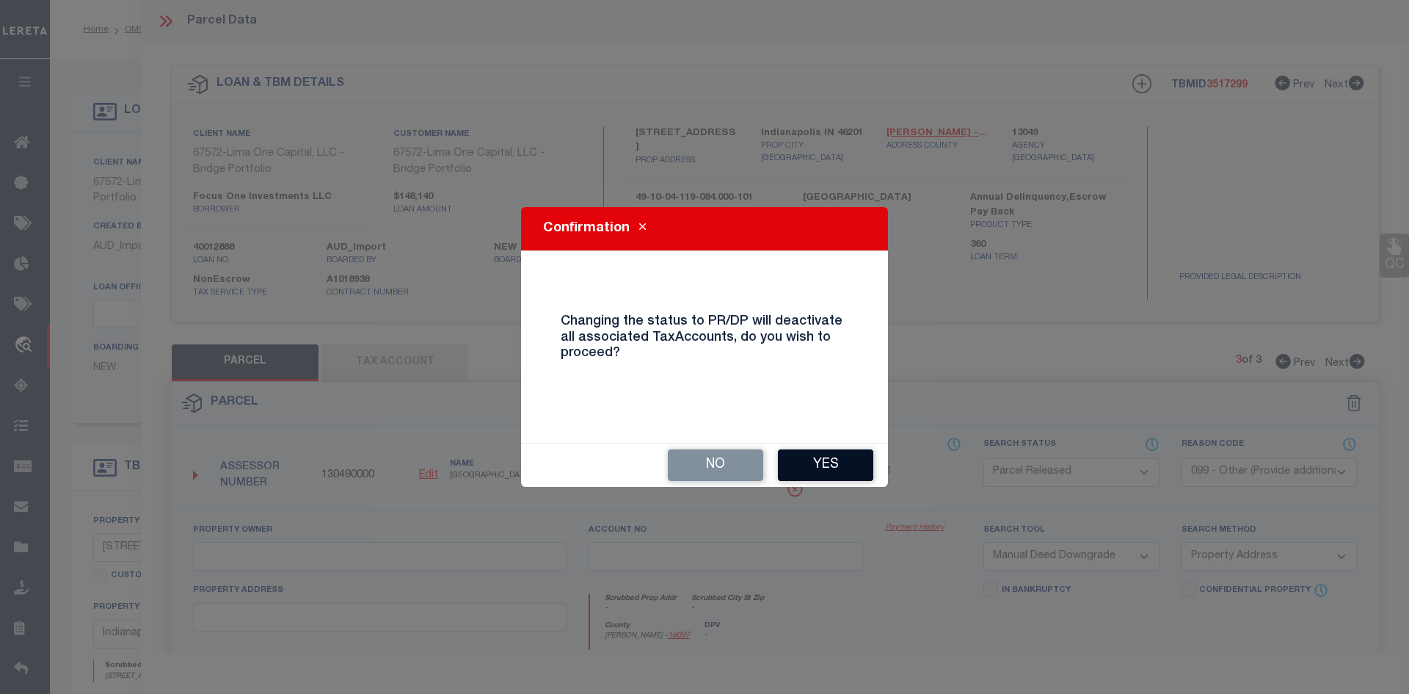
click at [825, 459] on button "Yes" at bounding box center [825, 465] width 95 height 32
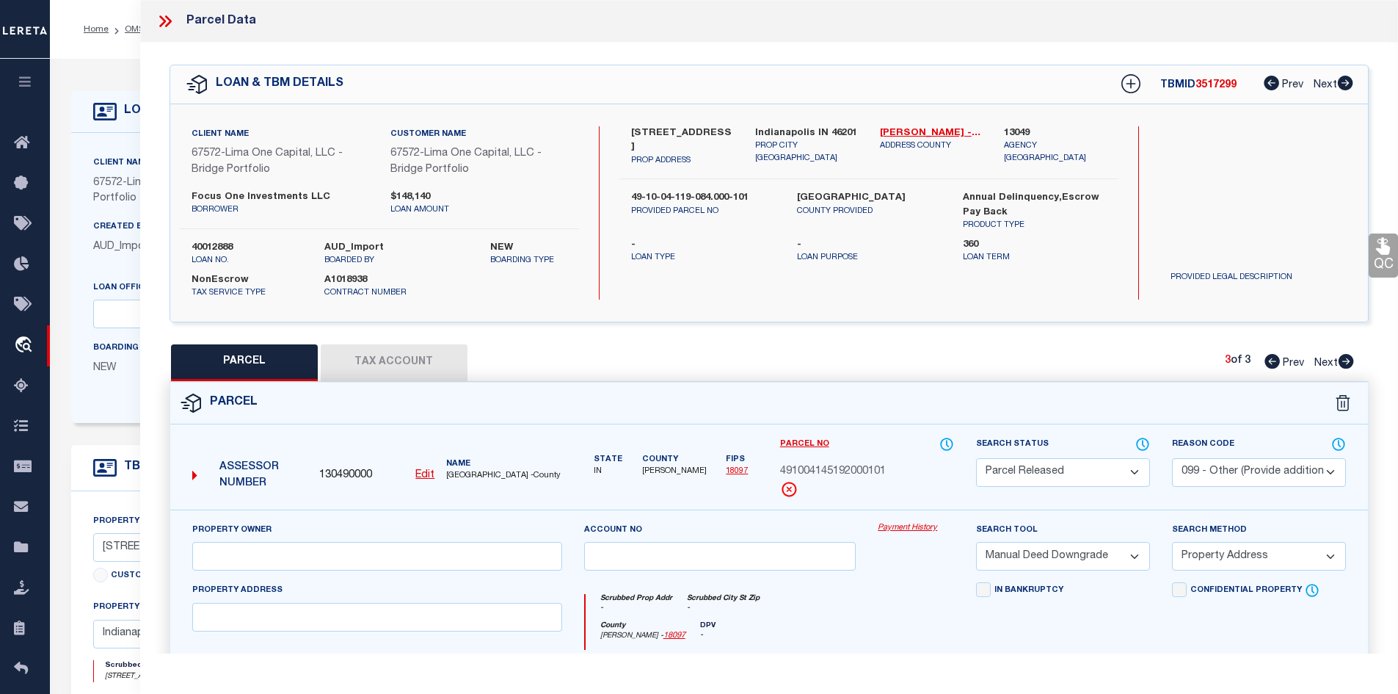
select select "AS"
select select
checkbox input "false"
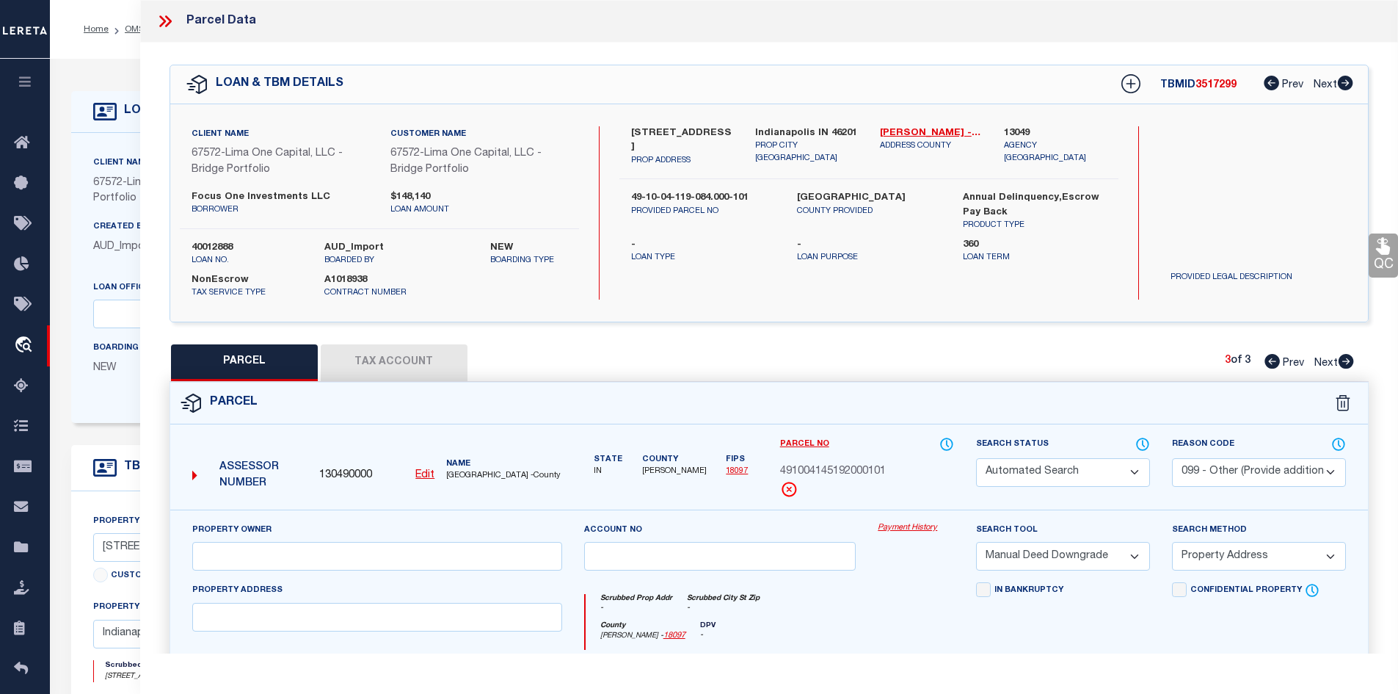
checkbox input "false"
select select "PR"
select select "099"
select select "MDD"
select select "ADD"
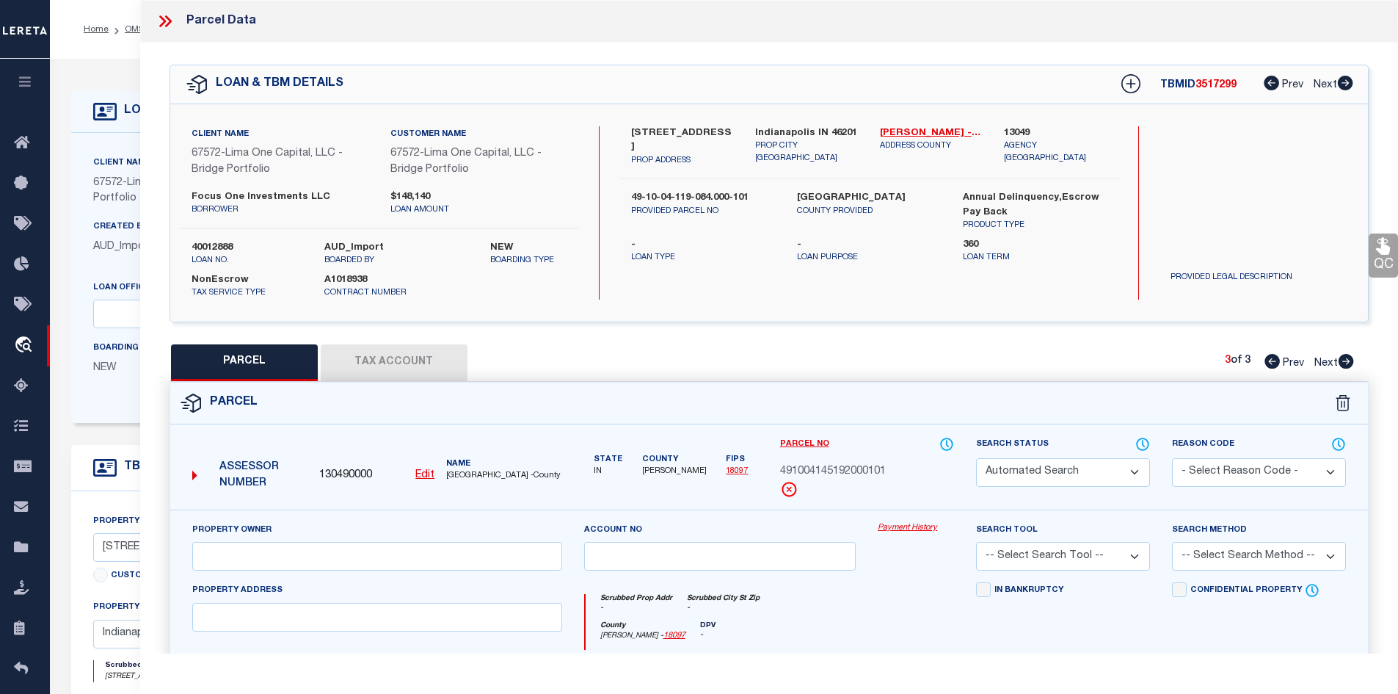
type textarea "parcel not needed"
click at [165, 21] on icon at bounding box center [162, 21] width 7 height 12
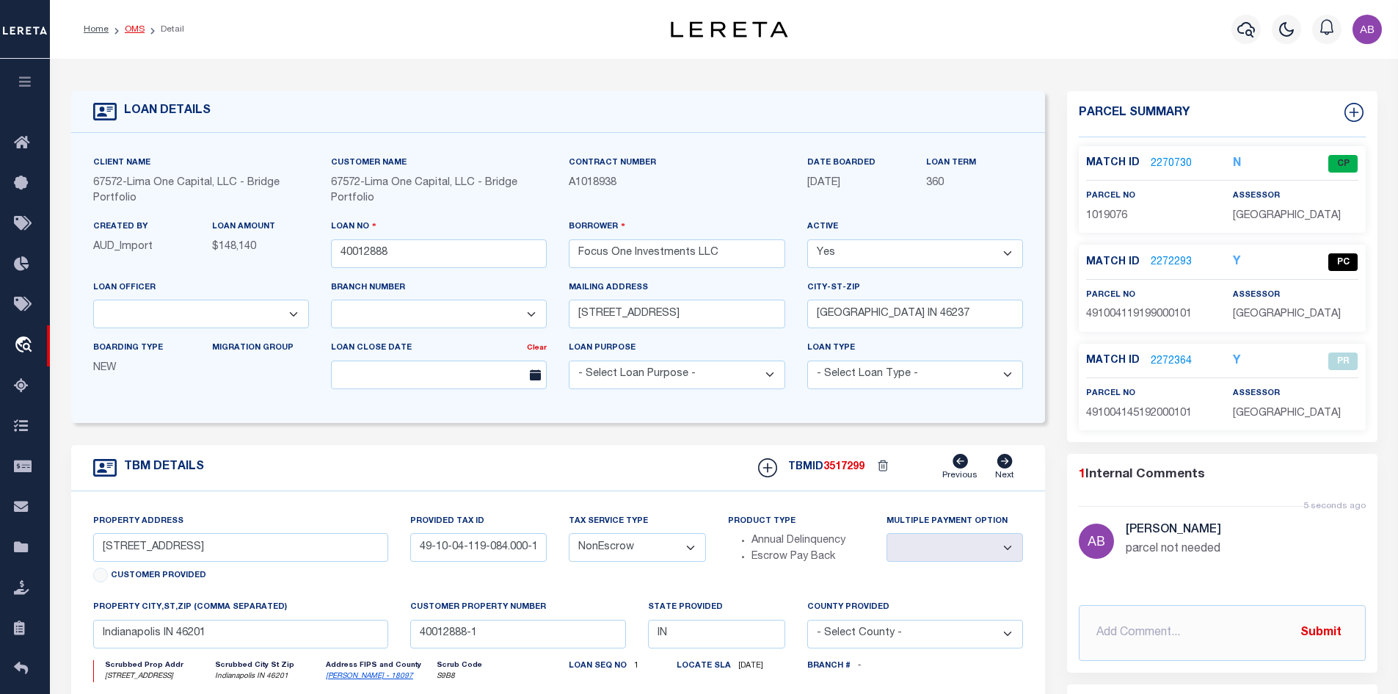
click at [130, 29] on link "OMS" at bounding box center [135, 29] width 20 height 9
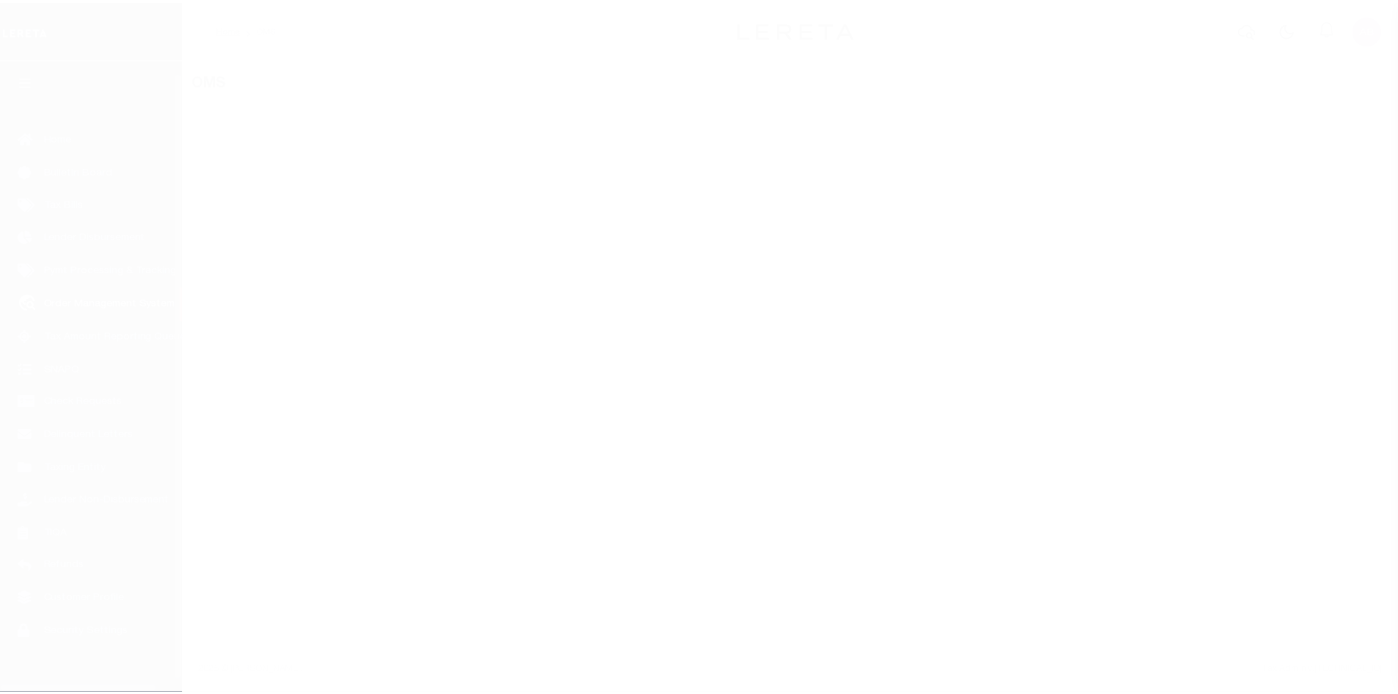
scroll to position [21, 0]
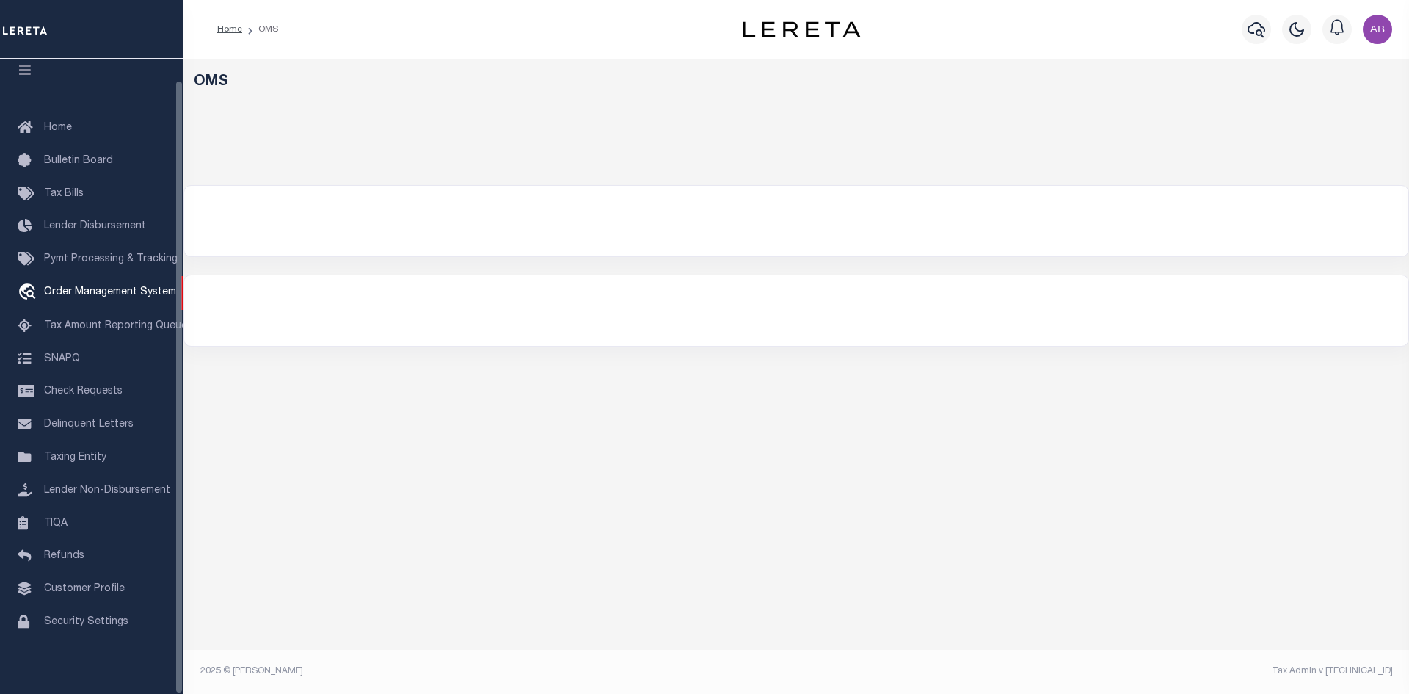
select select "200"
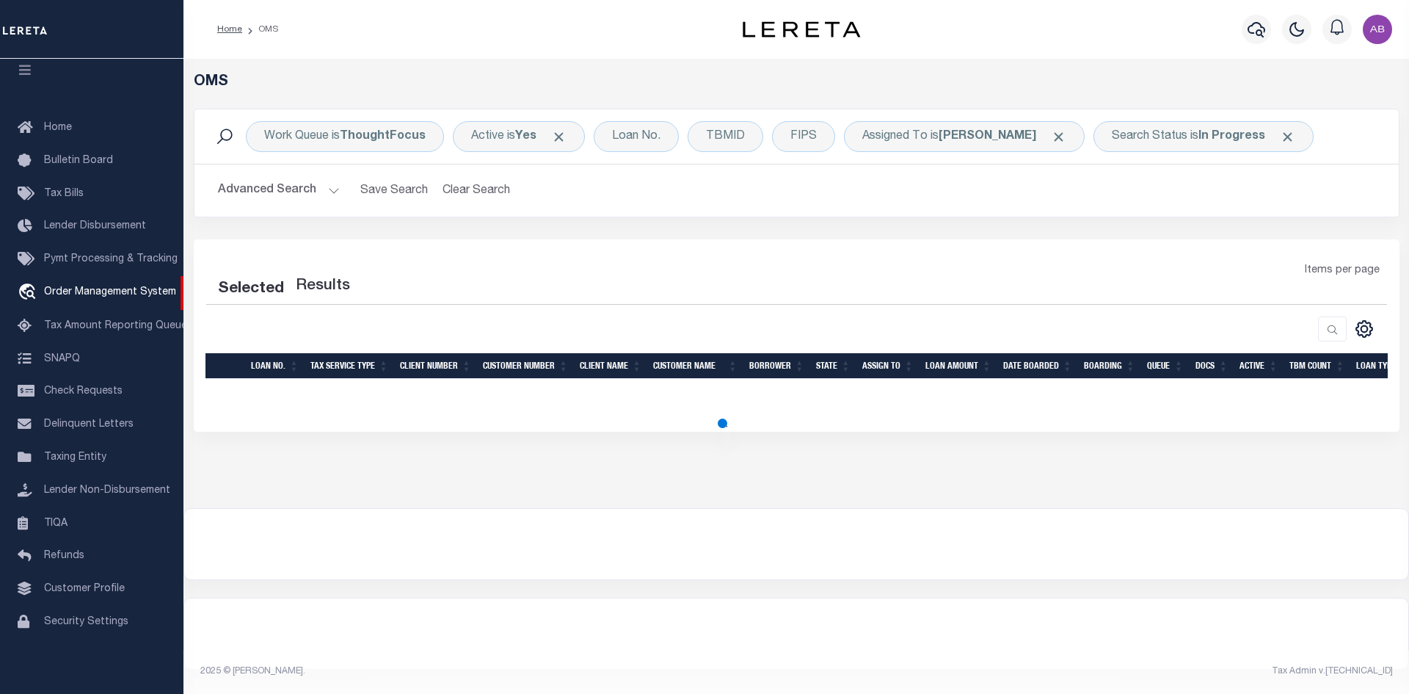
select select "200"
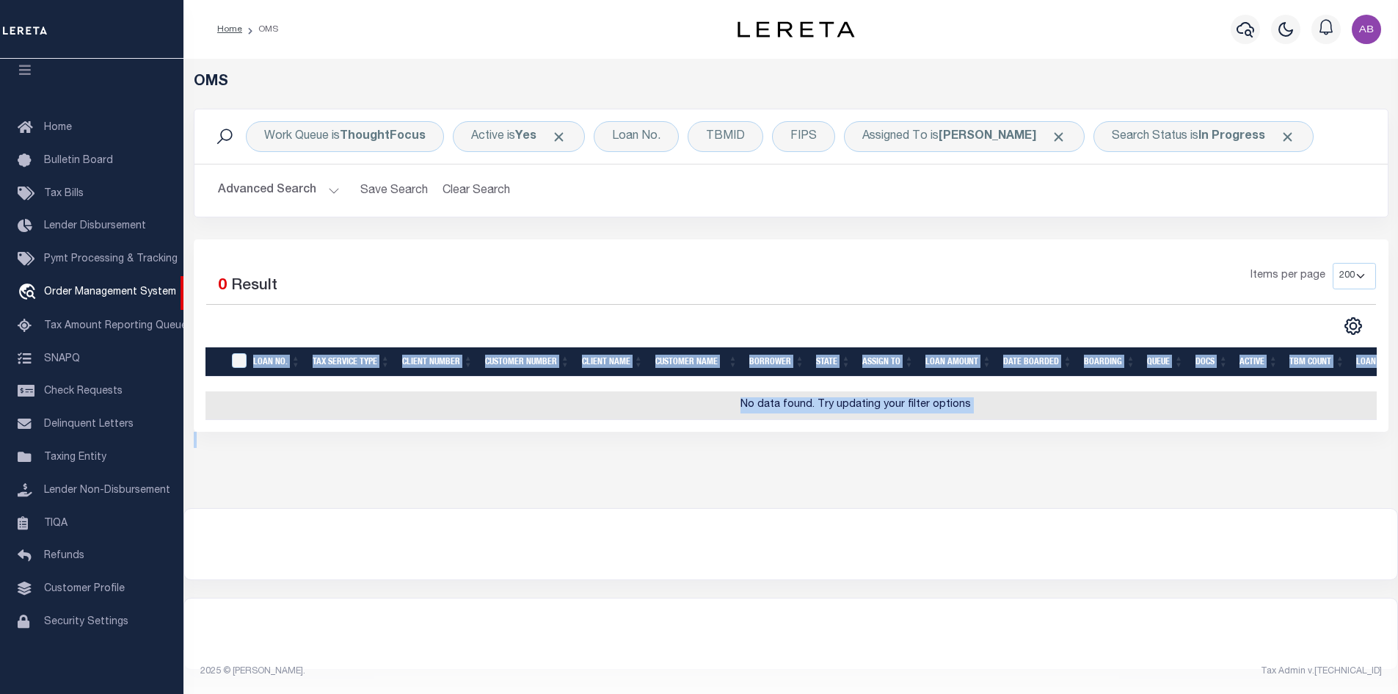
drag, startPoint x: 780, startPoint y: 316, endPoint x: 963, endPoint y: 465, distance: 235.8
click at [963, 464] on div "OMS Work Queue is ThoughtFocus Active is Yes Loan No. TBMID FIPS Assigned To is…" at bounding box center [791, 268] width 1206 height 390
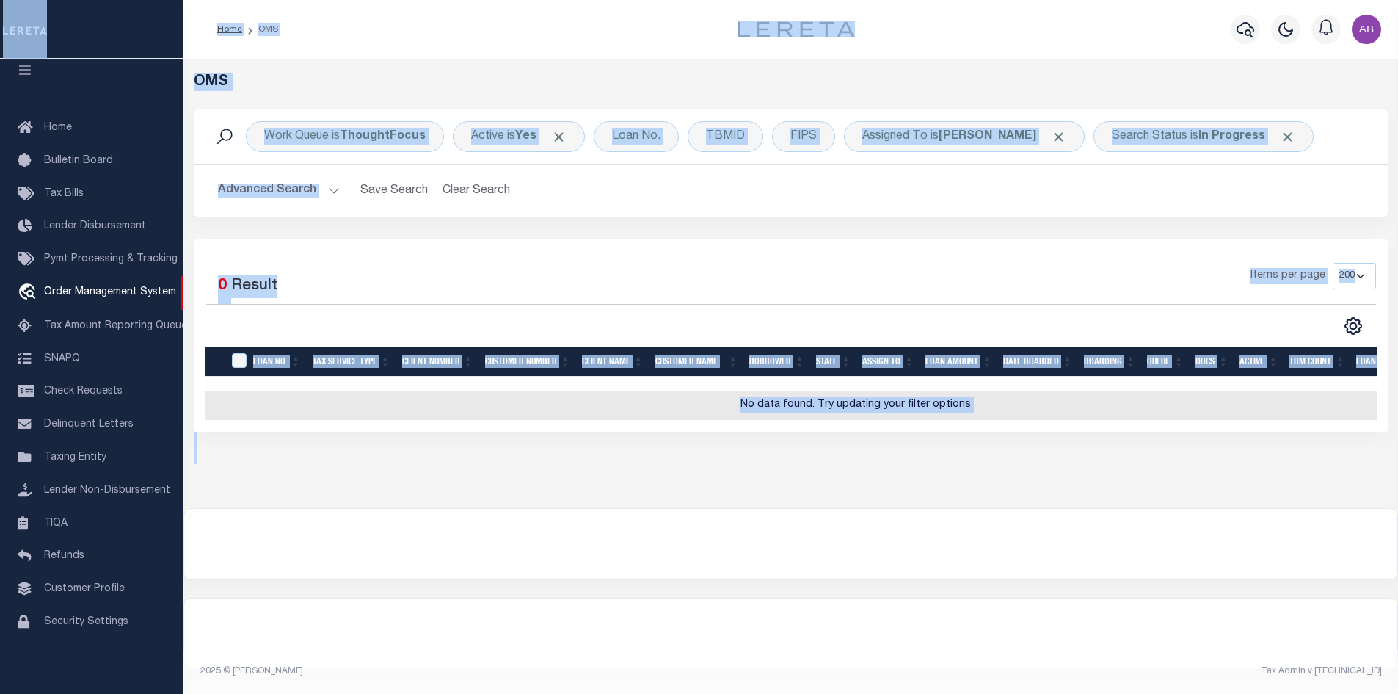
drag, startPoint x: 192, startPoint y: 16, endPoint x: 1366, endPoint y: 611, distance: 1316.3
click at [1366, 611] on div "Home OMS Profile" at bounding box center [699, 343] width 1398 height 687
click at [895, 231] on div "Work Queue is ThoughtFocus Active is Yes Loan No. TBMID FIPS Assigned To is [PE…" at bounding box center [791, 174] width 1217 height 131
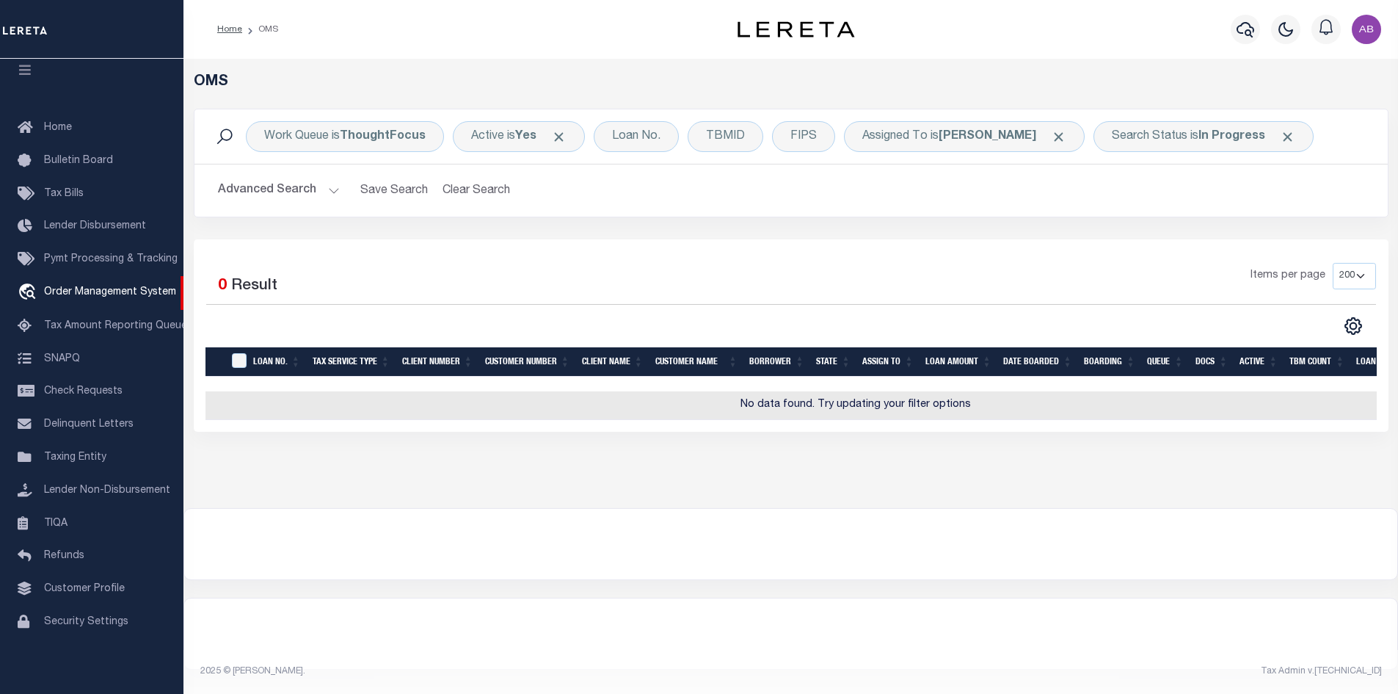
drag, startPoint x: 199, startPoint y: 231, endPoint x: 992, endPoint y: 415, distance: 814.6
click at [992, 415] on div "Work Queue is ThoughtFocus Active is Yes Loan No. TBMID FIPS Assigned To is [PE…" at bounding box center [791, 270] width 1195 height 323
click at [655, 286] on div "Items per page 10 25 50 100 200" at bounding box center [940, 282] width 872 height 38
